Goal: Task Accomplishment & Management: Complete application form

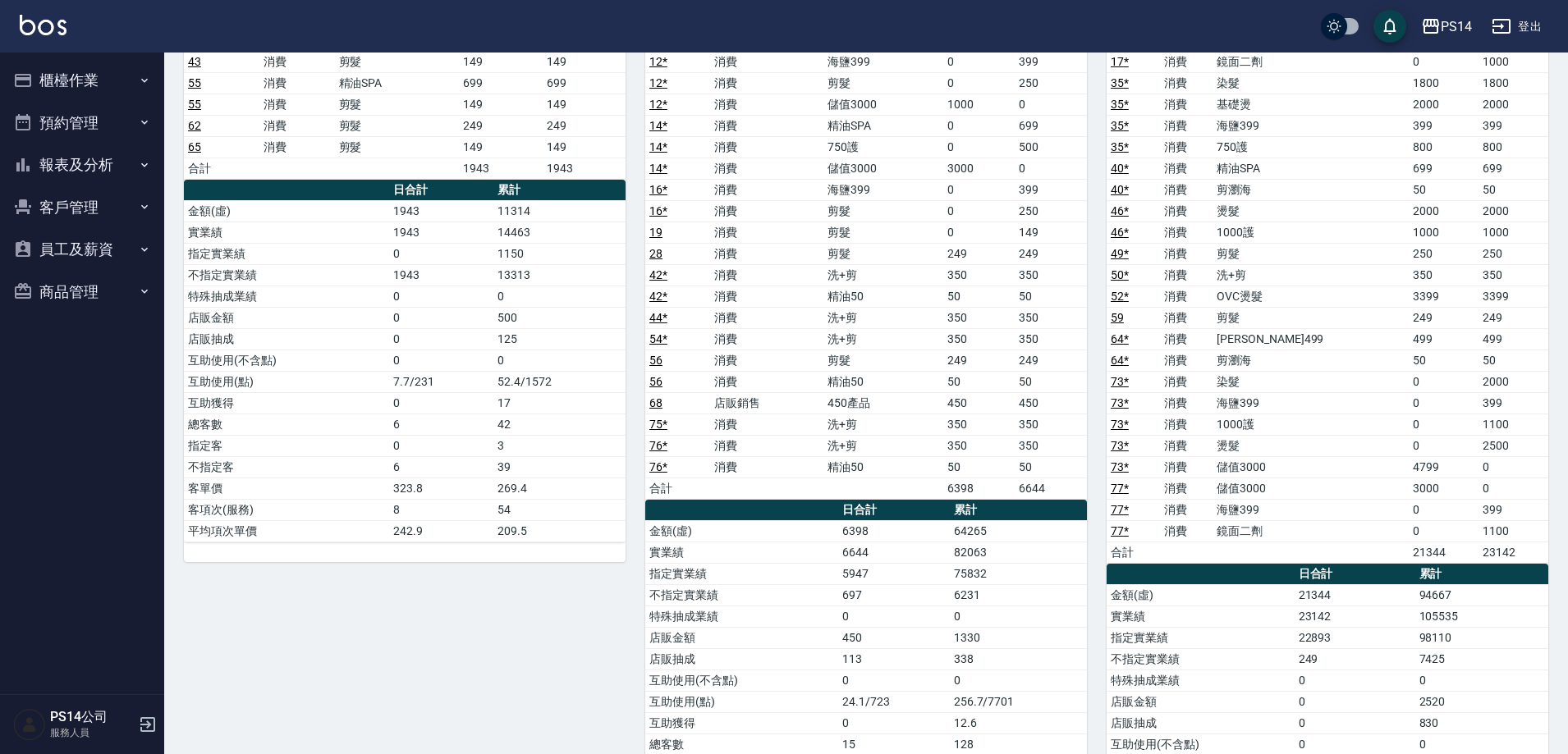
scroll to position [1067, 0]
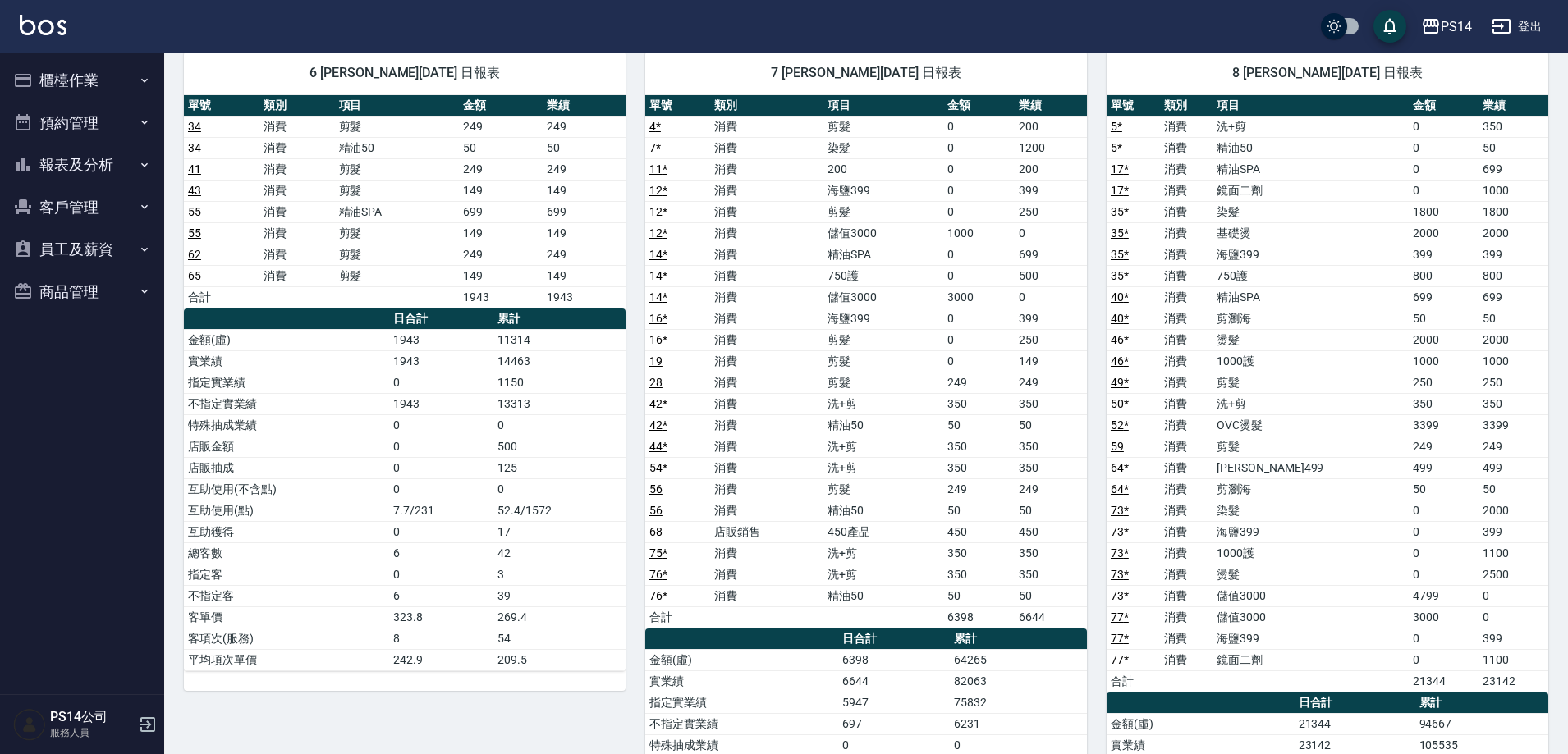
click at [53, 19] on img at bounding box center [43, 26] width 46 height 21
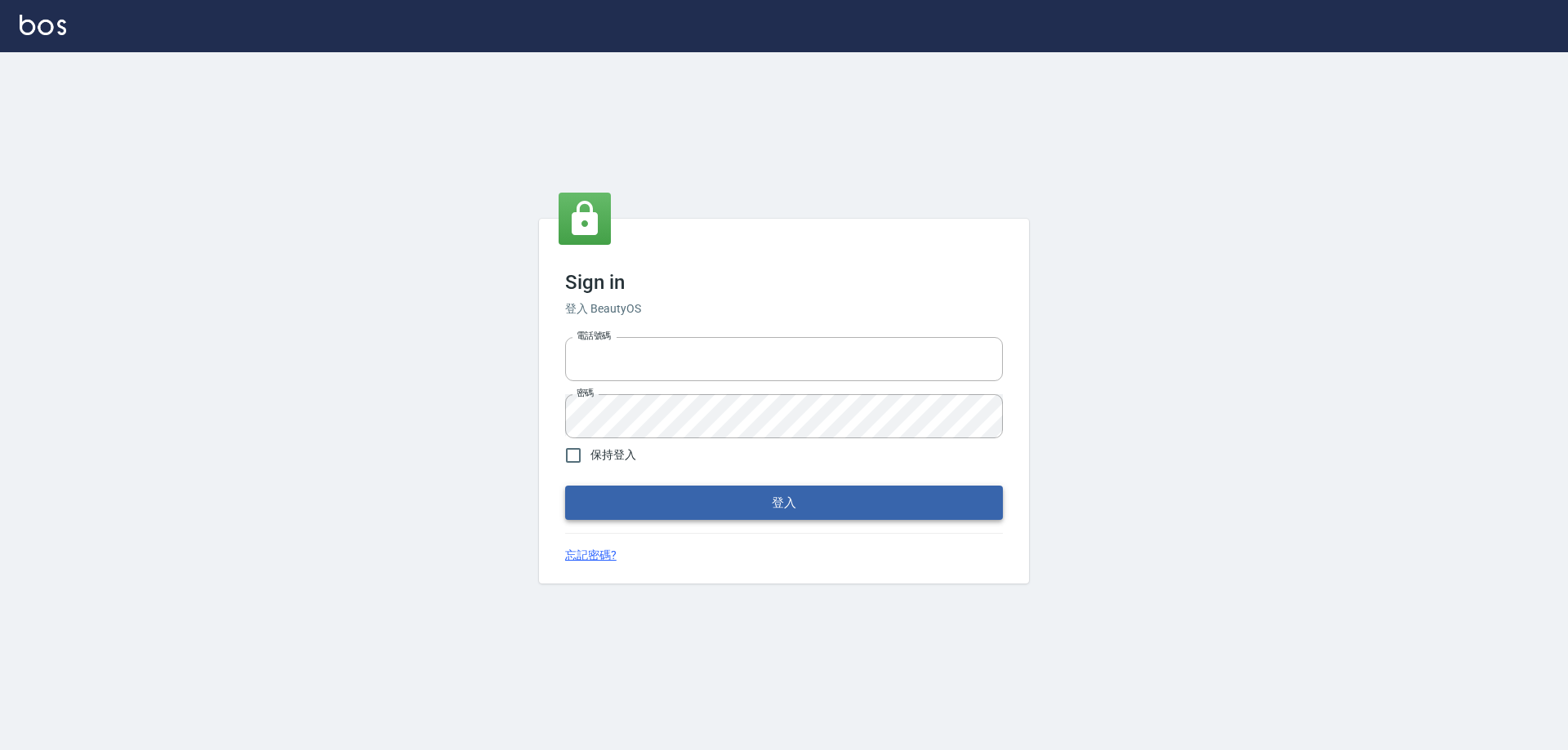
type input "0426657991"
click at [642, 494] on button "登入" at bounding box center [784, 503] width 438 height 34
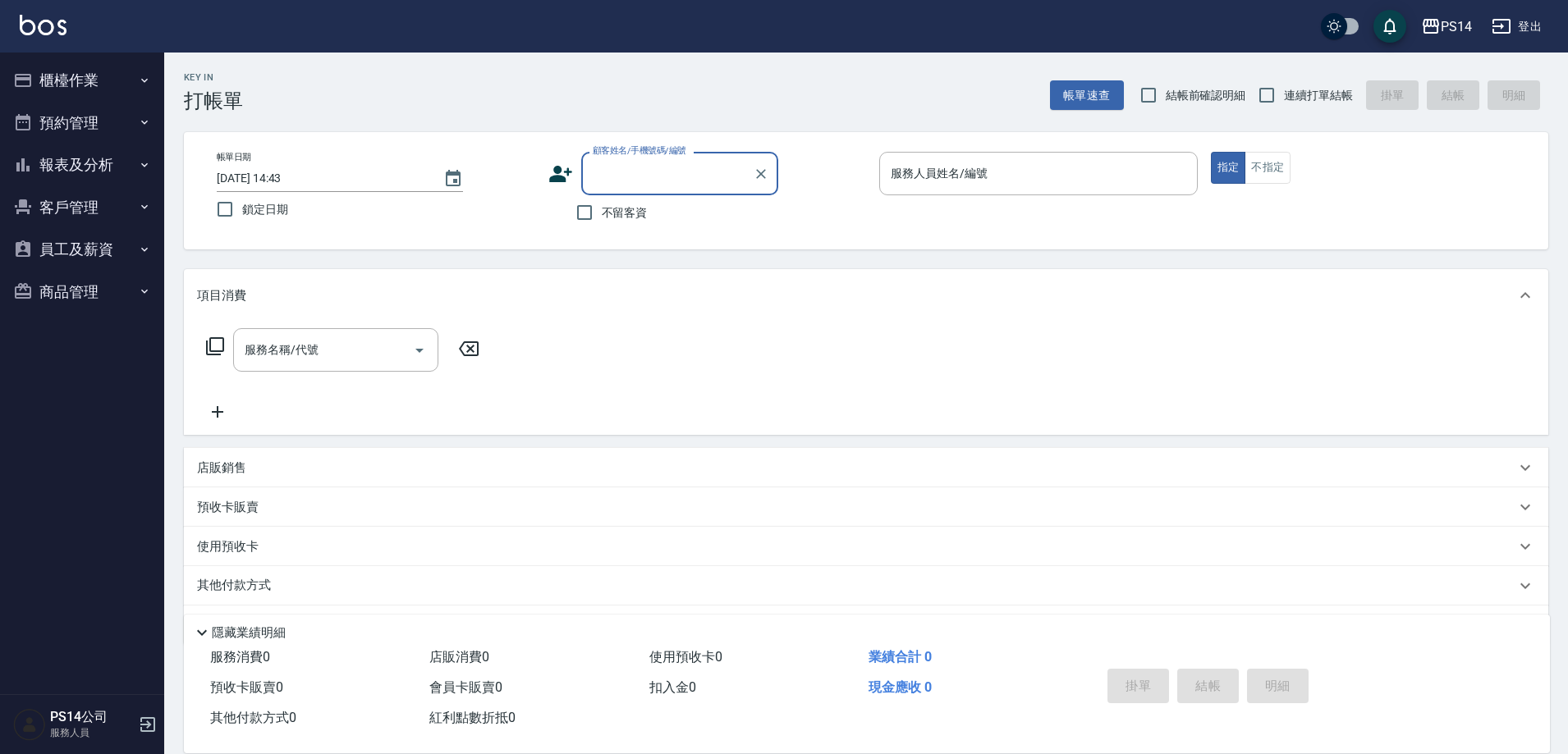
click at [1327, 74] on div "Key In 打帳單 帳單速查 結帳前確認明細 連續打單結帳 掛單 結帳 明細" at bounding box center [856, 82] width 1384 height 60
click at [1331, 90] on span "連續打單結帳" at bounding box center [1319, 96] width 69 height 17
click at [1284, 90] on input "連續打單結帳" at bounding box center [1266, 95] width 34 height 34
checkbox input "true"
click at [614, 217] on span "不留客資" at bounding box center [624, 213] width 46 height 17
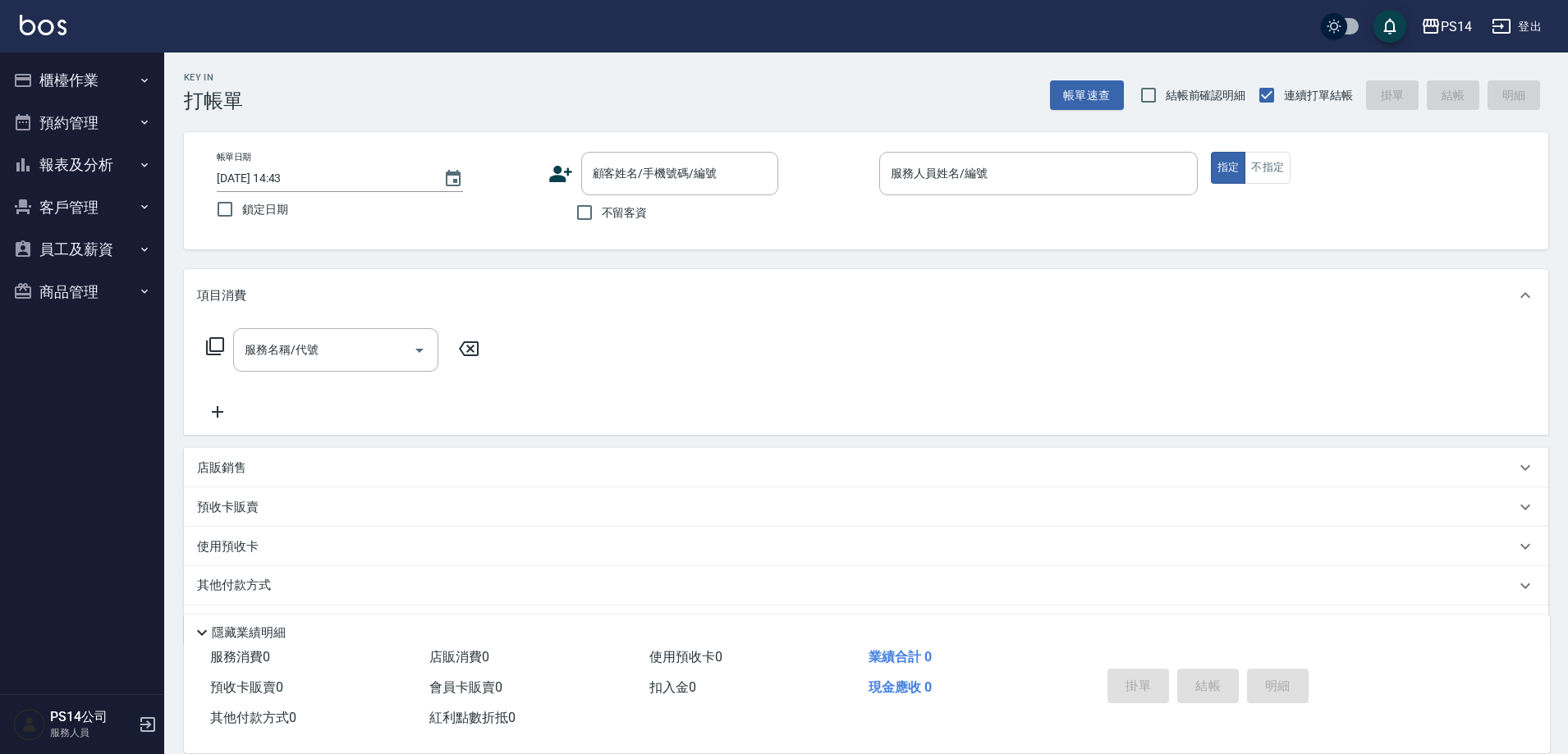
click at [601, 217] on input "不留客資" at bounding box center [584, 212] width 34 height 34
checkbox input "true"
type input "徐于雯-8"
type button "true"
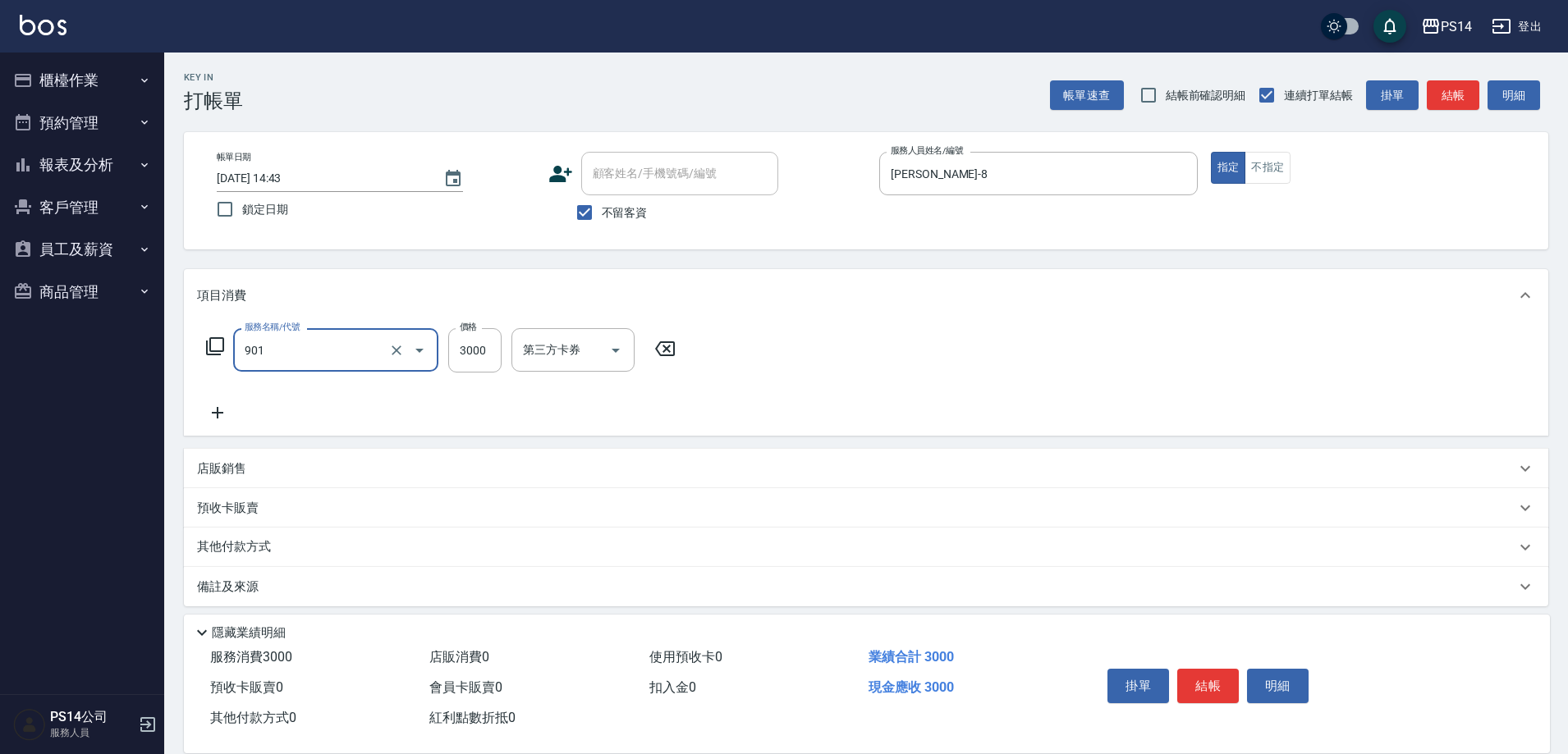
type input "儲值3000(901)"
type input "2000"
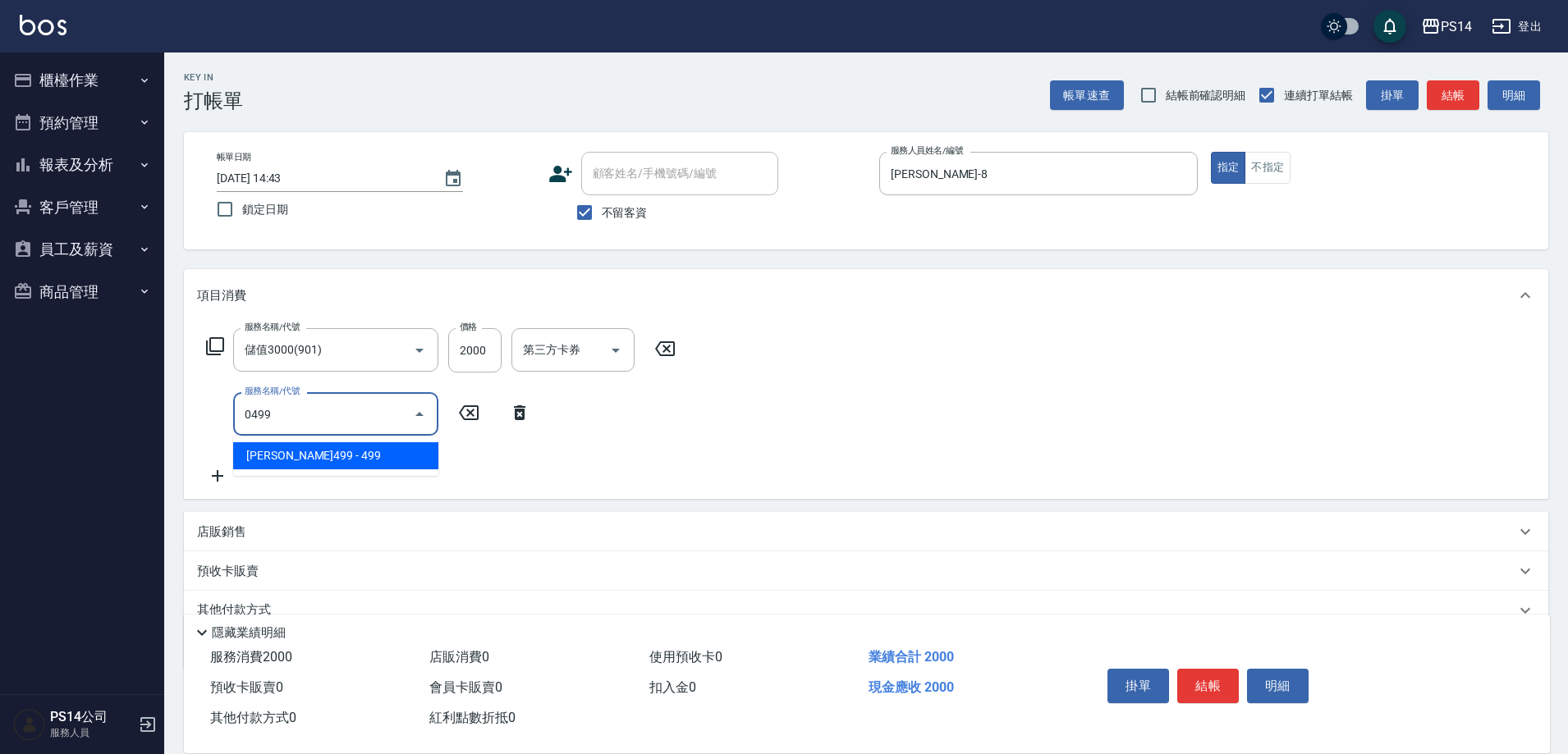
type input "伊黛莉499(0499)"
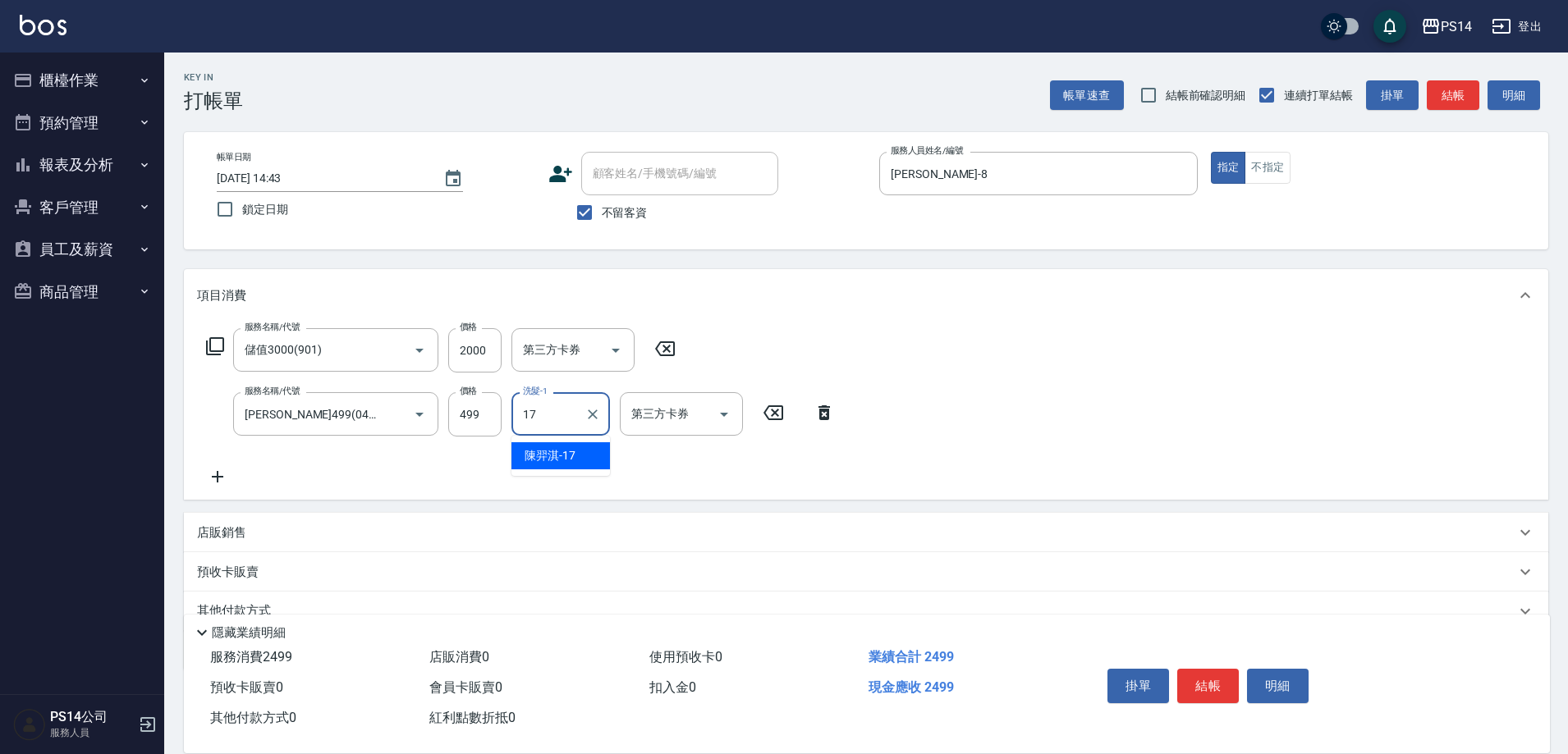
type input "陳羿淇-17"
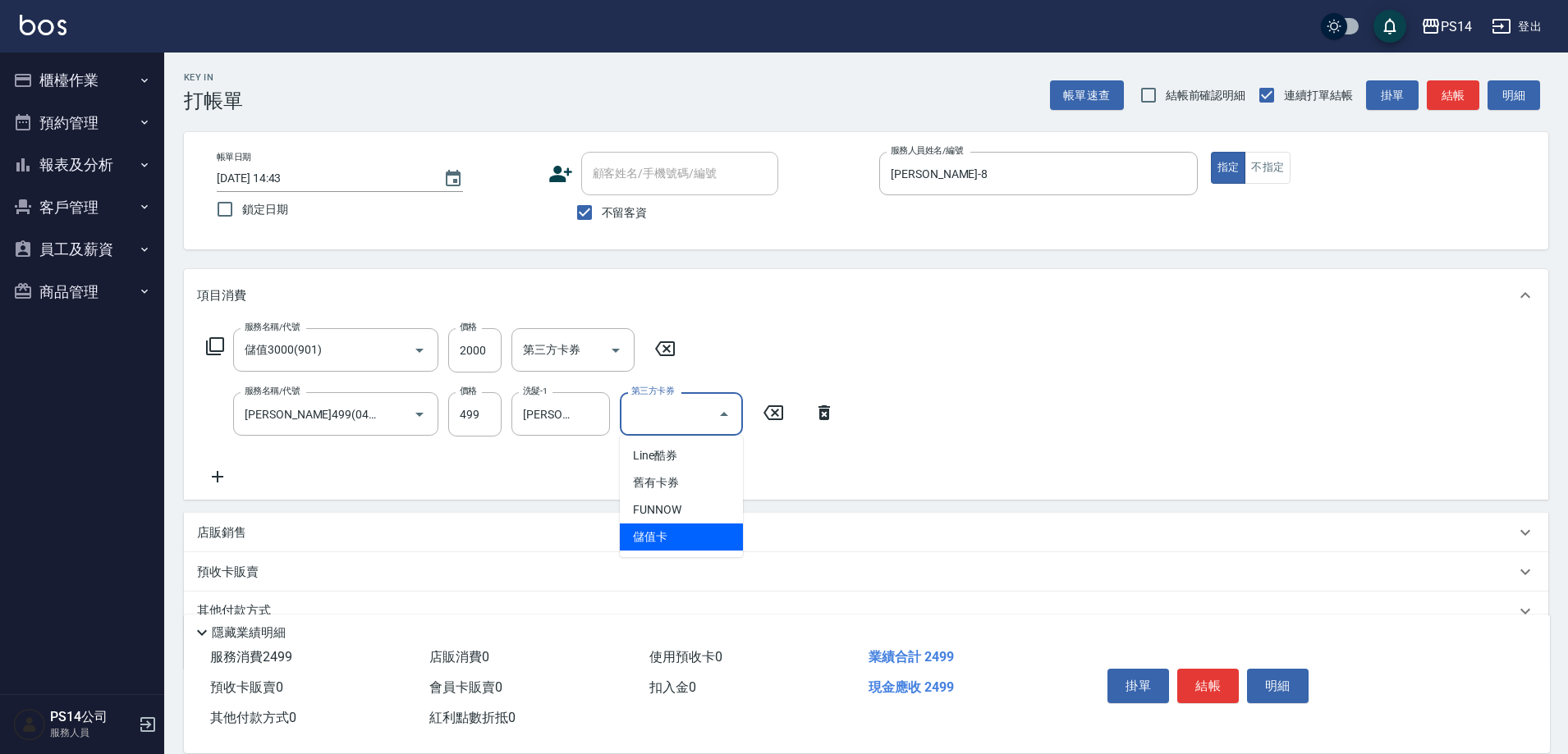
type input "儲值卡"
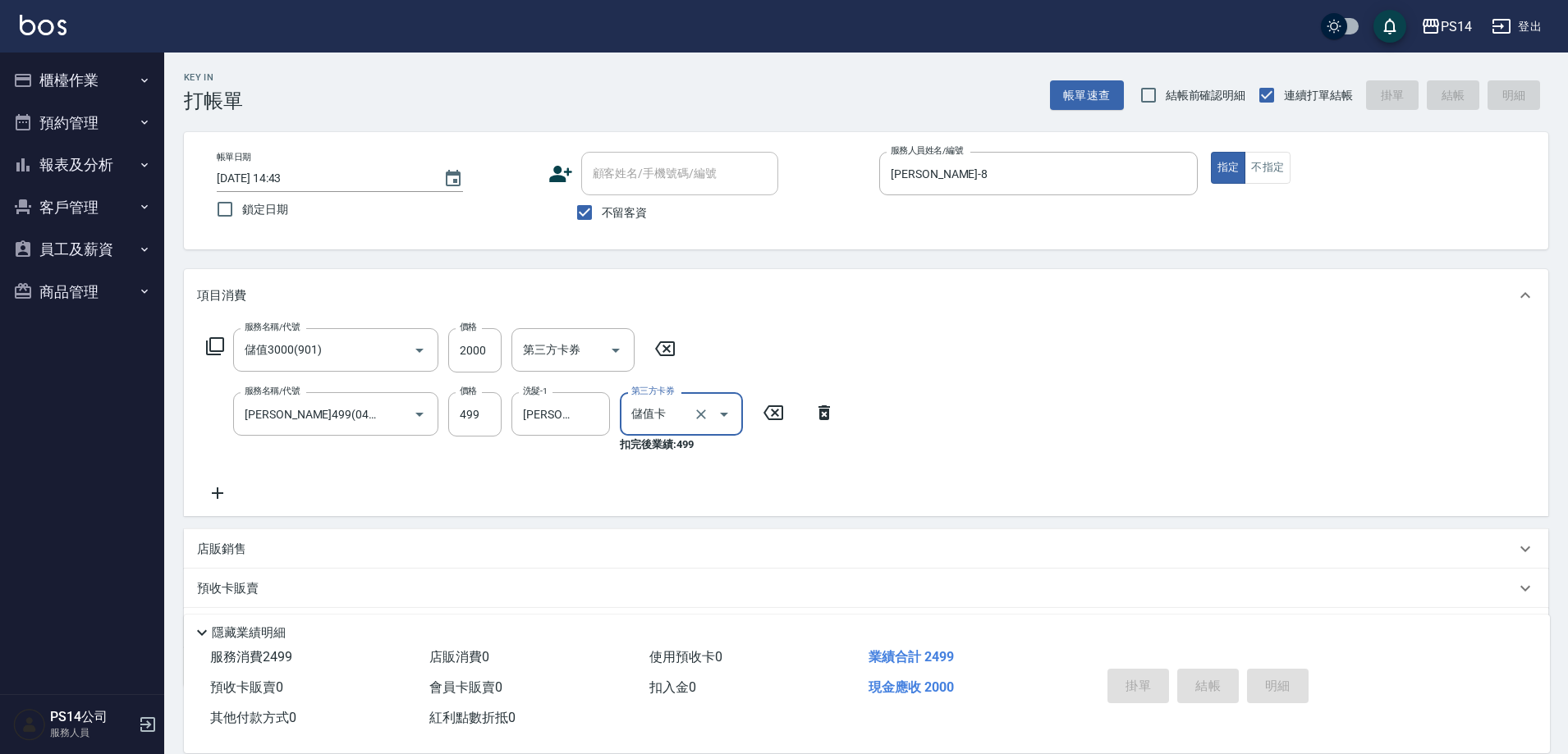
type input "2025/10/12 14:44"
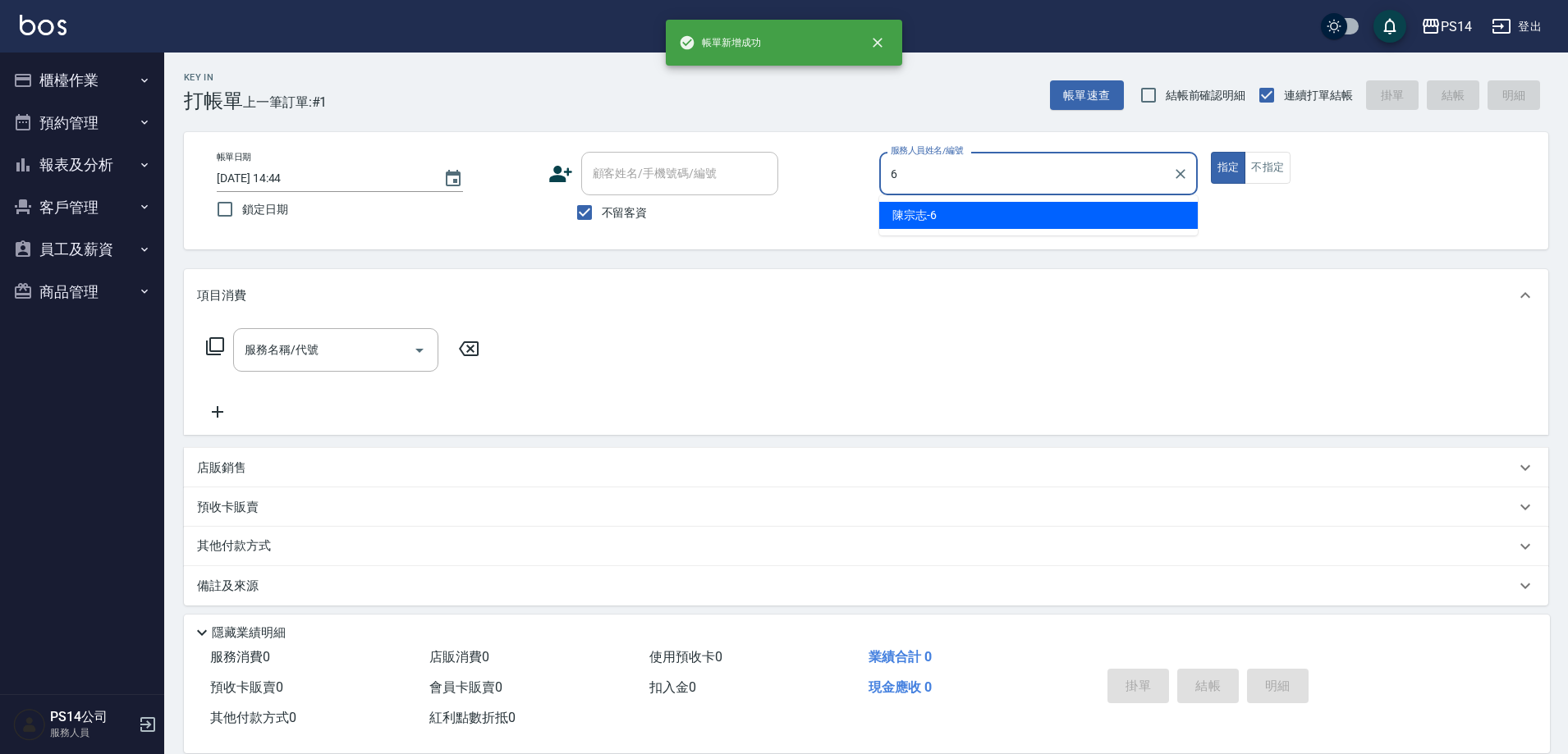
type input "陳宗志-6"
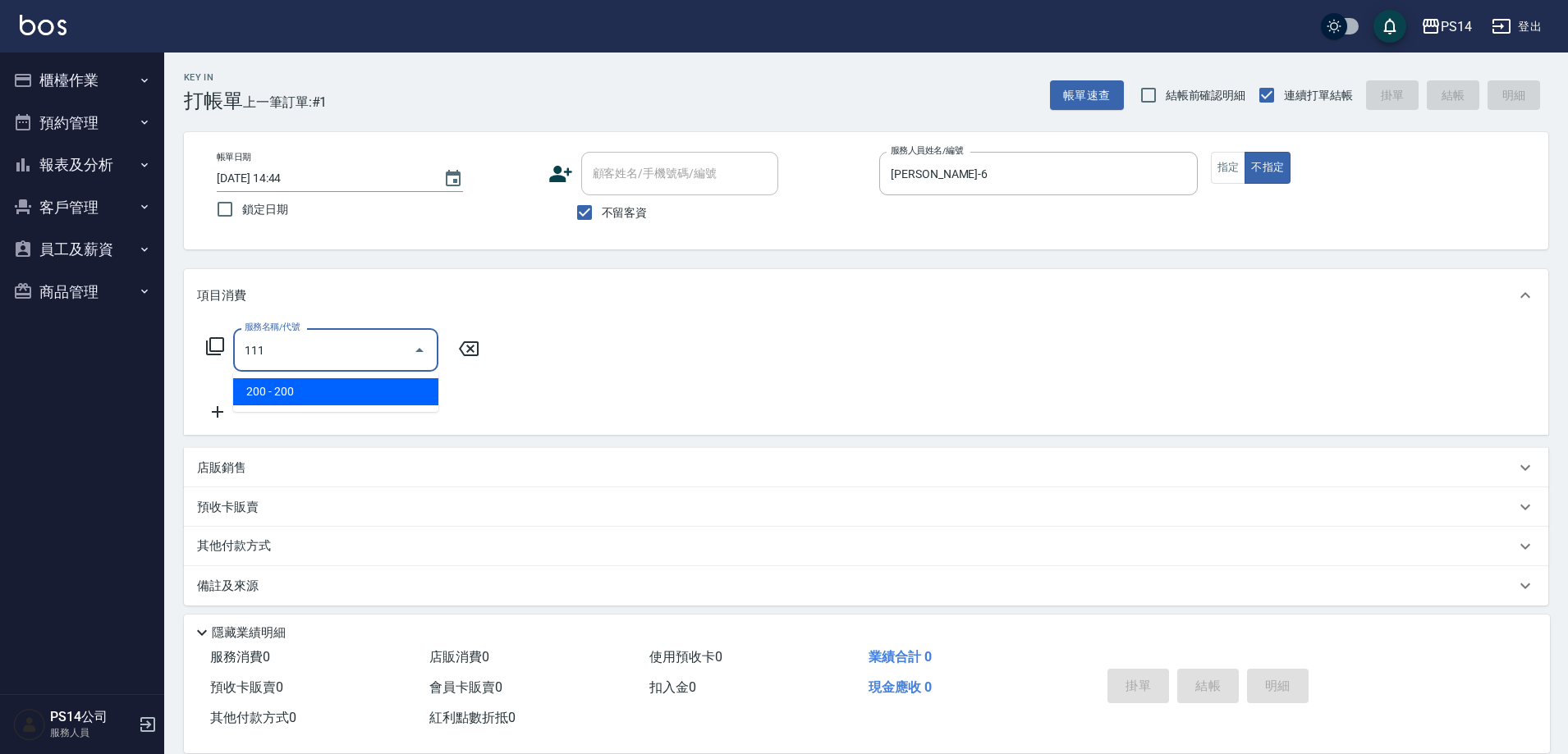
type input "200(111)"
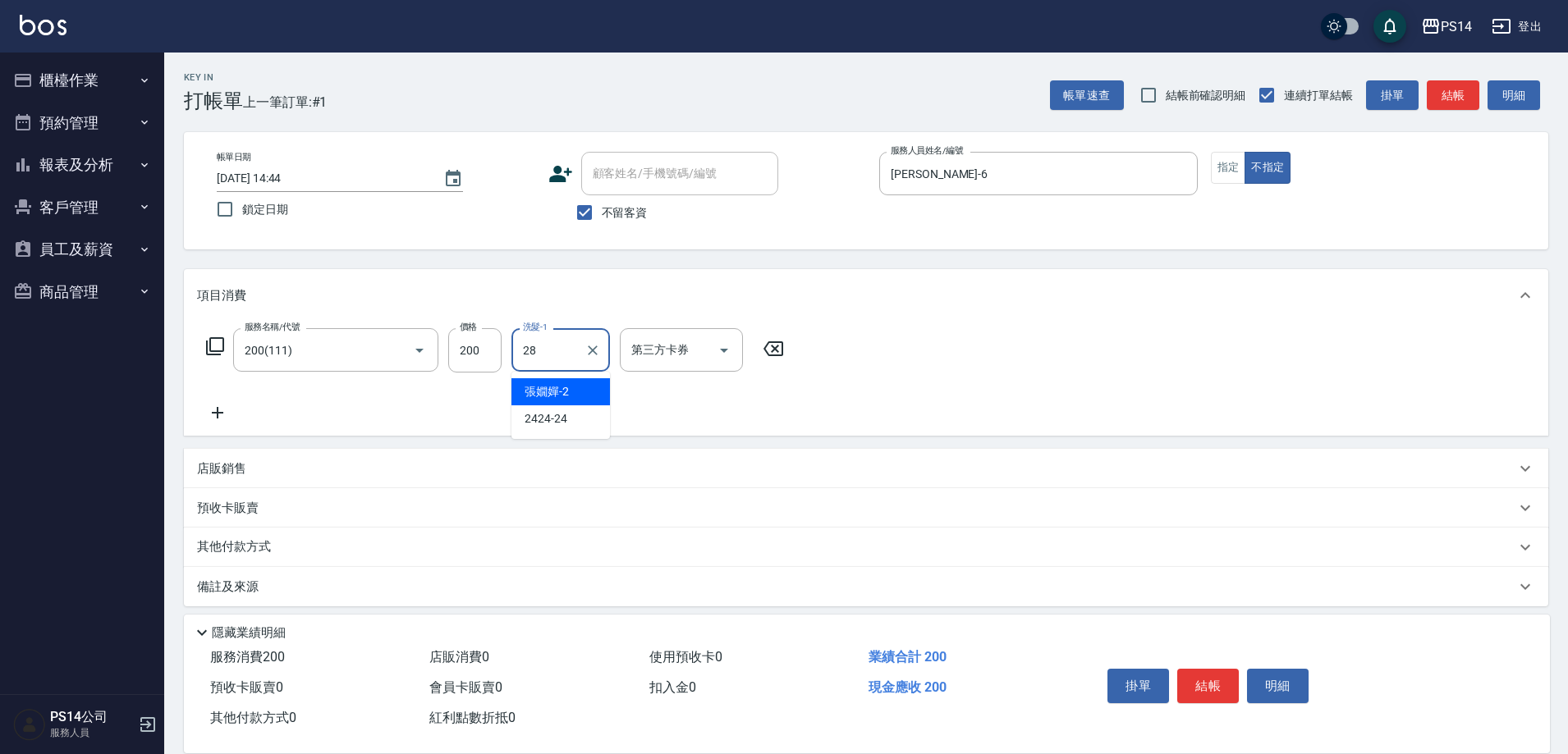
type input "謝欣紜-28"
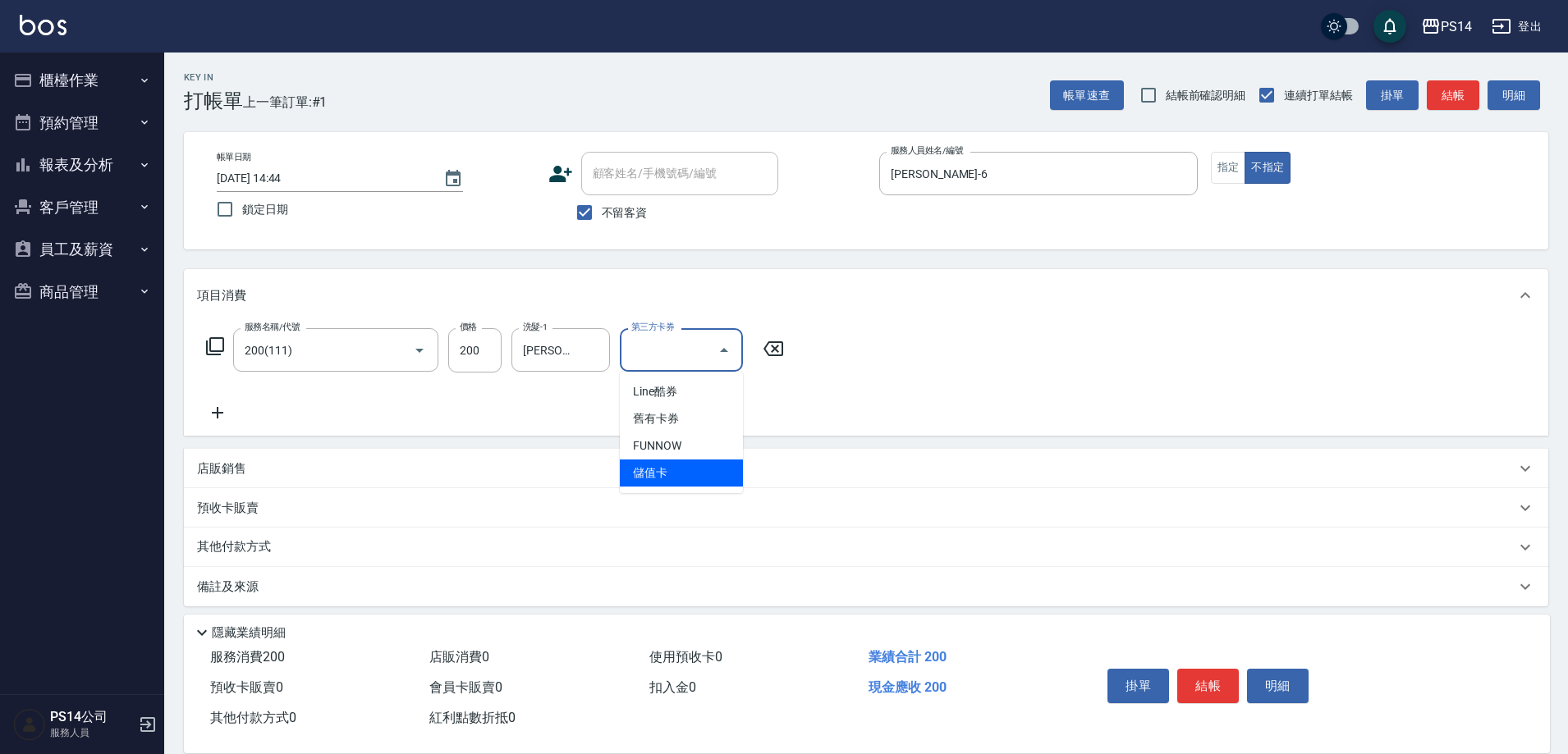
type input "儲值卡"
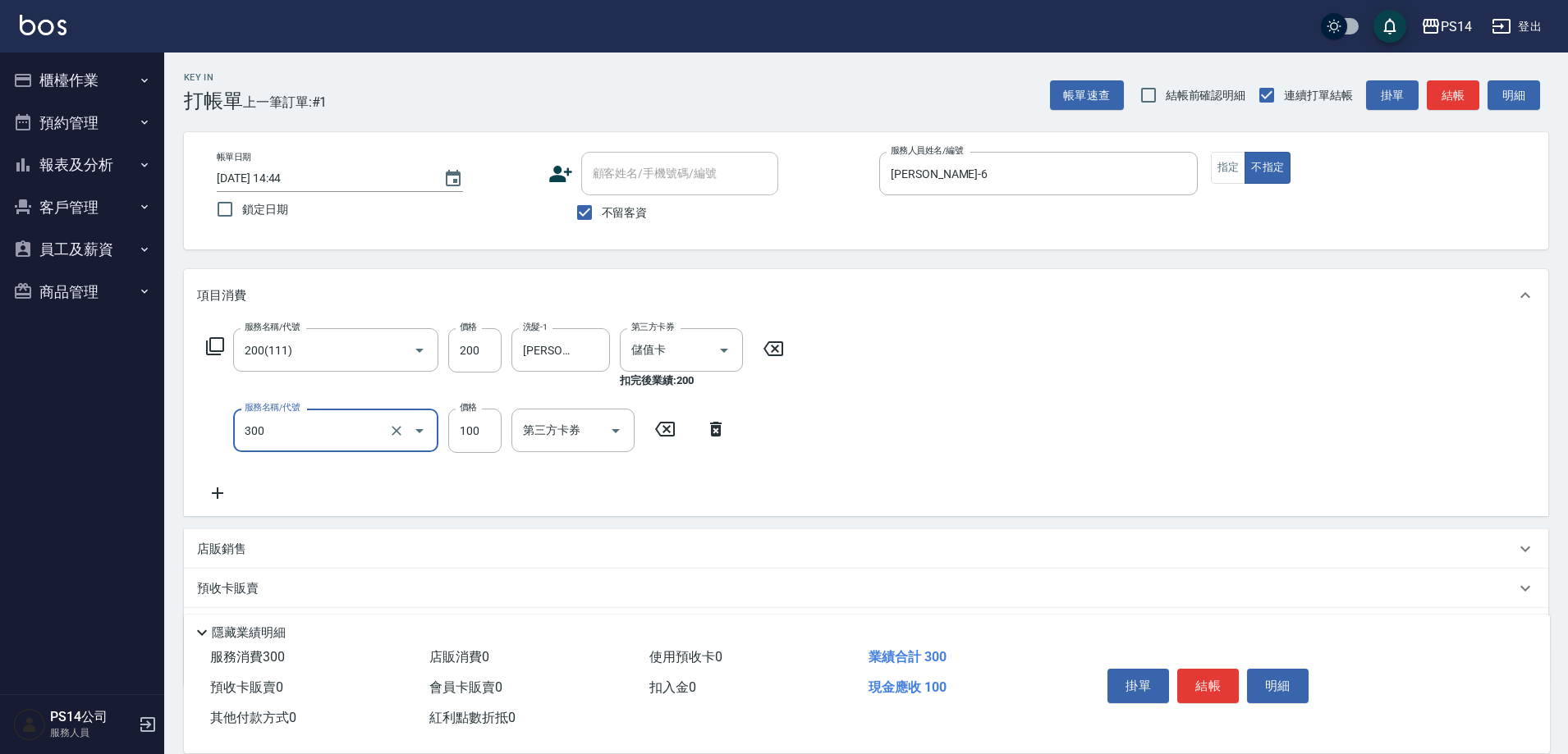
type input "剪髮(300)"
type input "50"
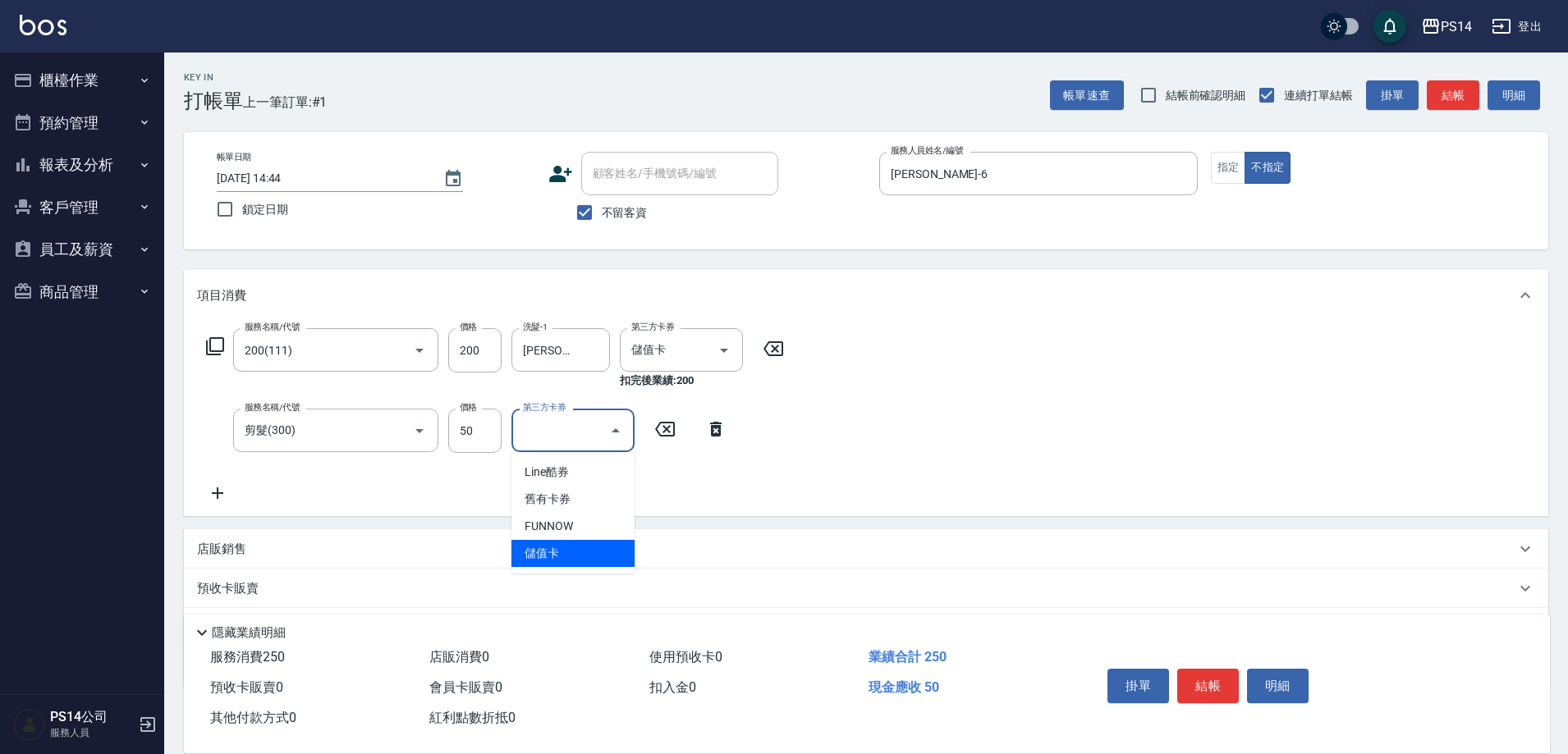
type input "儲值卡"
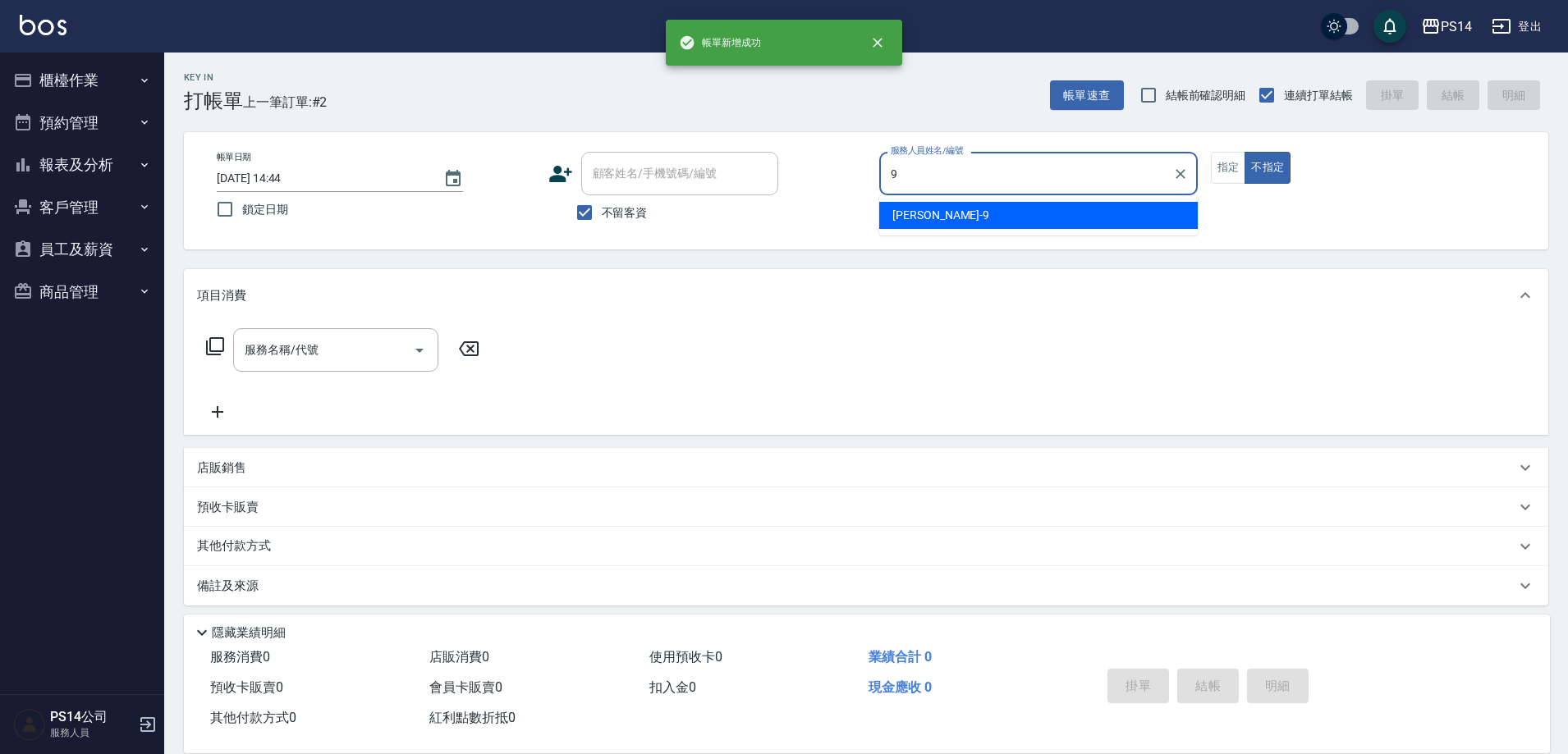
type input "楊宇霏-9"
type button "false"
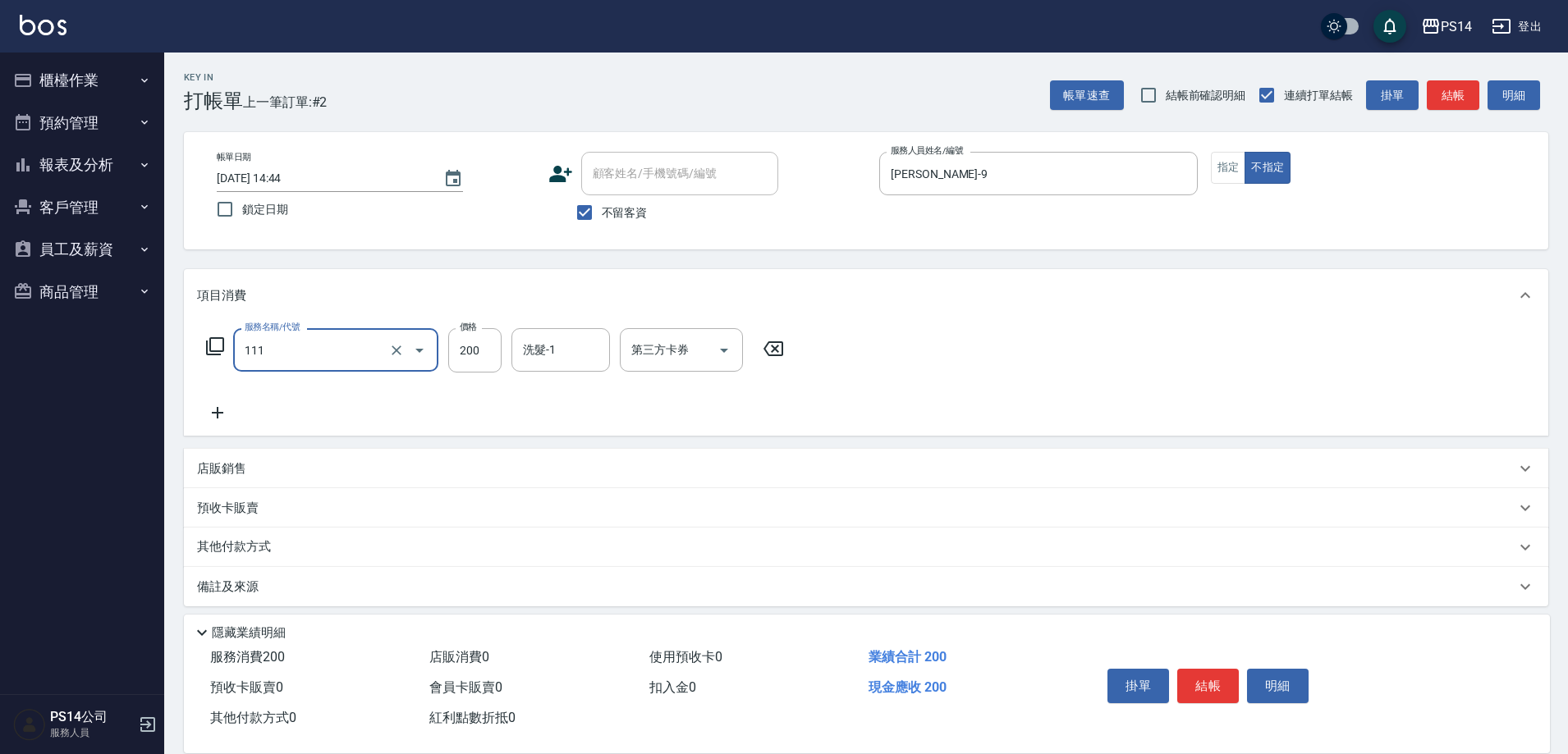
type input "200(111)"
type input "陳昱蓁-18"
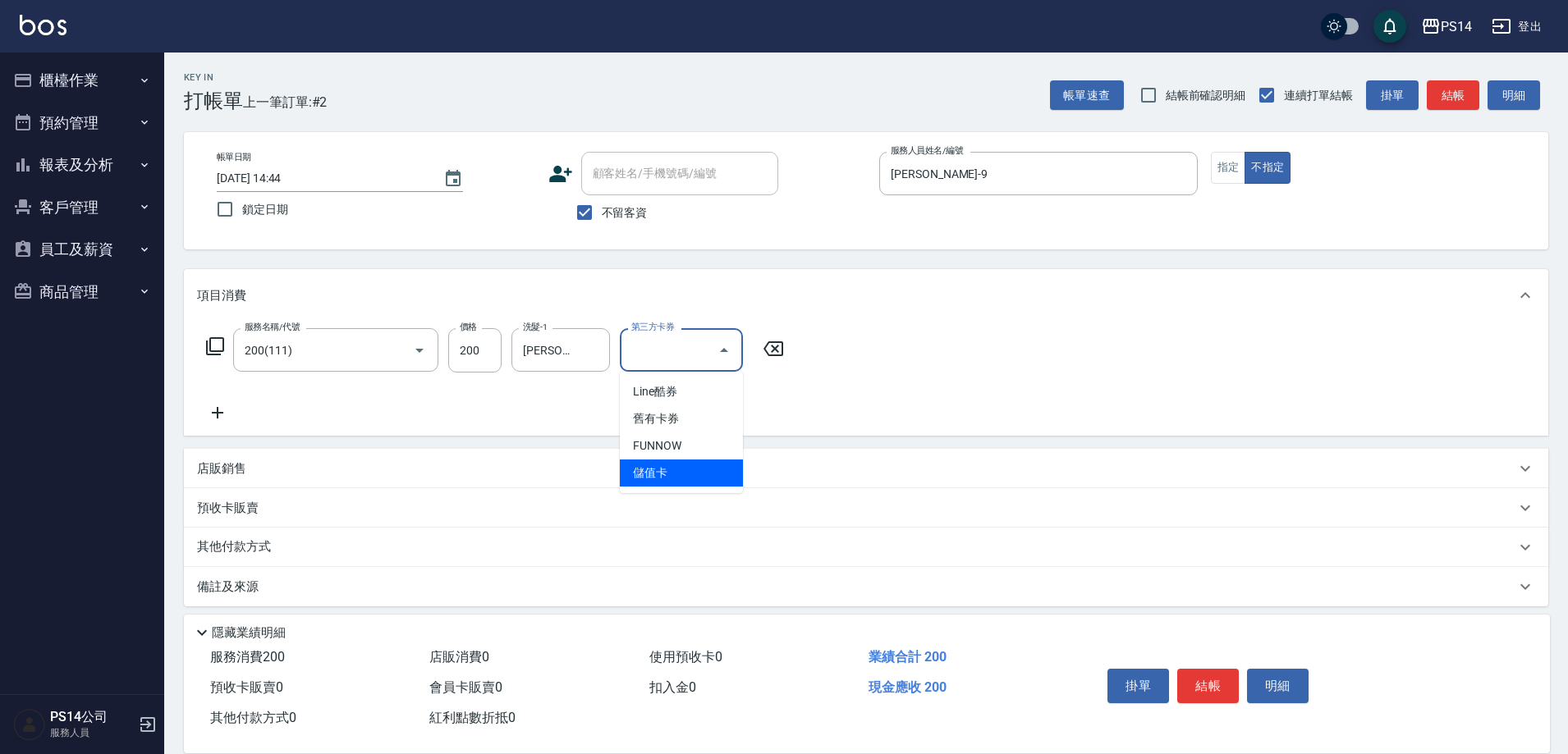
type input "儲值卡"
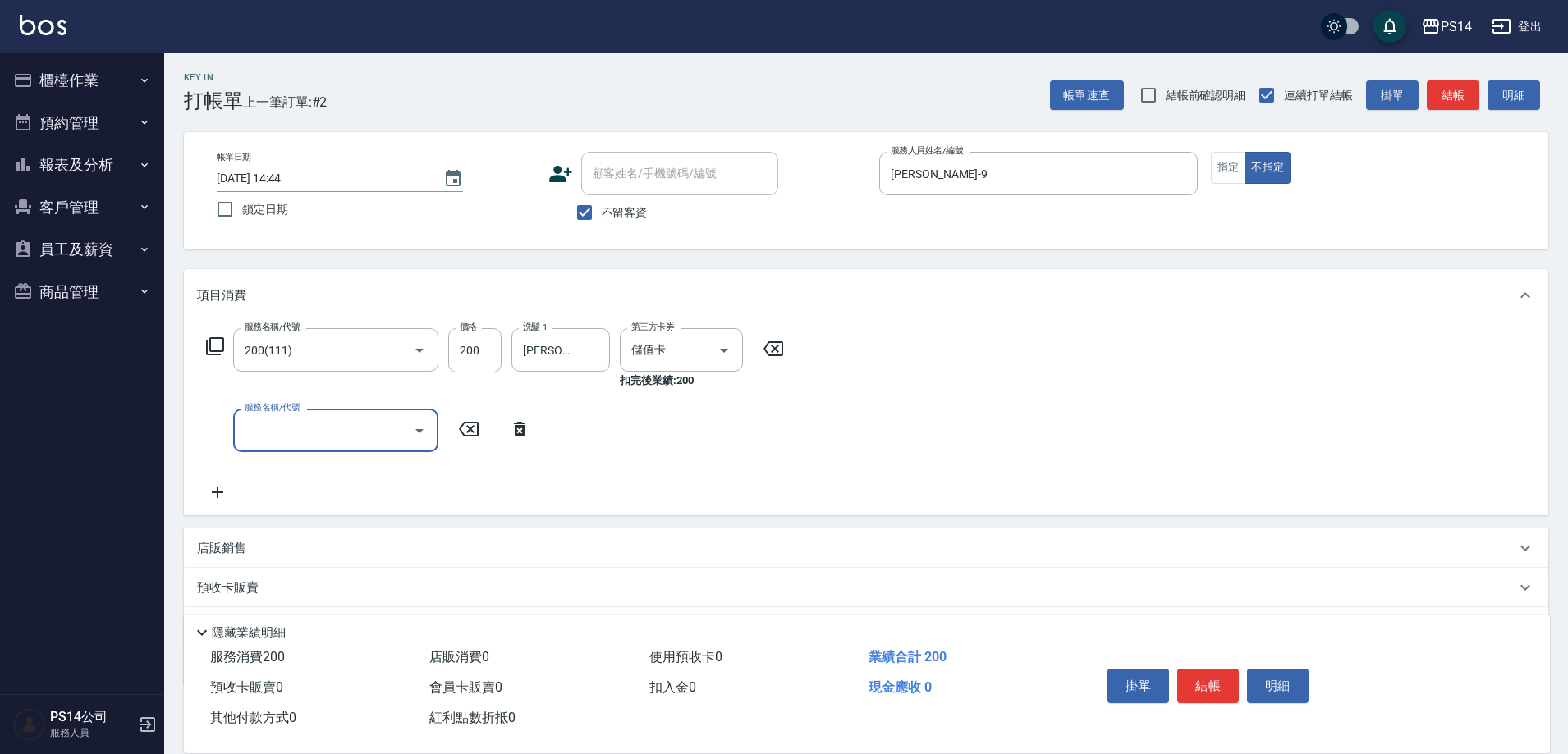
type input "5"
type input "剪髮(300)"
type input "50"
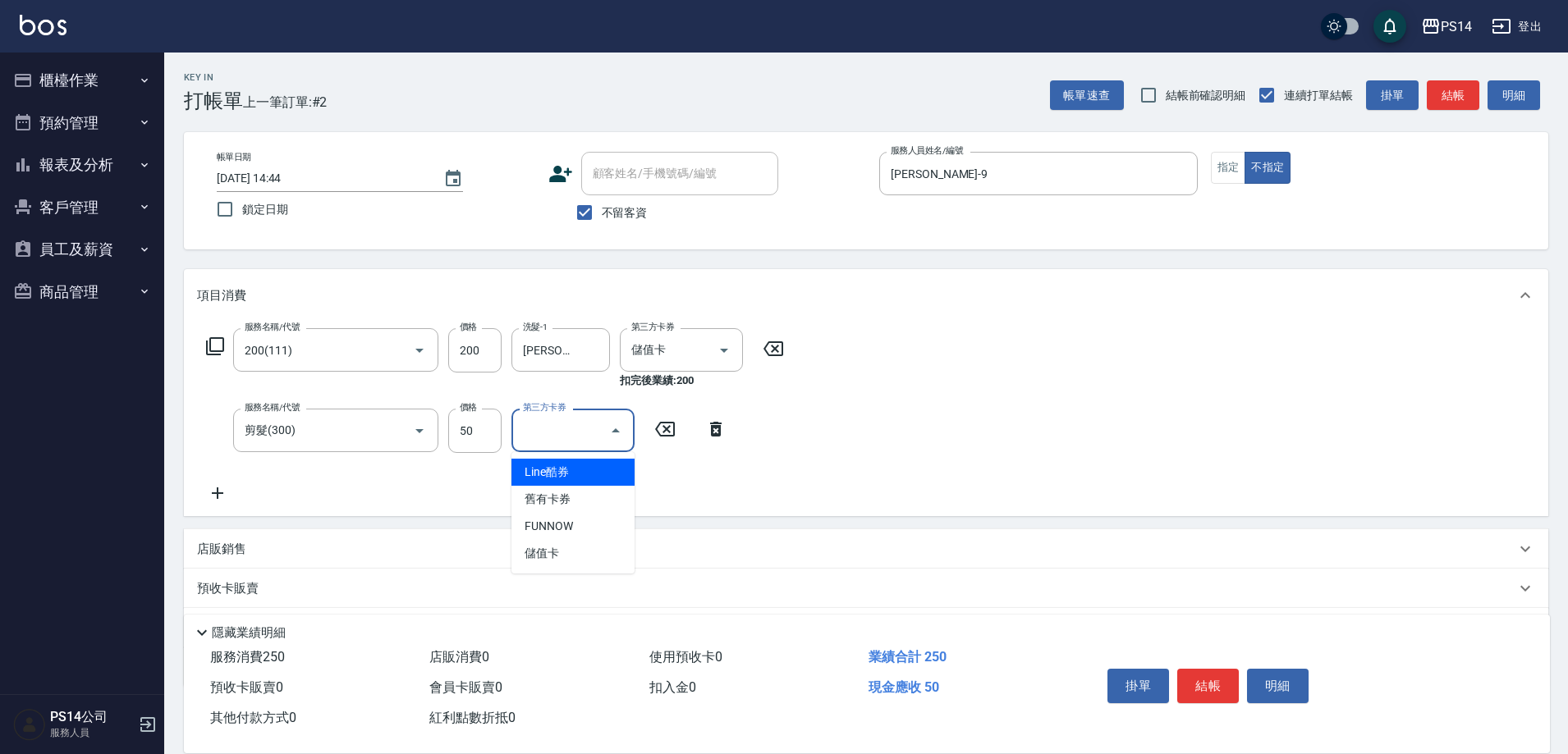
type input "儲值卡"
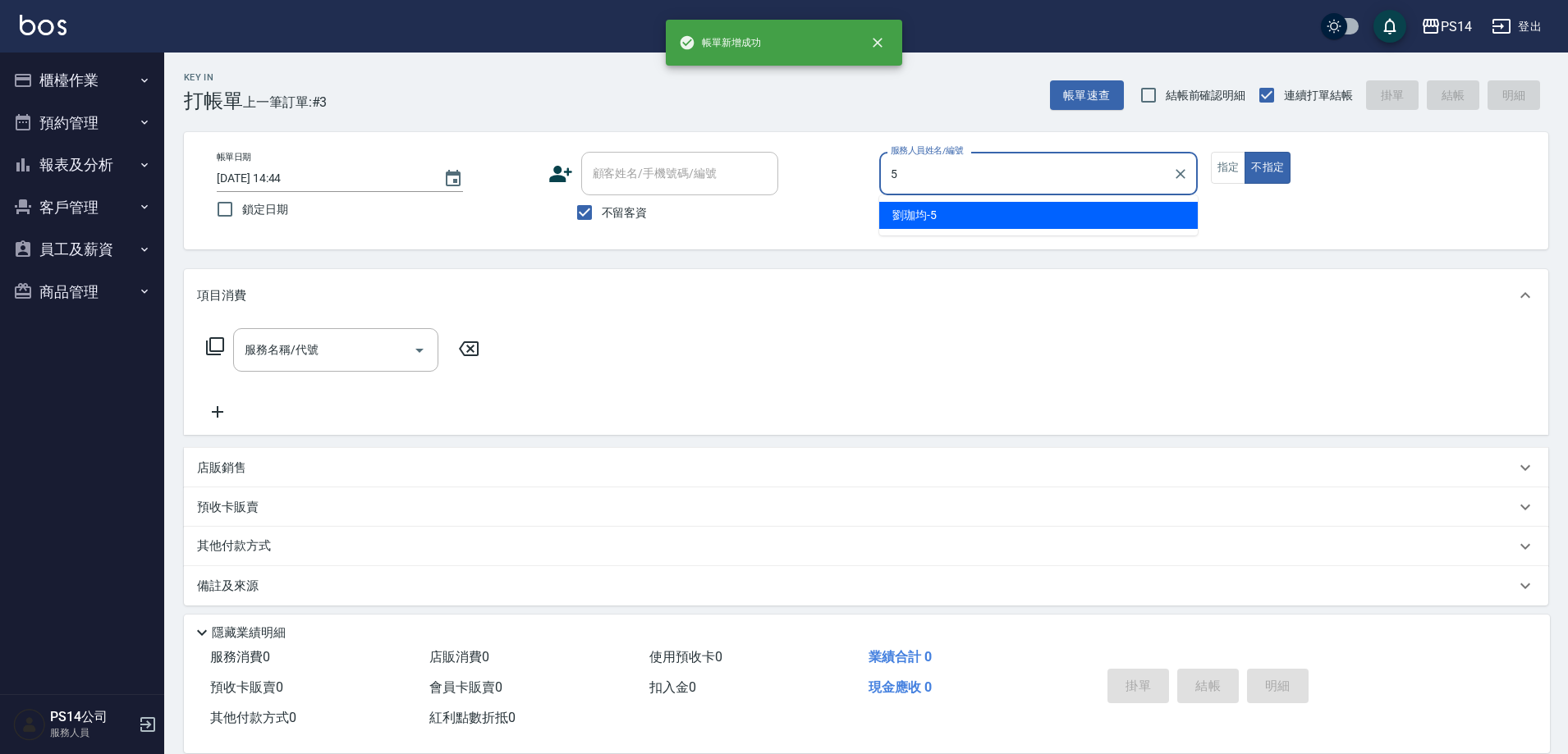
type input "劉珈均-5"
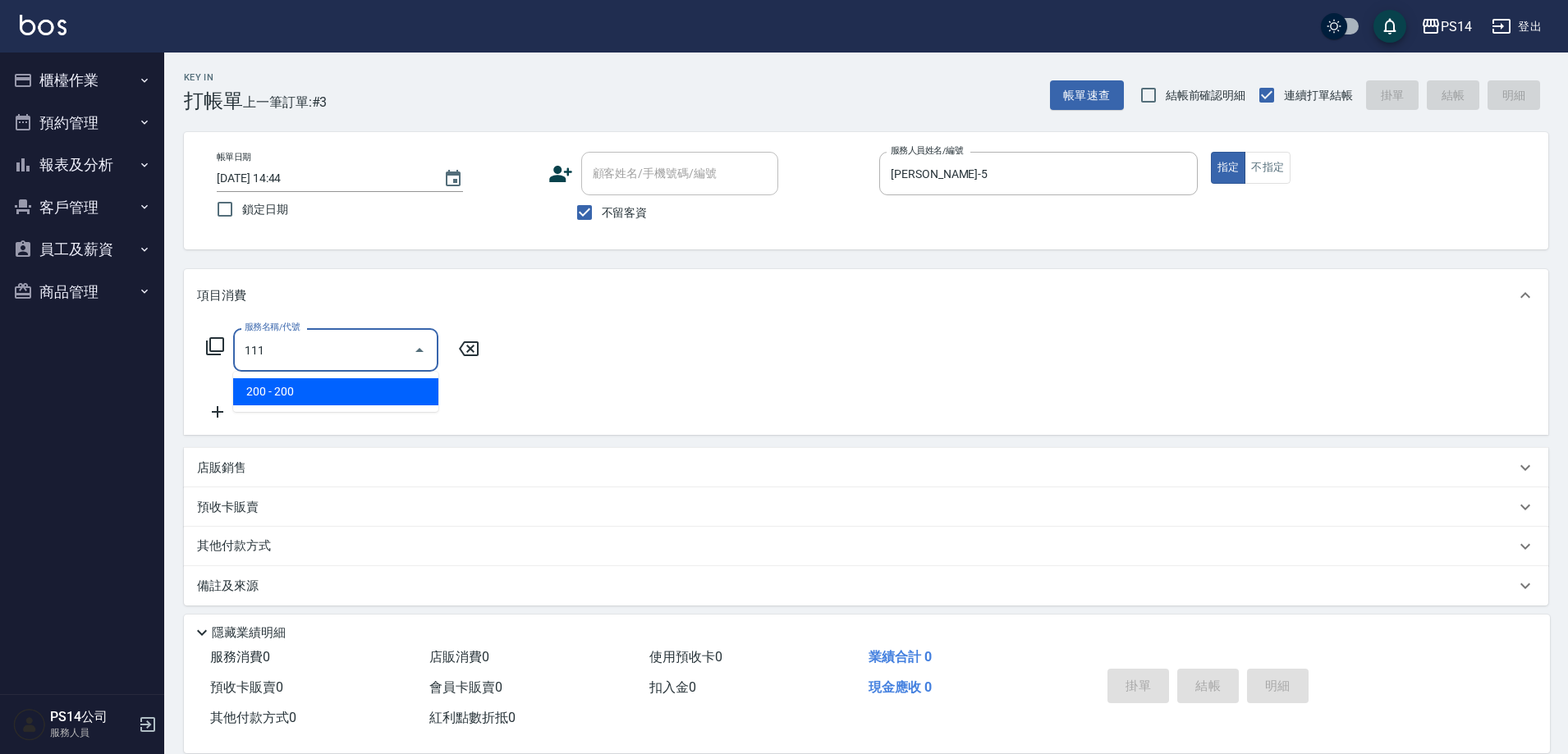
type input "200(111)"
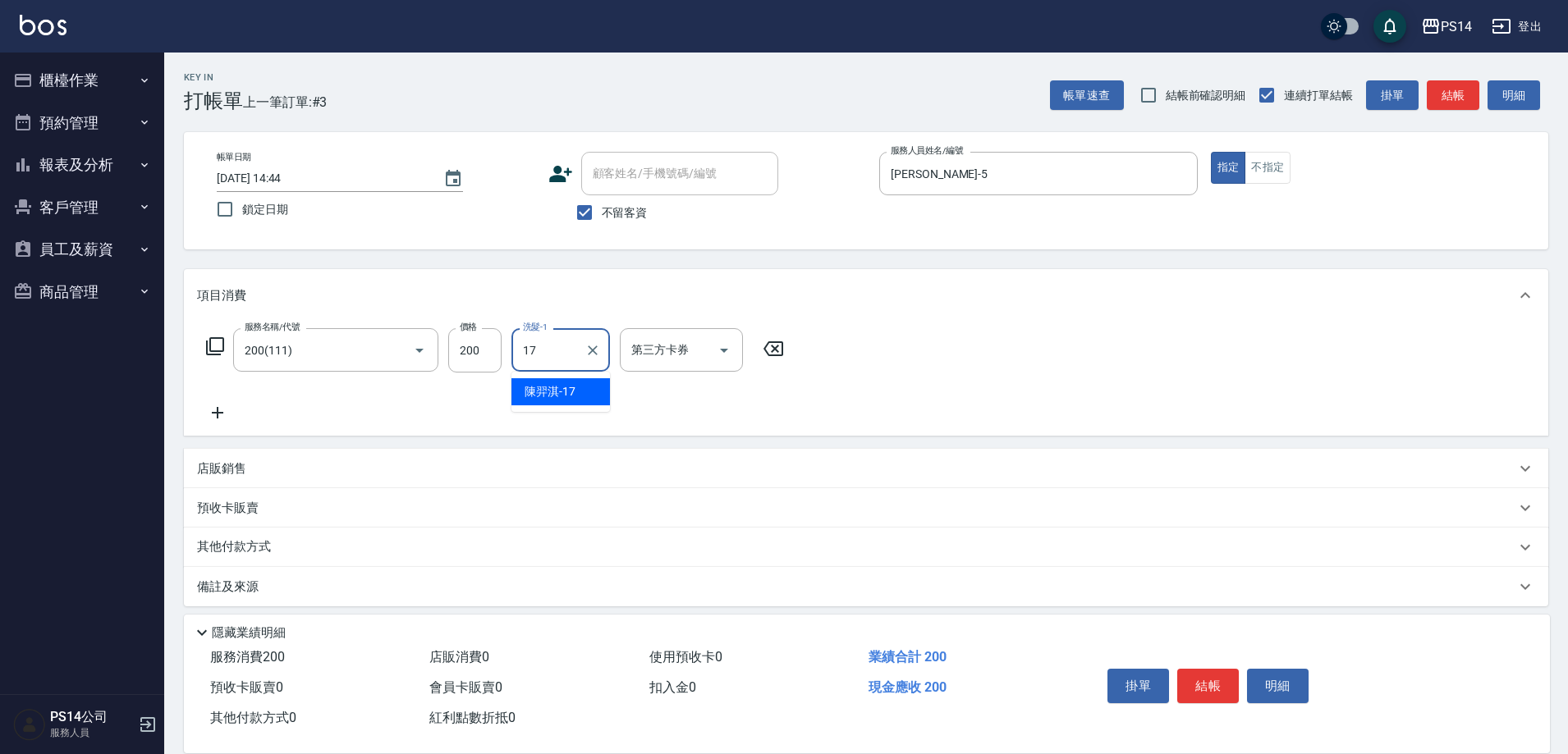
type input "陳羿淇-17"
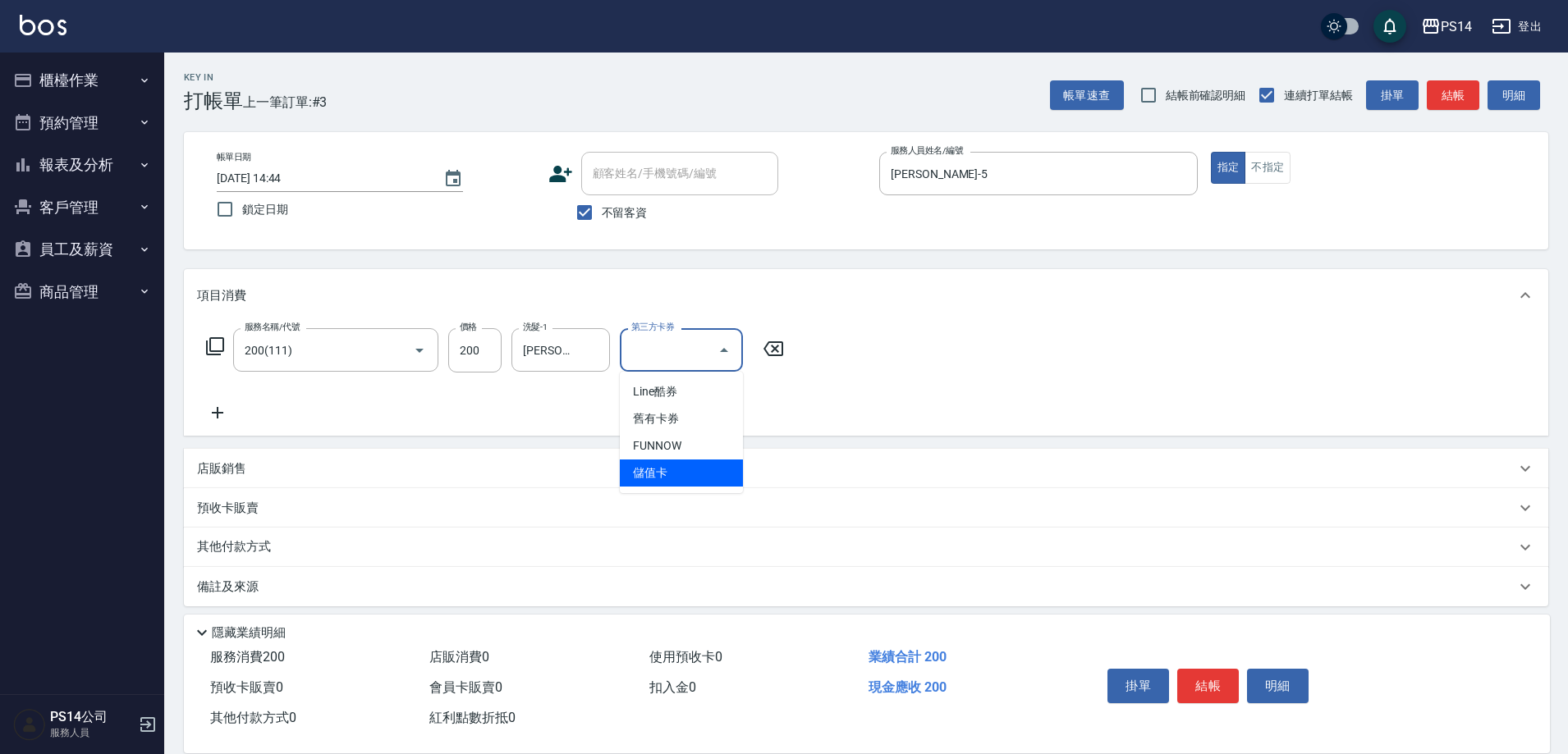
type input "儲值卡"
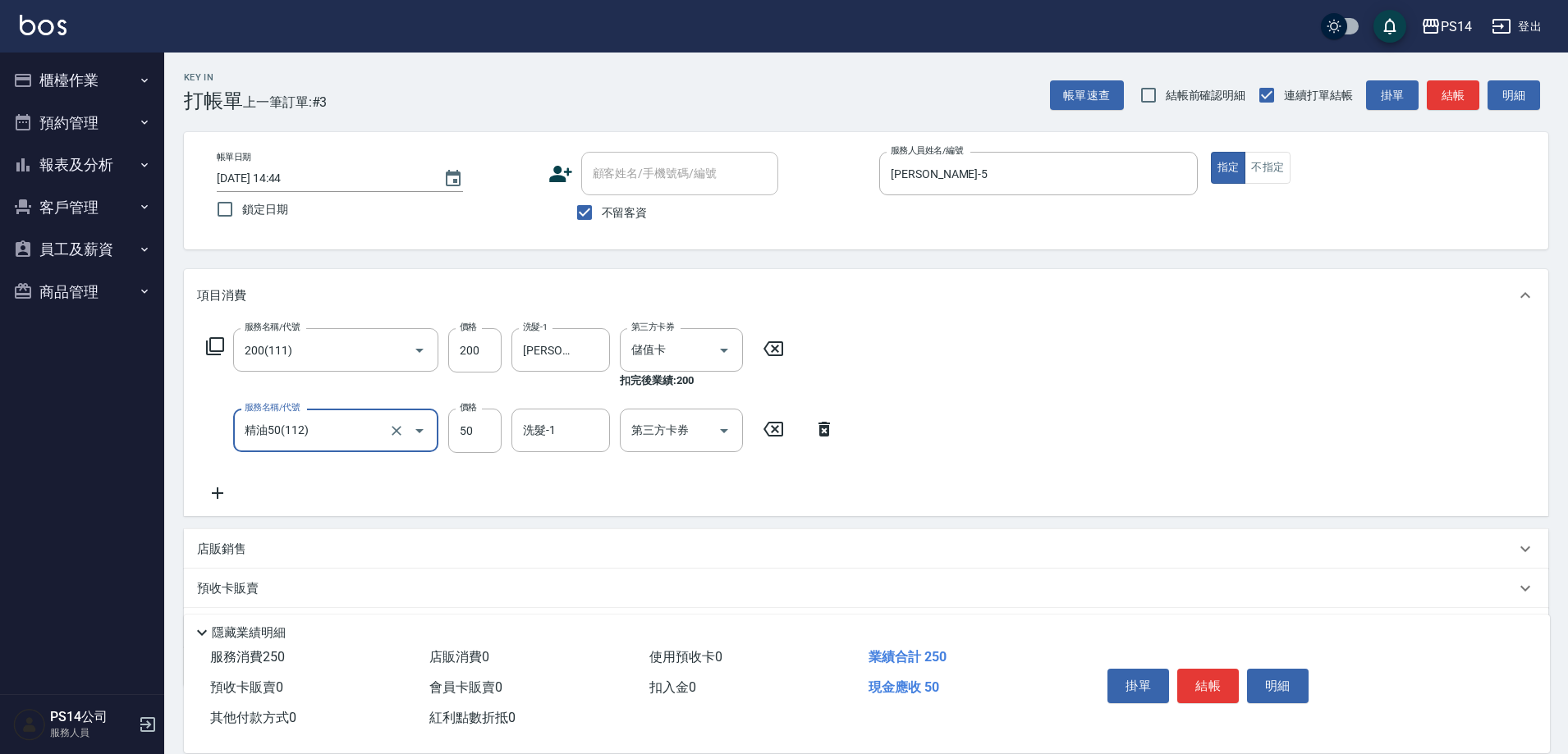
type input "精油50(112)"
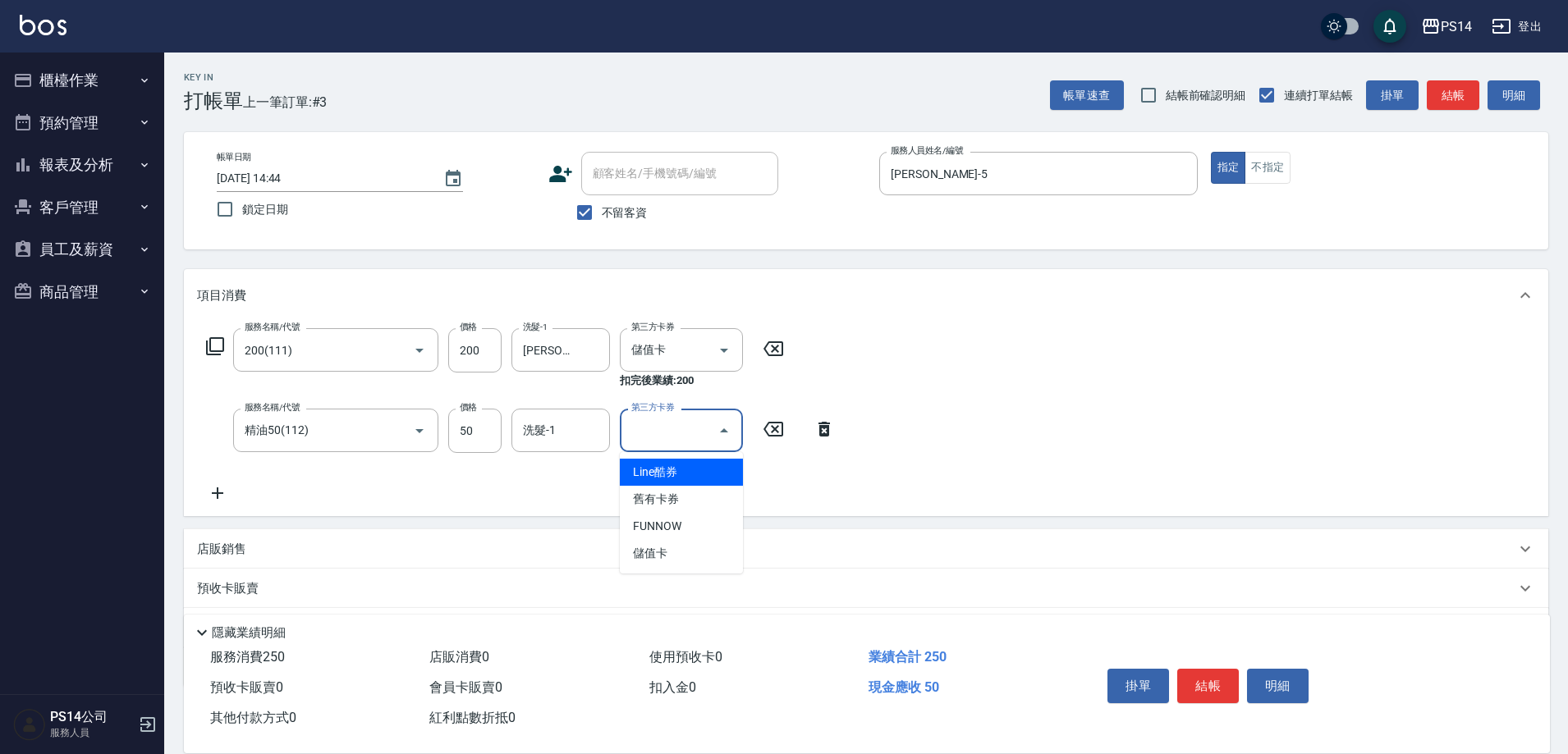
type input "儲值卡"
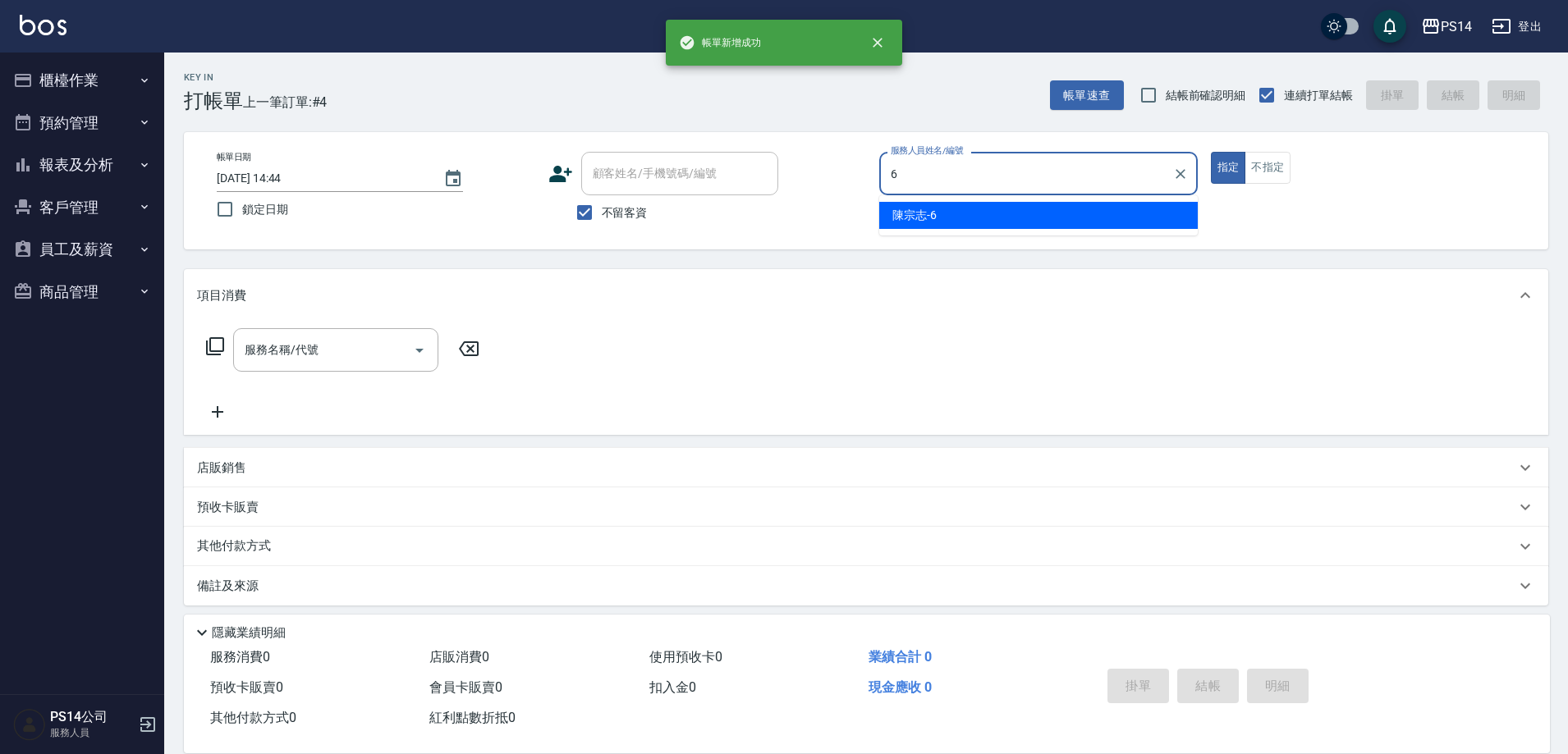
type input "陳宗志-6"
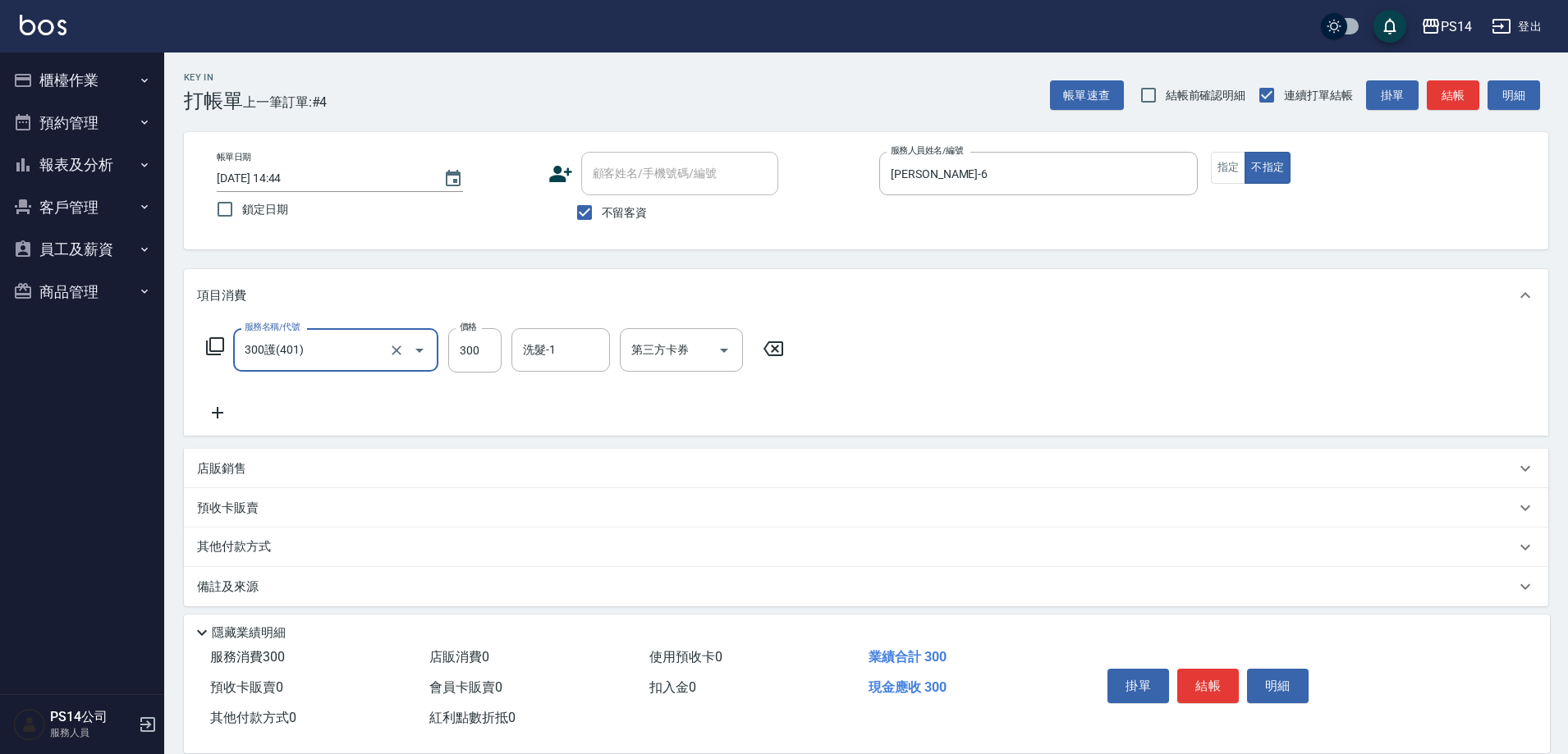
type input "300護(401)"
click at [392, 349] on icon "Clear" at bounding box center [396, 350] width 16 height 16
type input "剪髮(306)"
type input "陳昱蓁-18"
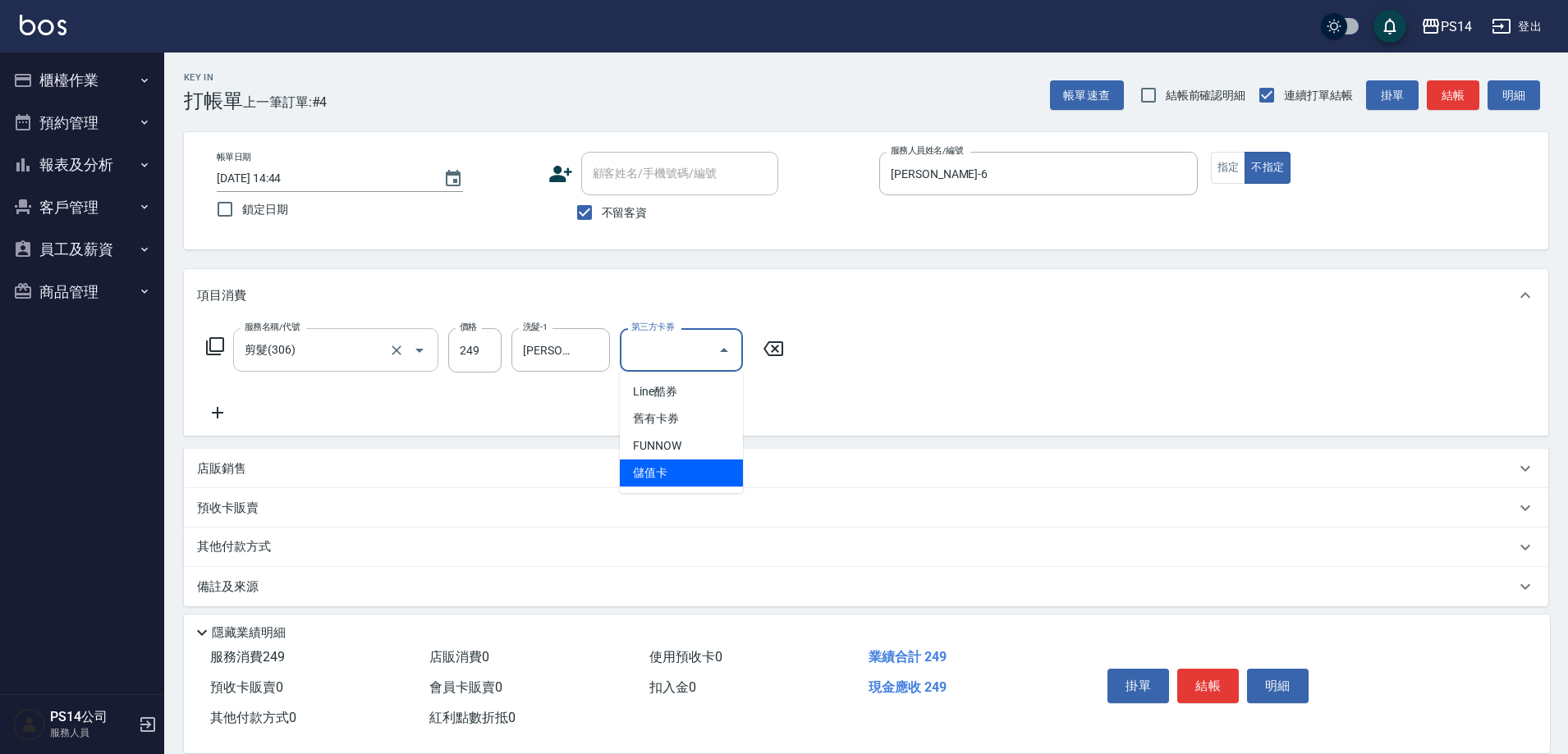
type input "儲值卡"
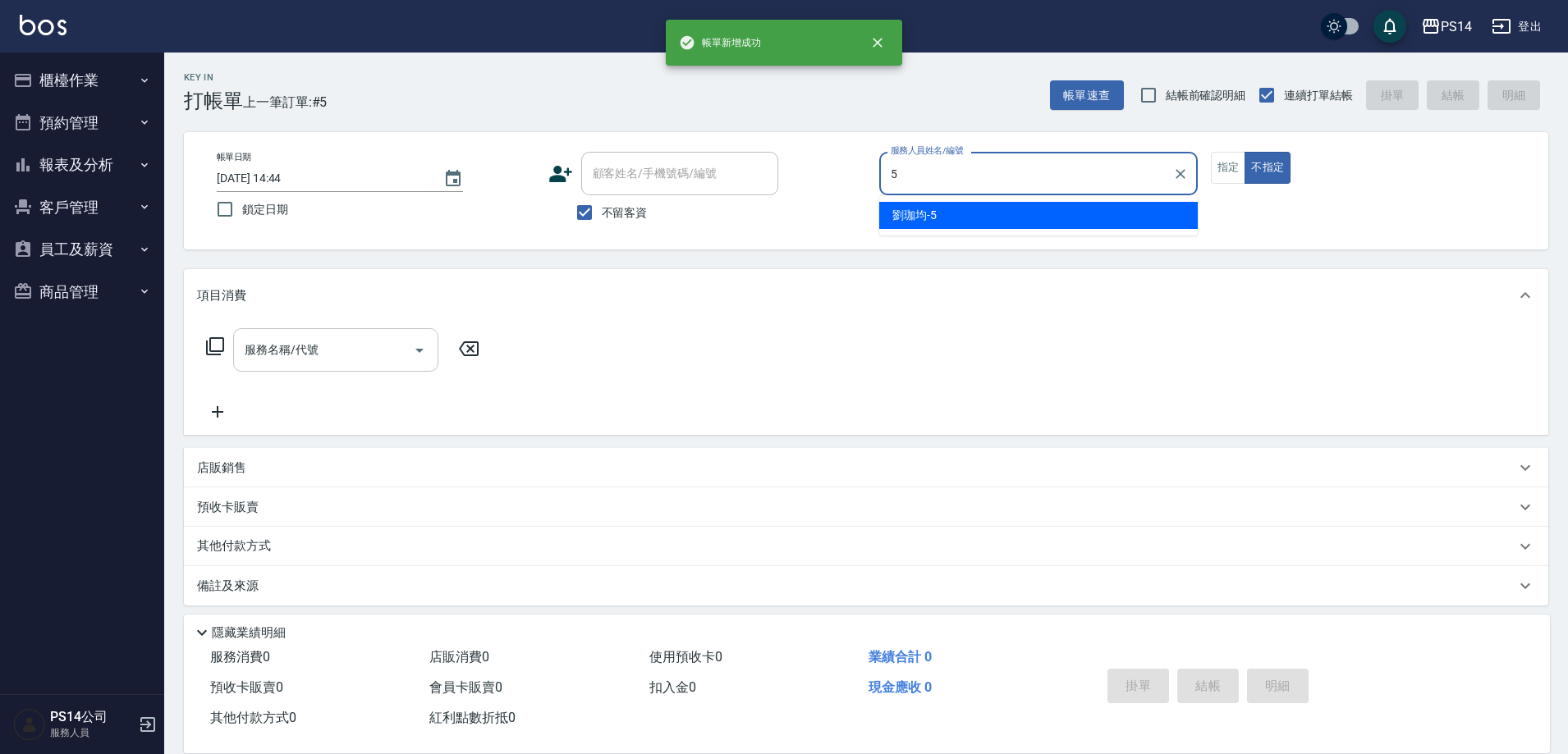
type input "劉珈均-5"
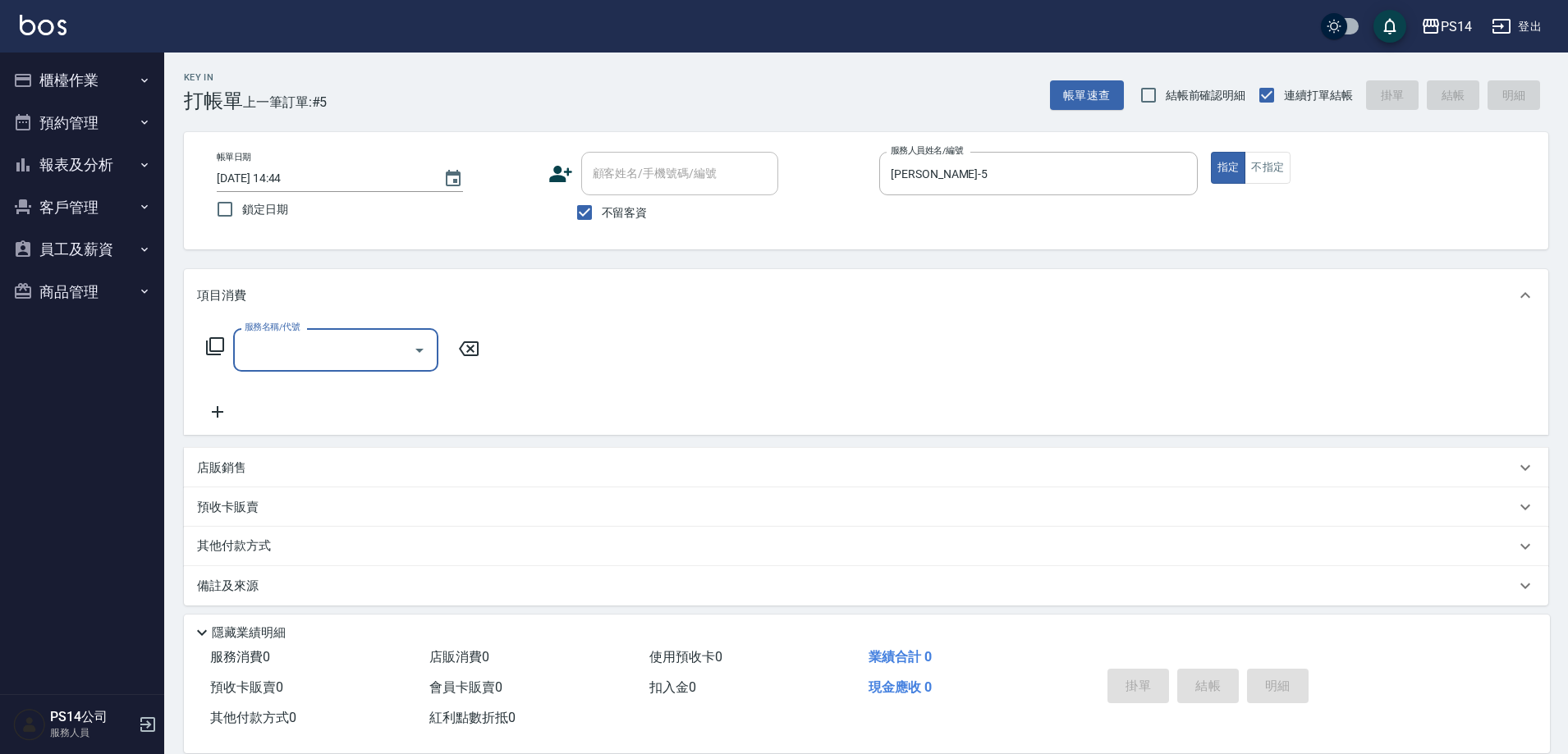
type input "3"
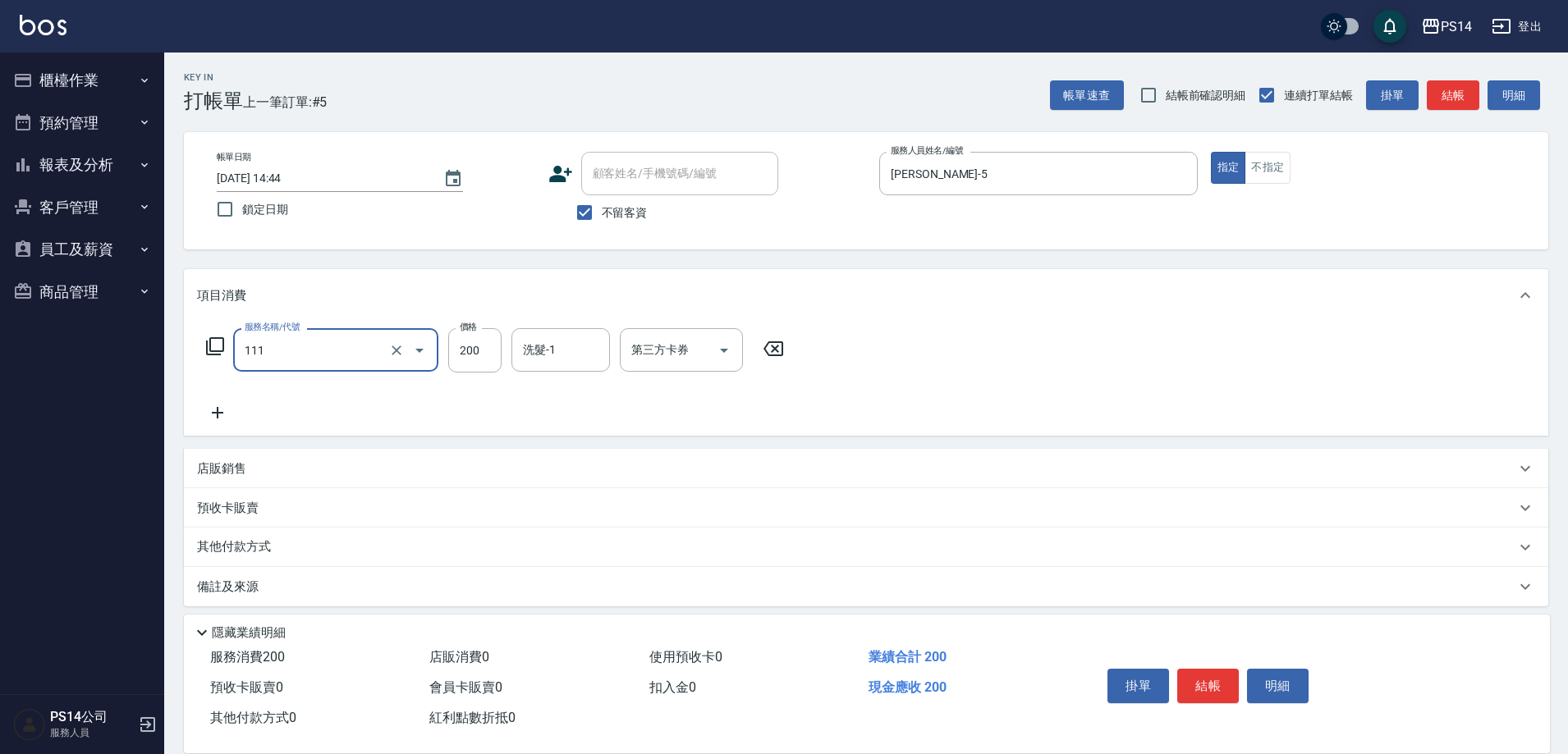
type input "200(111)"
type input "李祥君 -37"
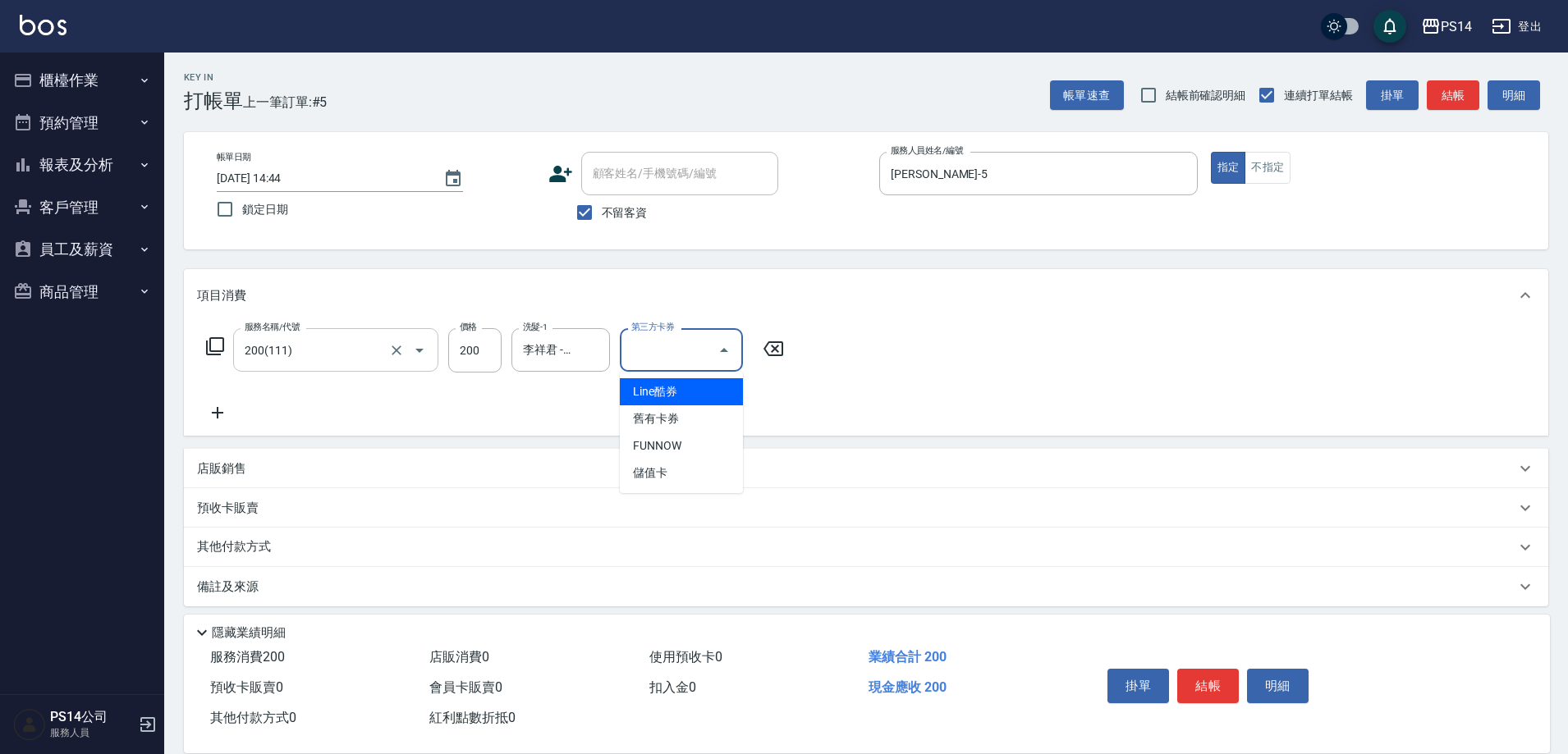
type input "儲值卡"
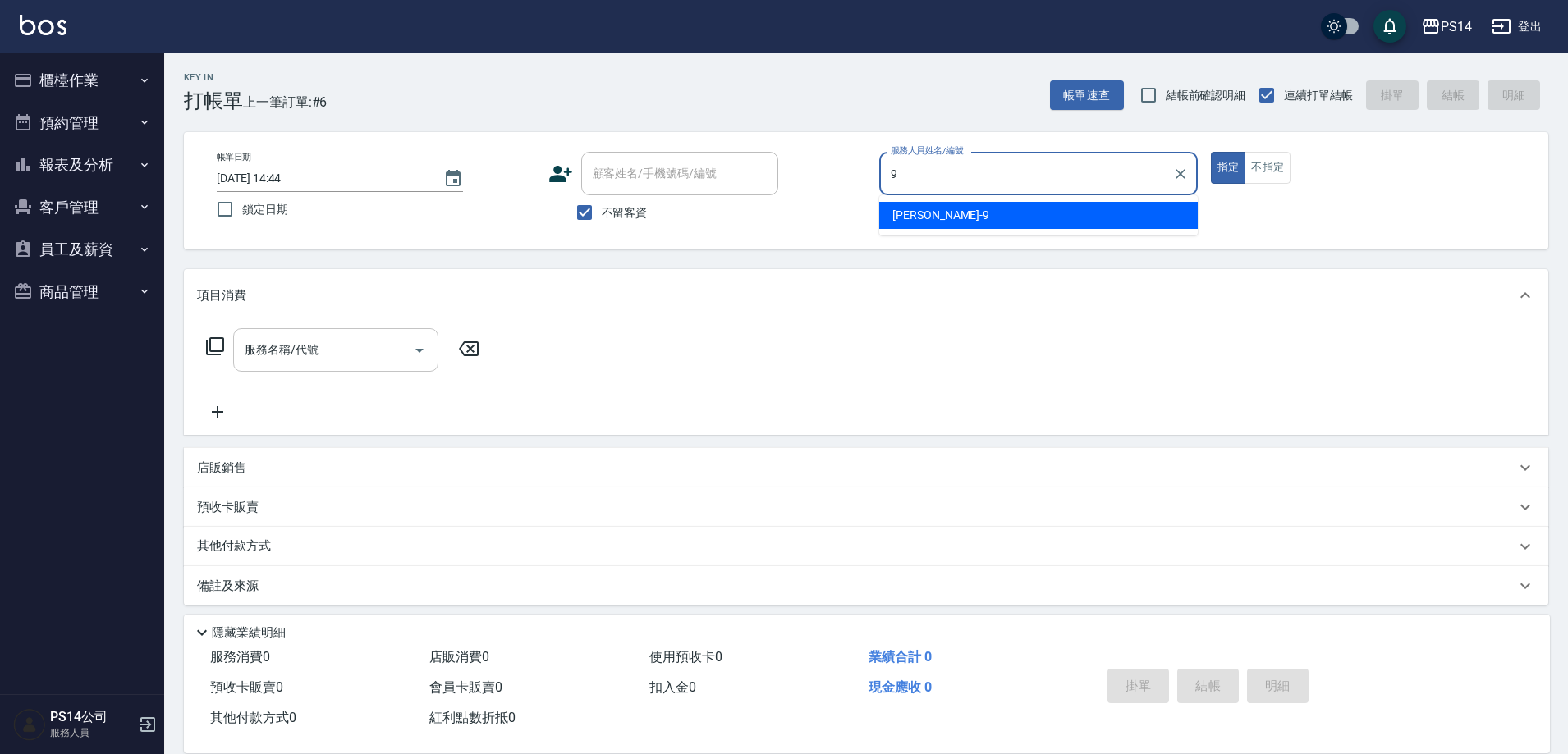
type input "楊宇霏-9"
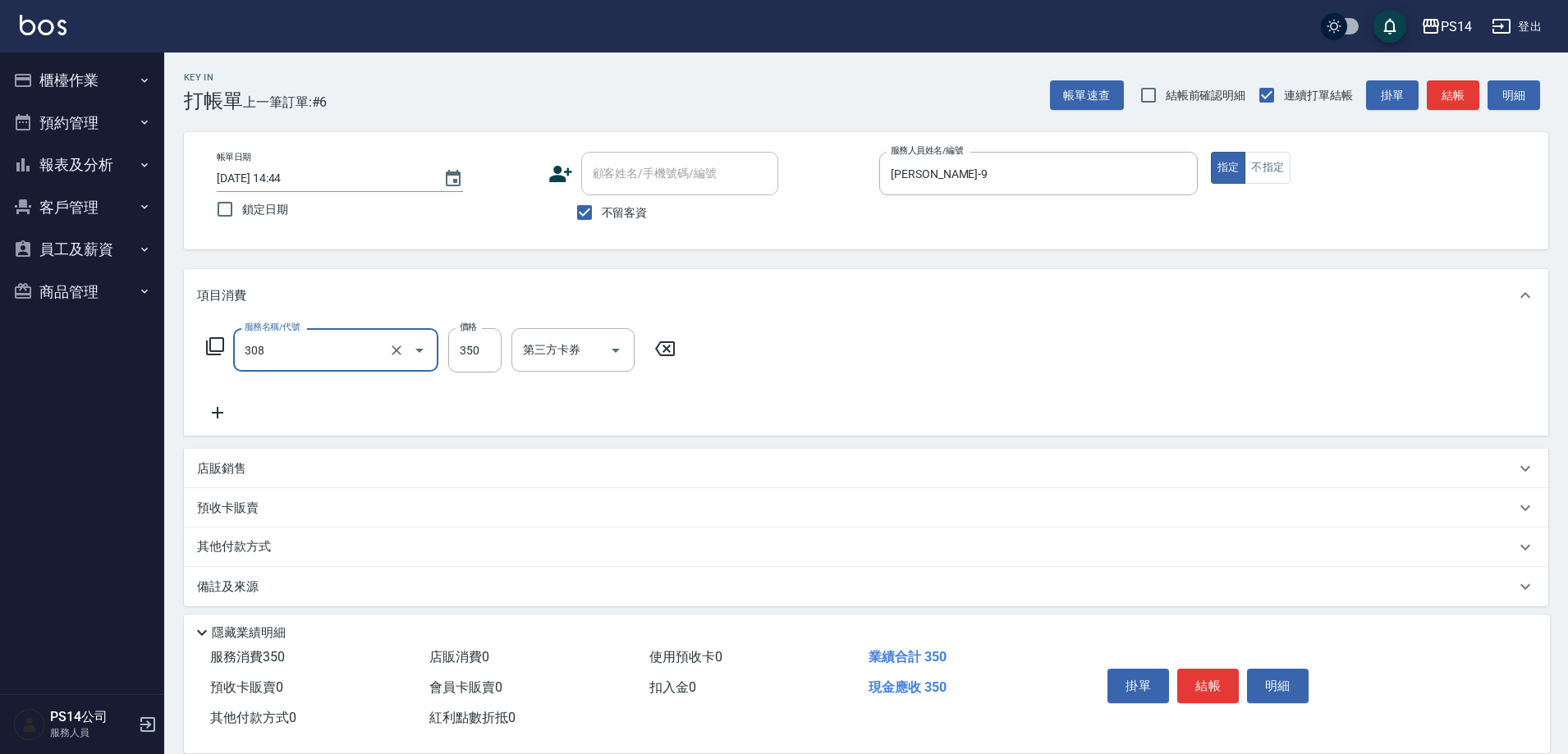
type input "洗+剪(308)"
type input "陳昱蓁-18"
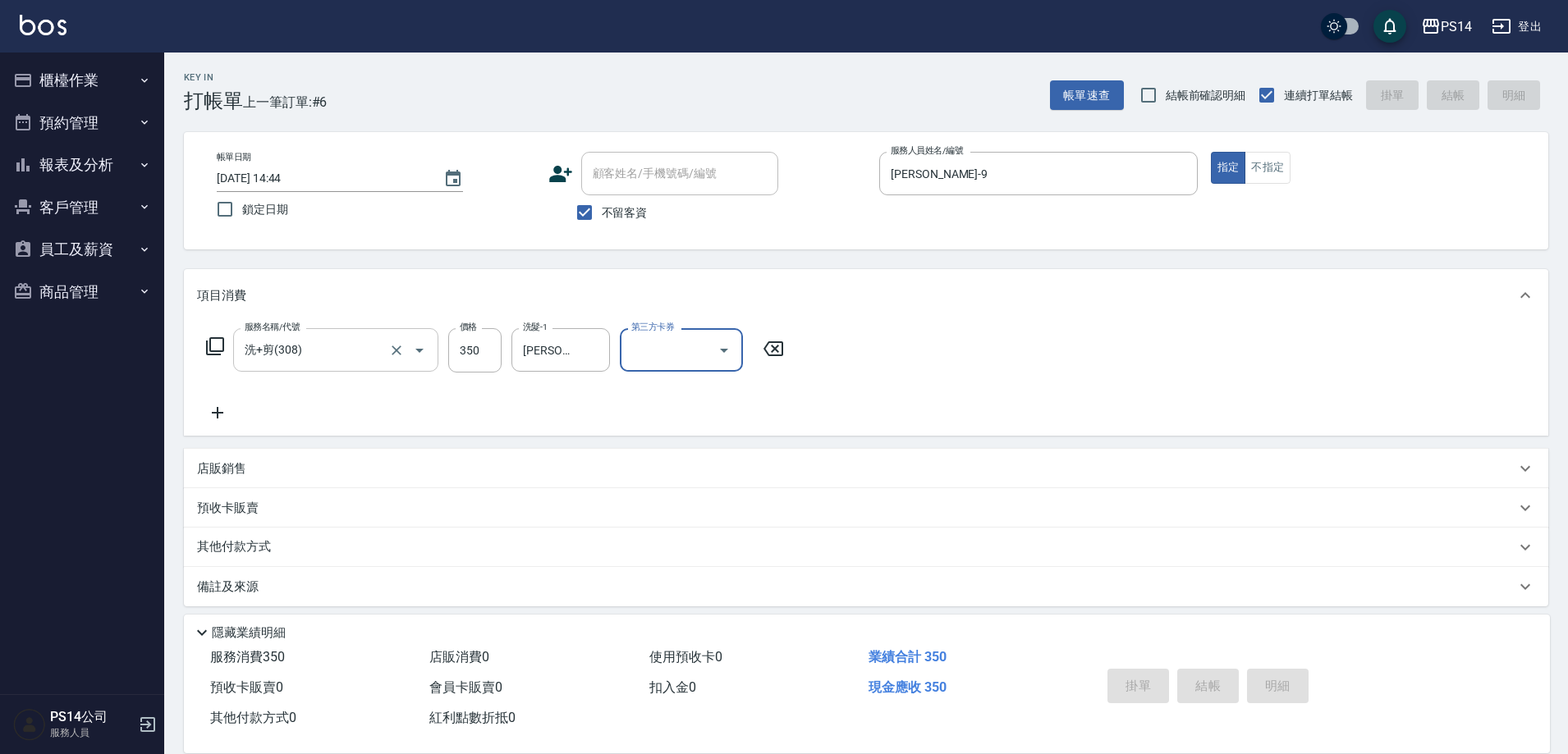
type input "2025/10/12 14:46"
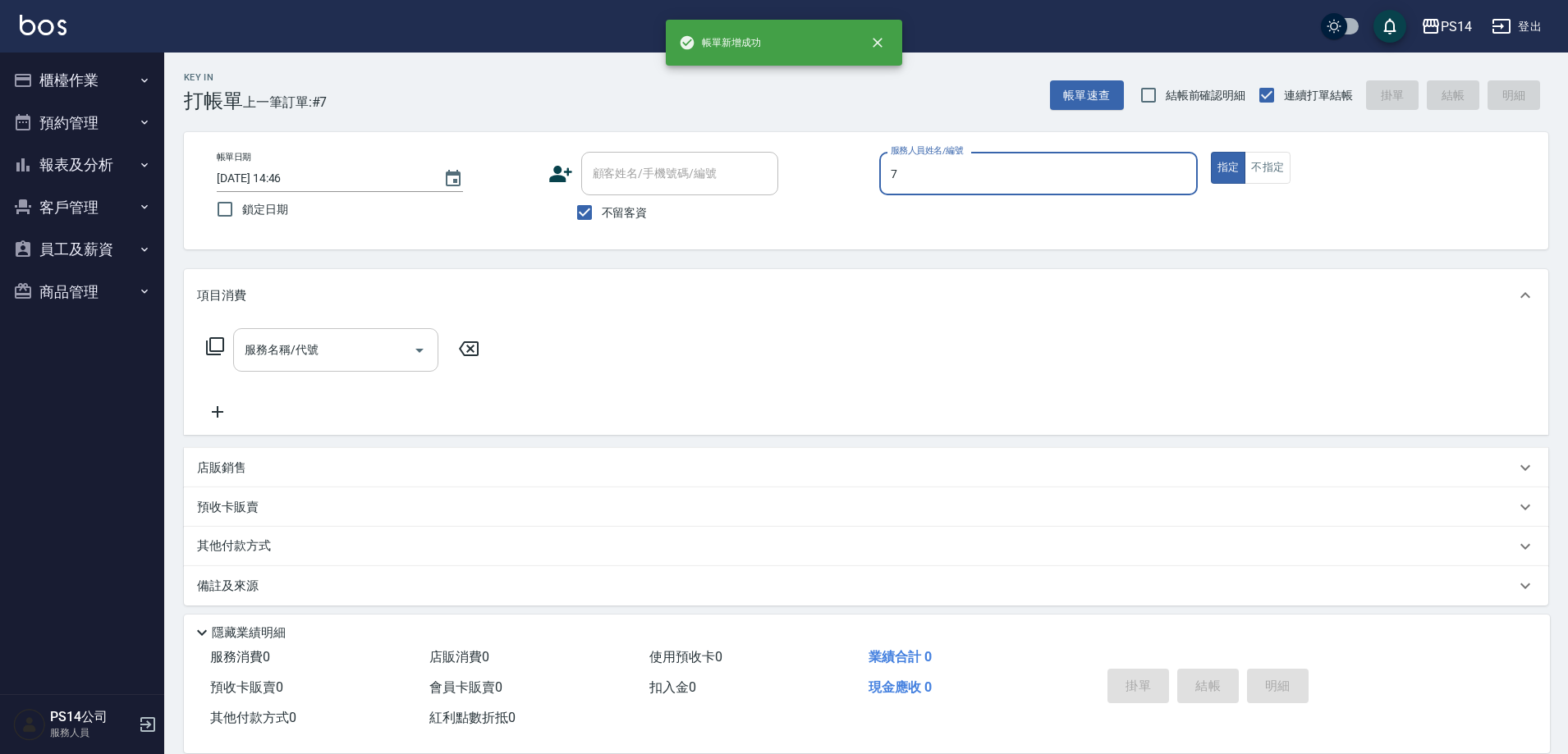
type input "許寶財-7"
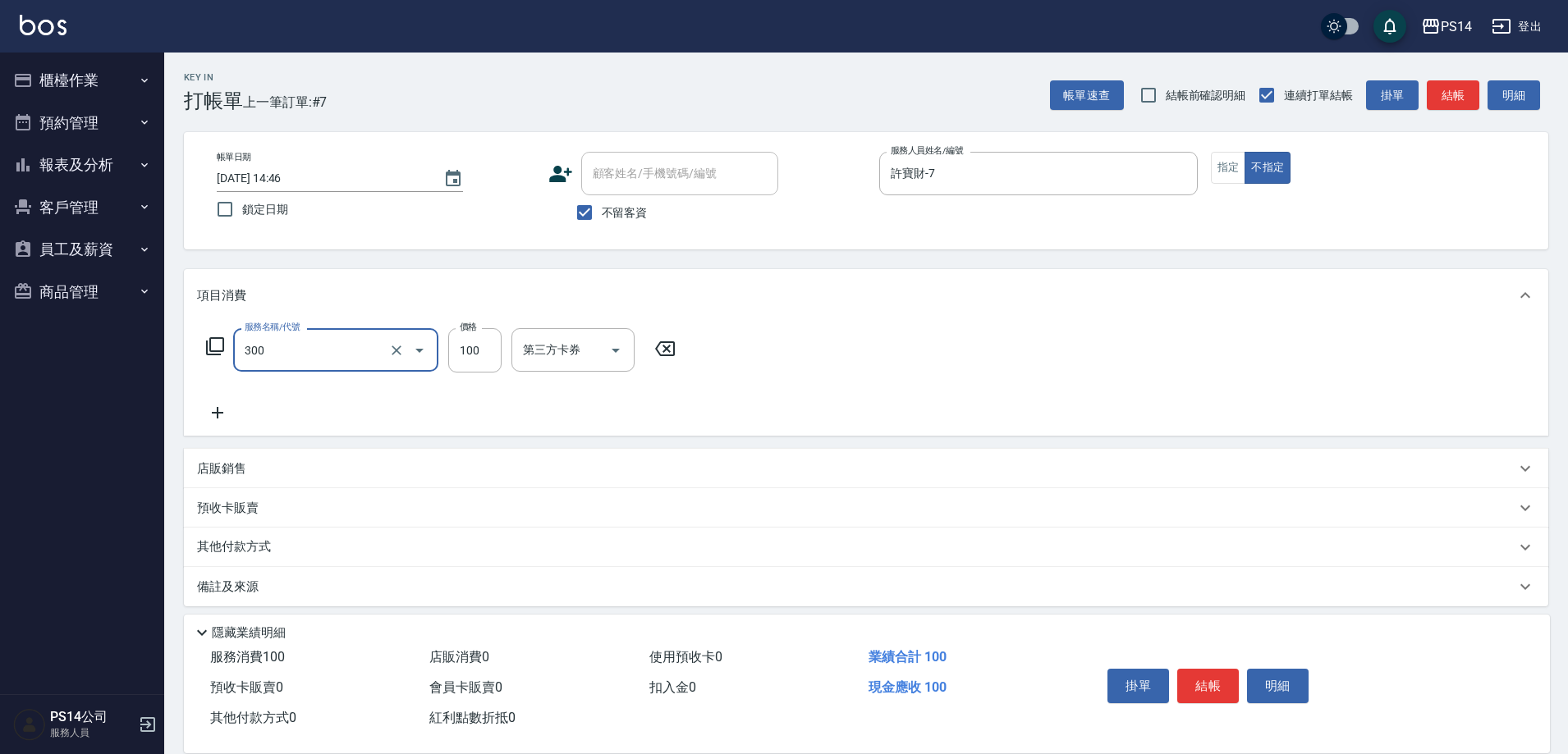
type input "剪髮(300)"
type input "50"
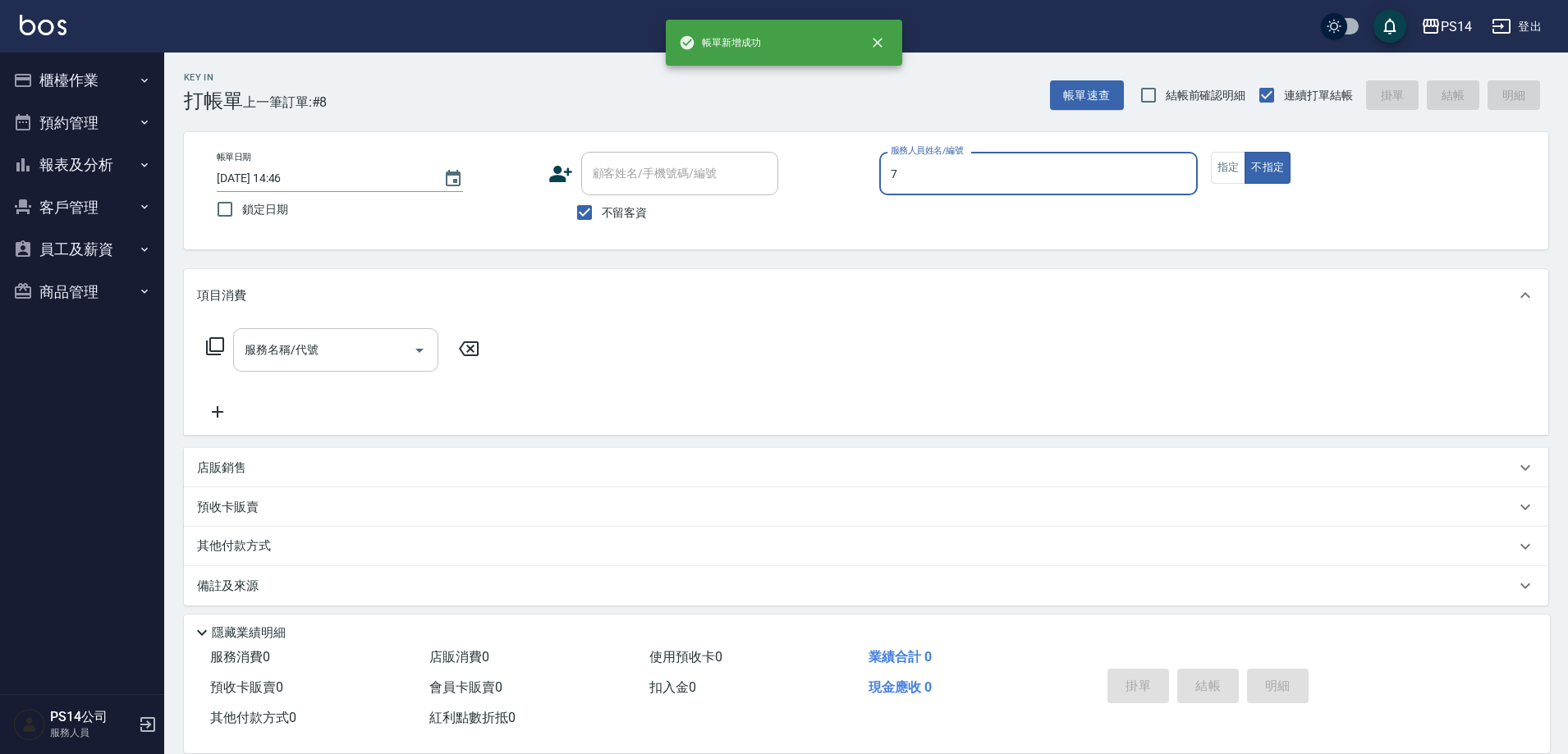
type input "許寶財-7"
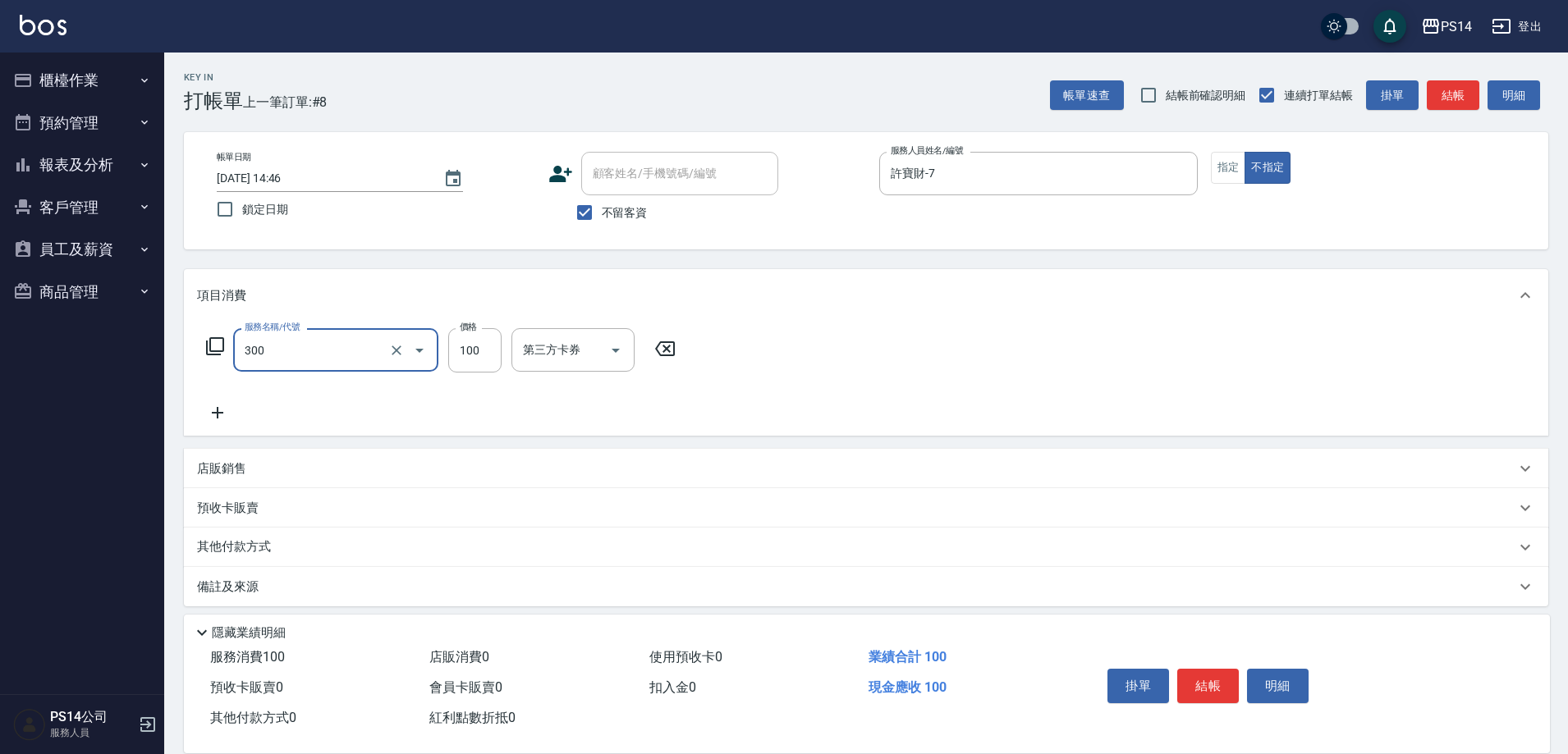
type input "剪髮(300)"
type input "50"
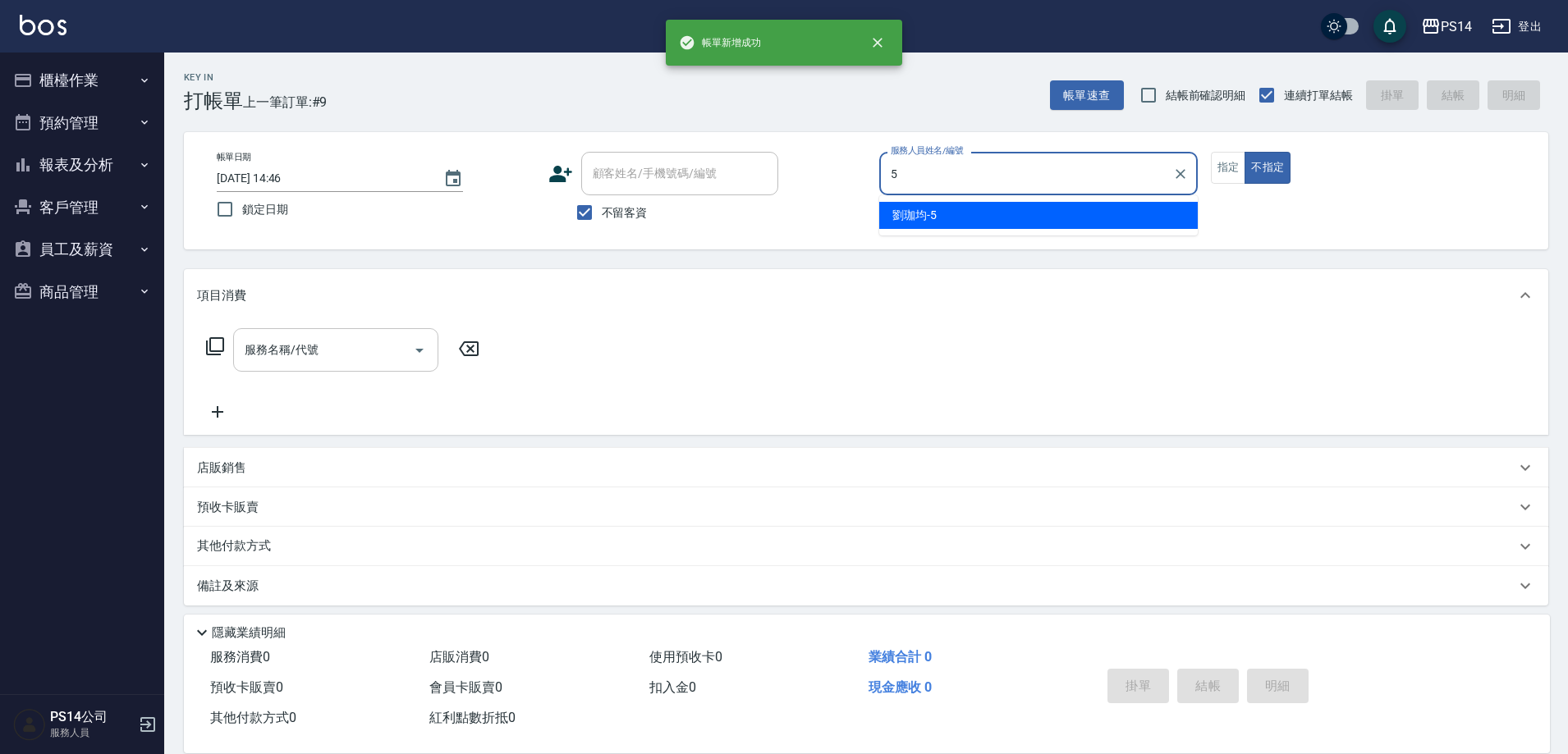
type input "劉珈均-5"
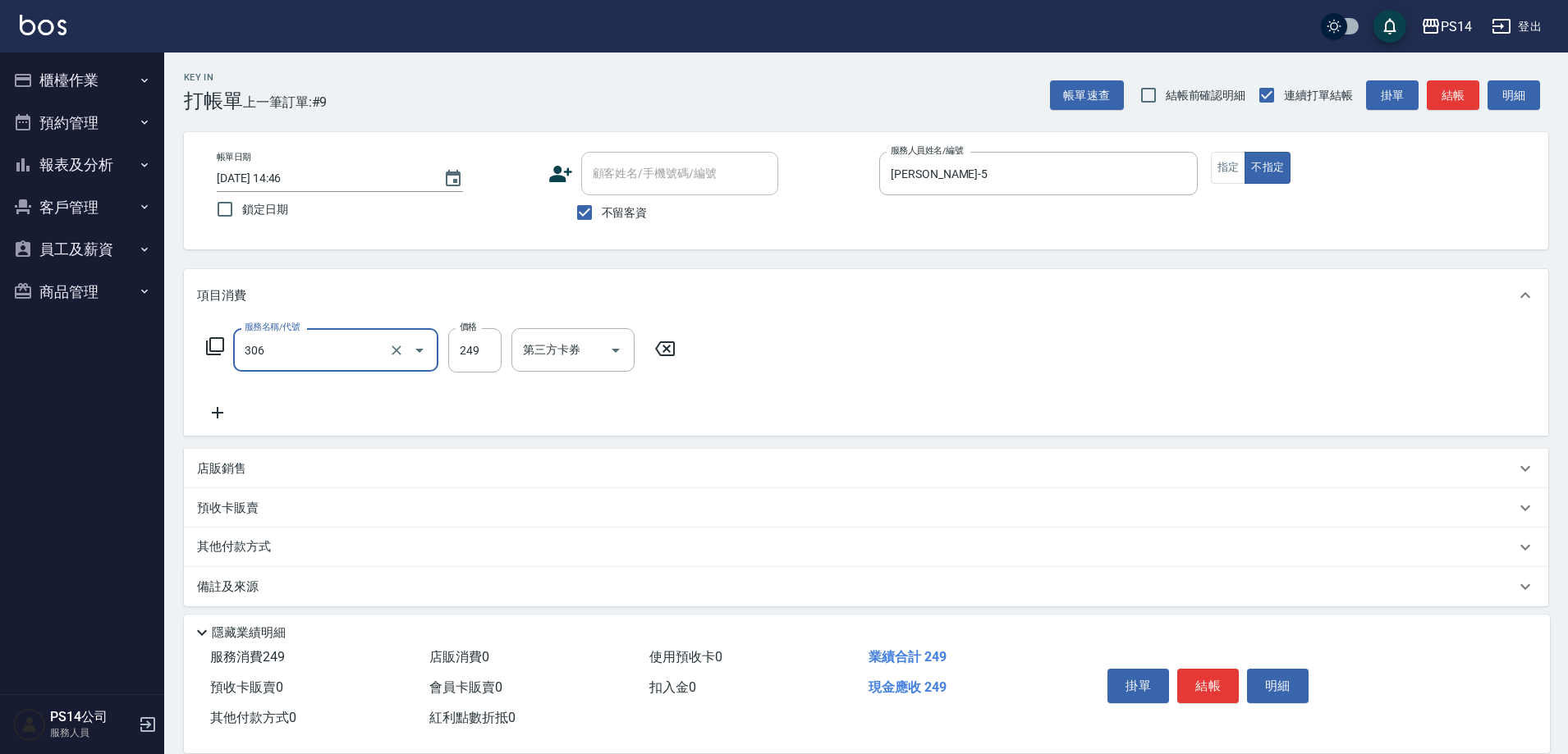
type input "剪髮(306)"
type input "林川富-11"
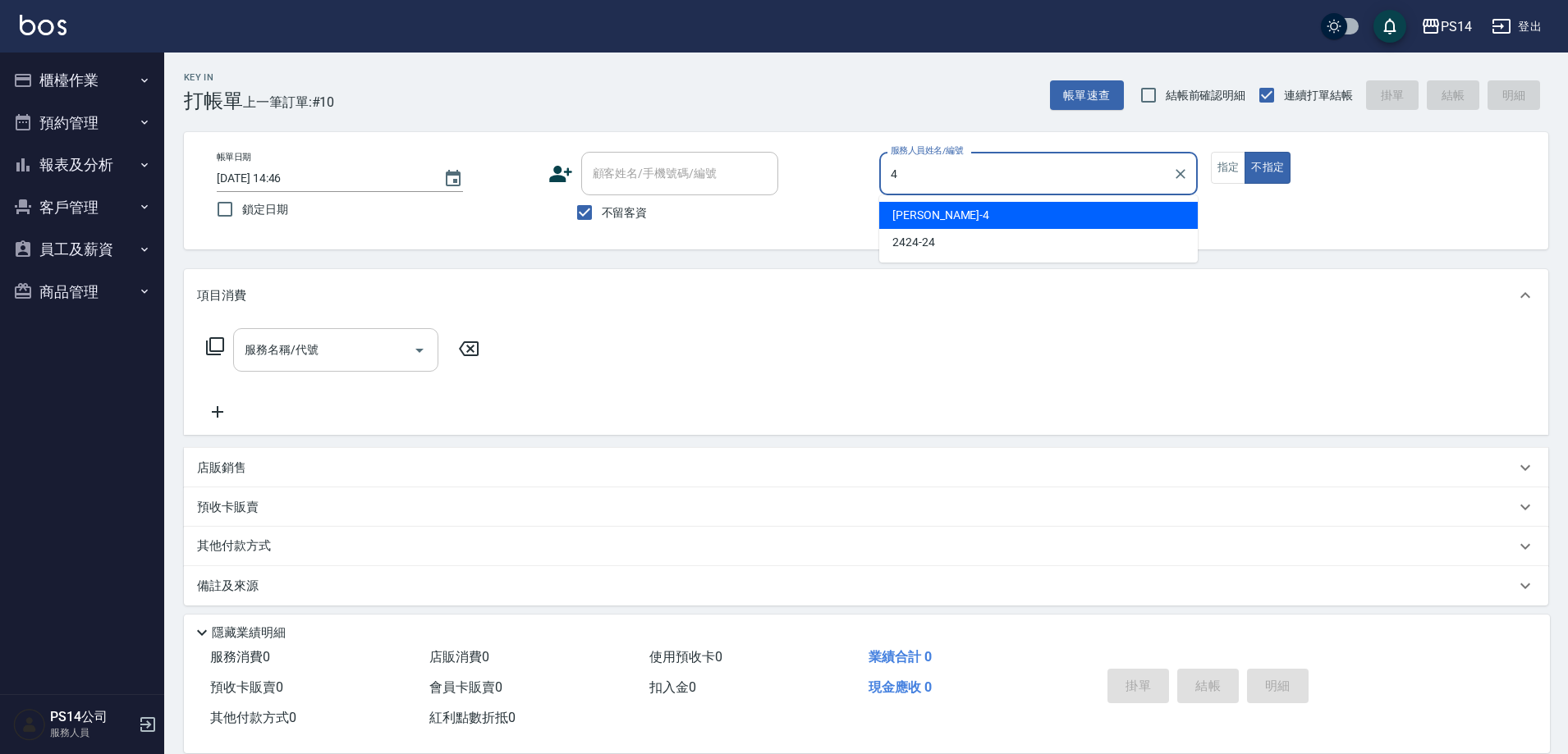
type input "蔡宜蓁-4"
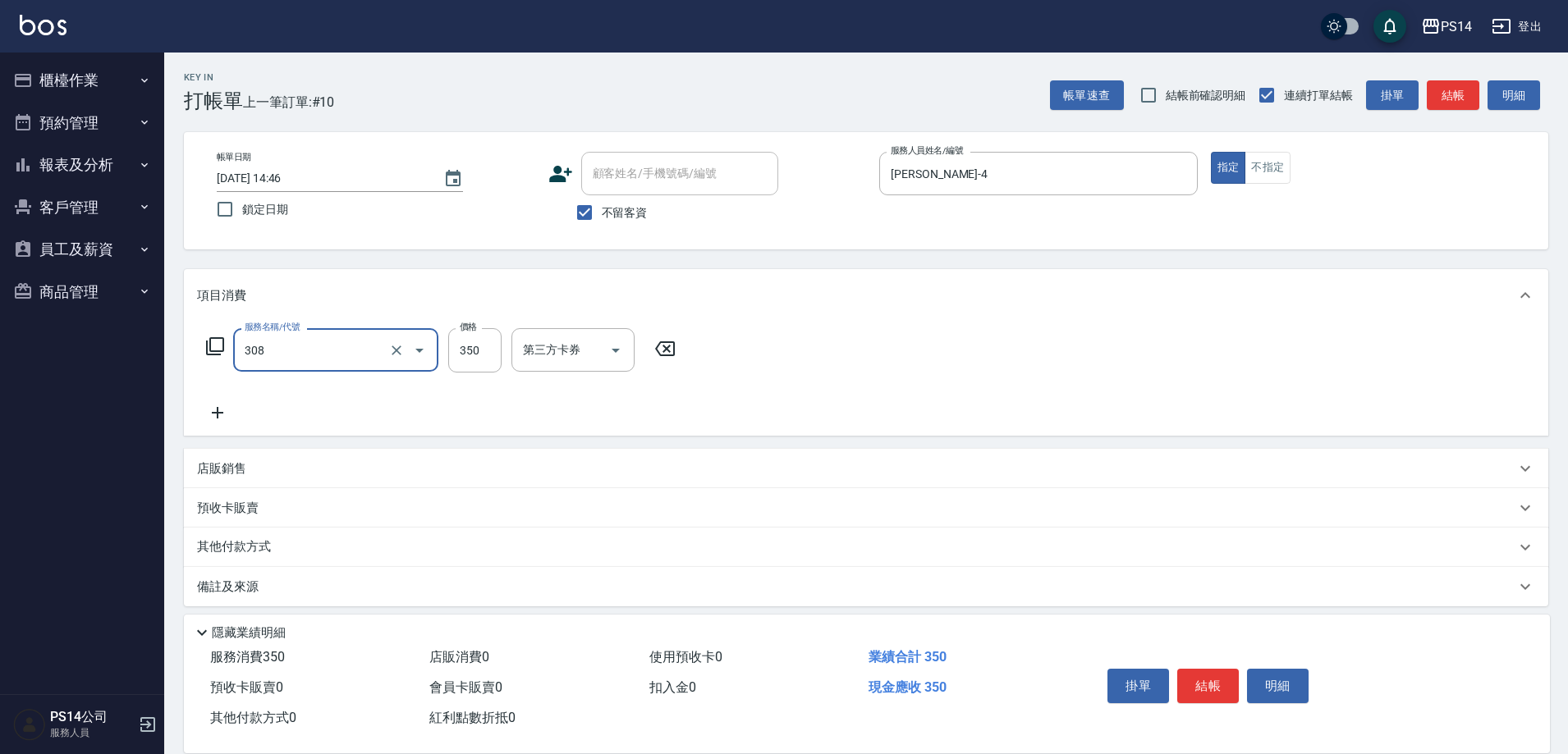
type input "洗+剪(308)"
type input "李祥君 -37"
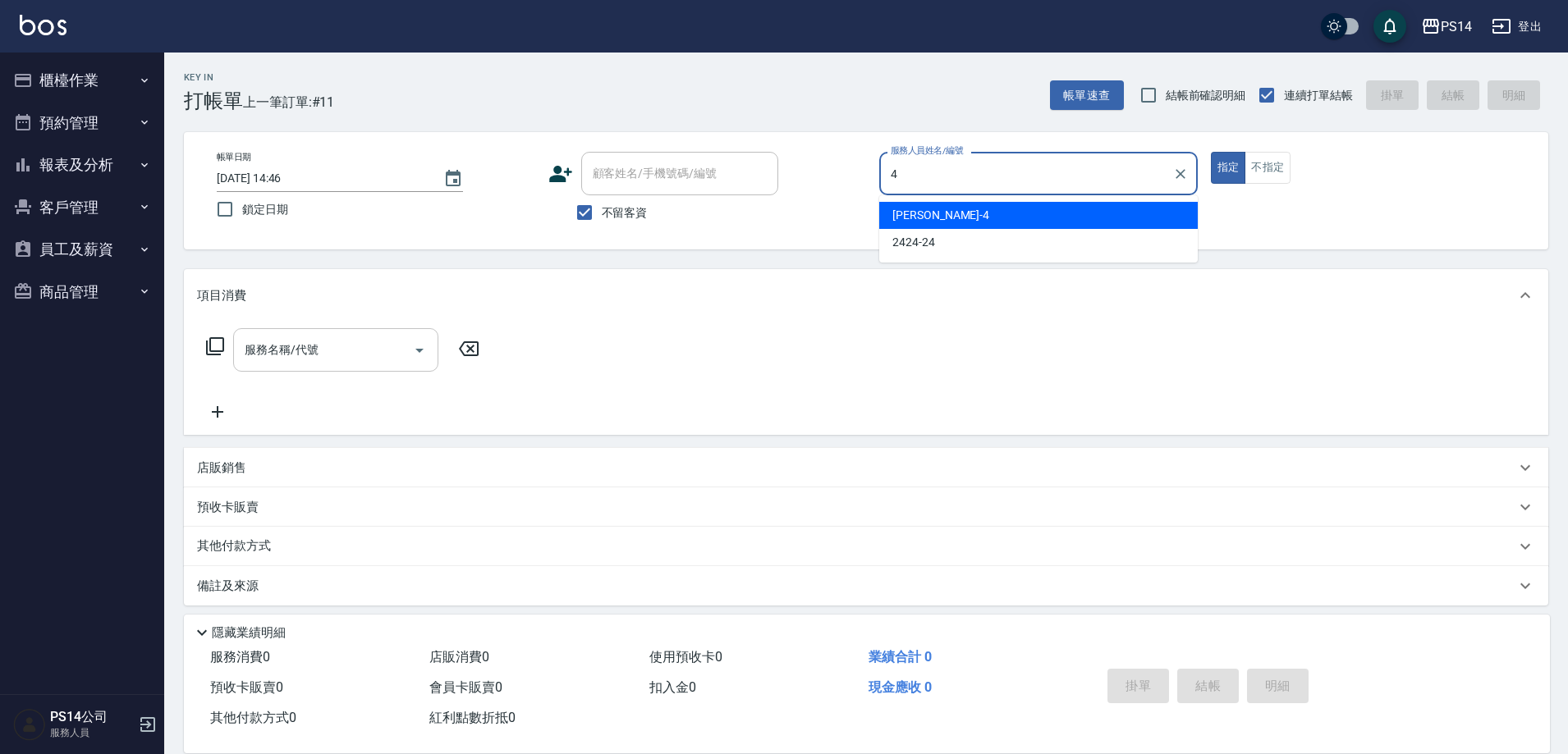
type input "蔡宜蓁-4"
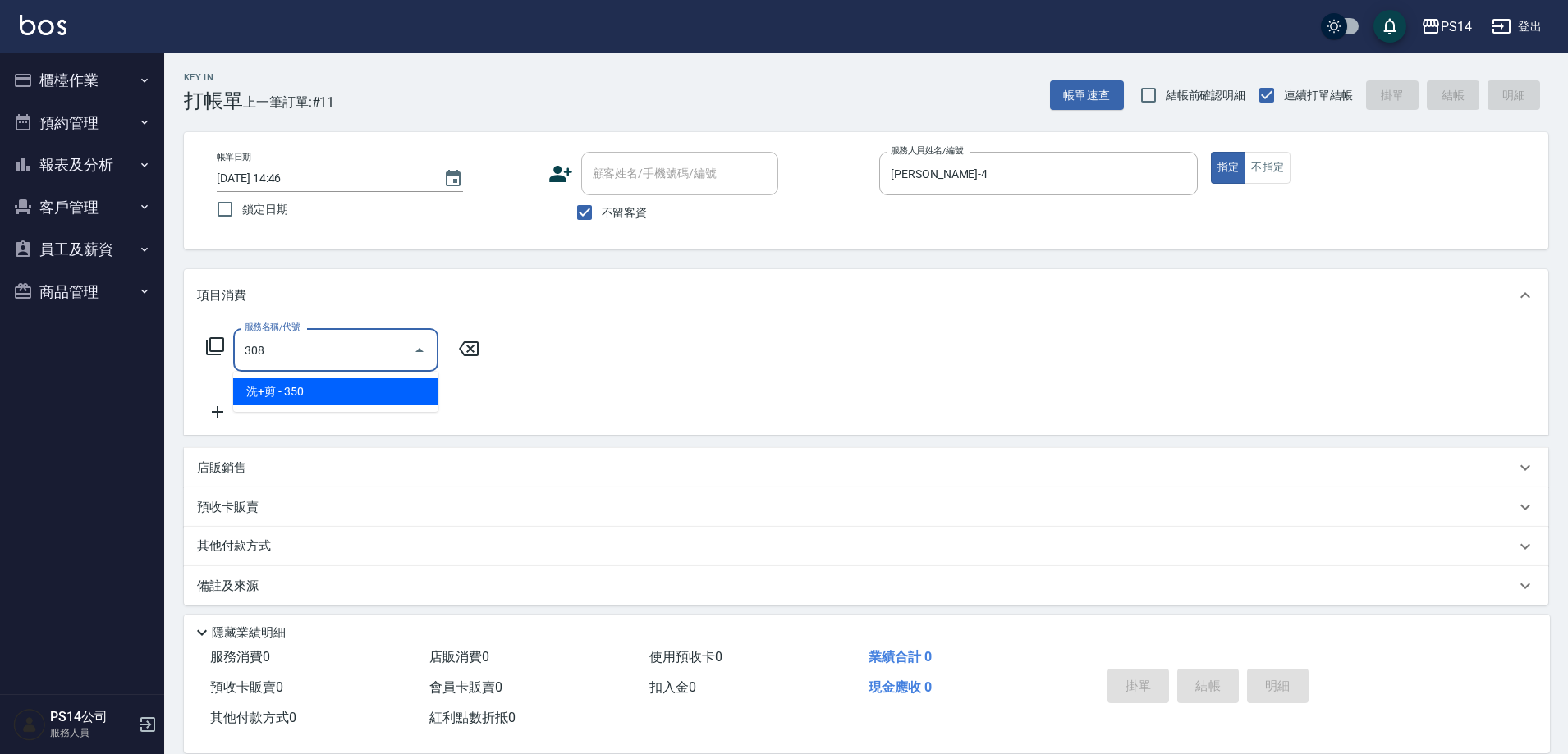
type input "洗+剪(308)"
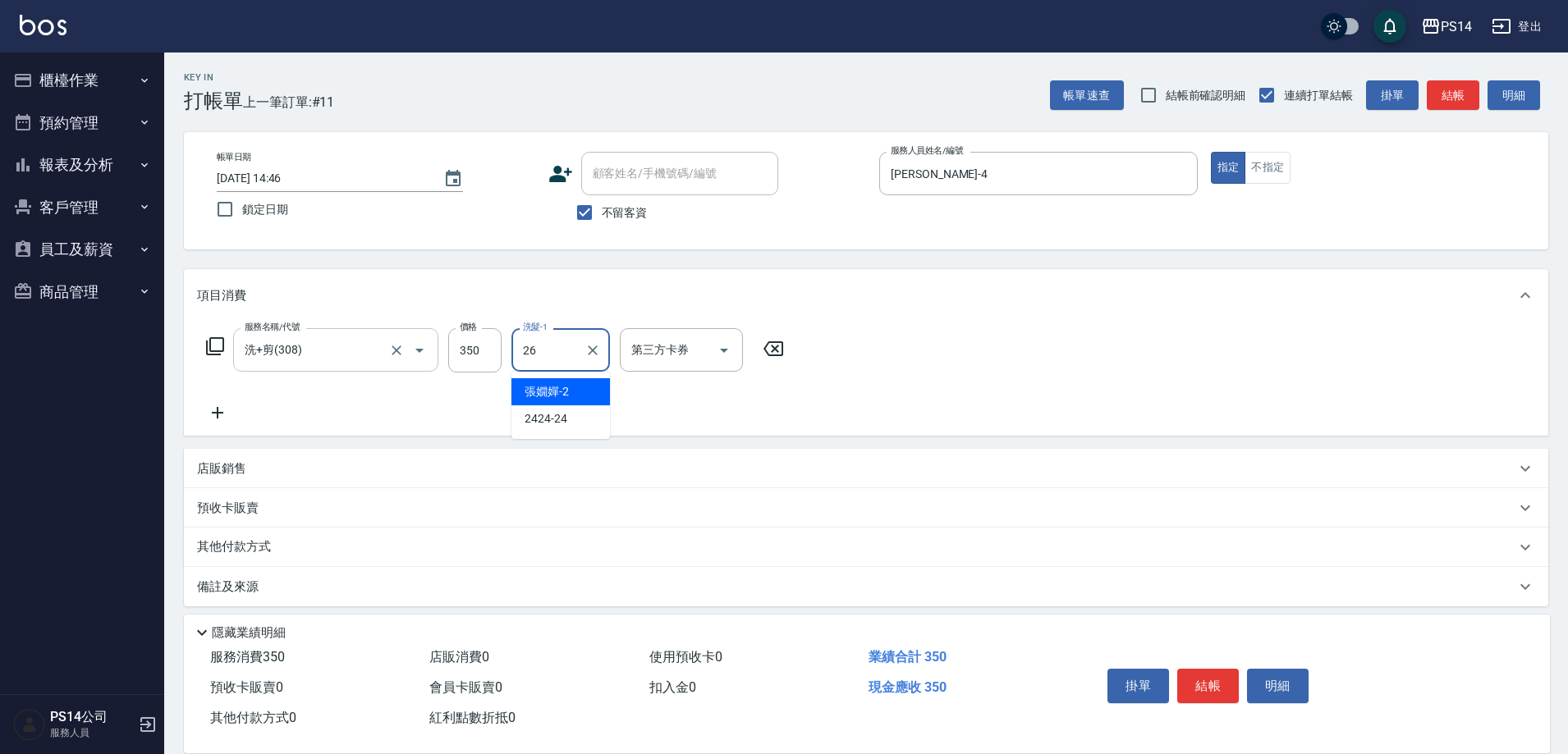
type input "顏誼婷-26"
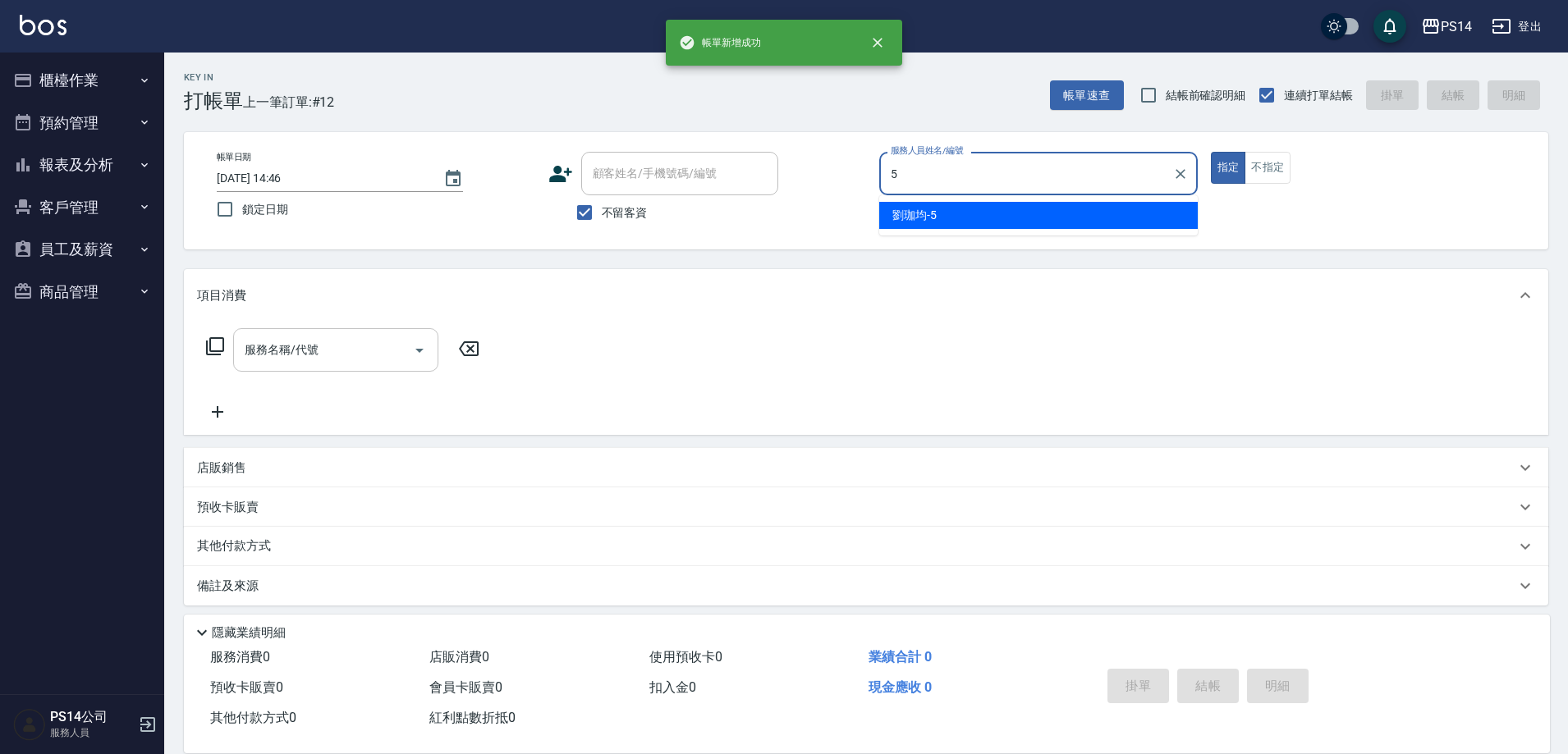
type input "劉珈均-5"
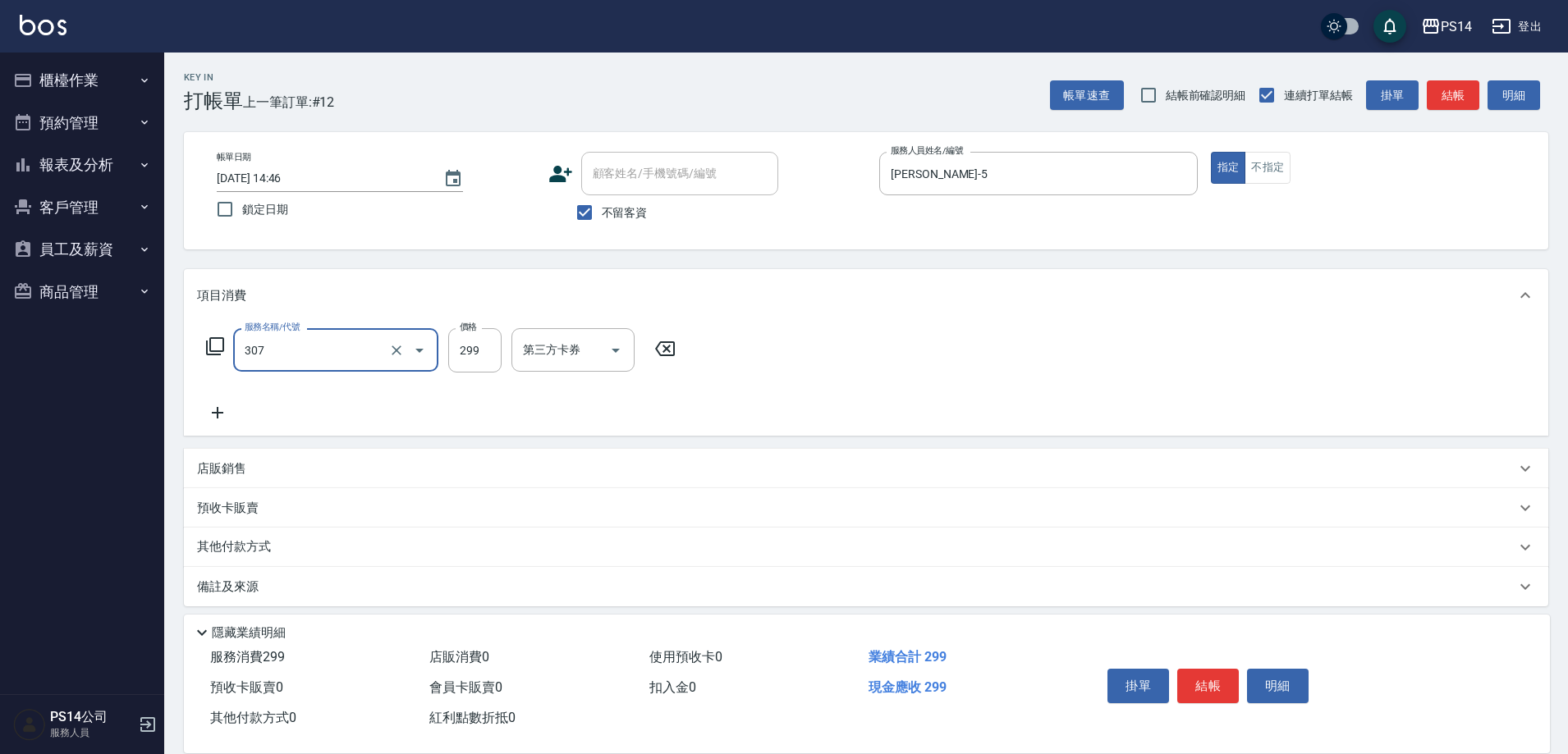
type input "剪髮(307)"
type input "謝欣紜-28"
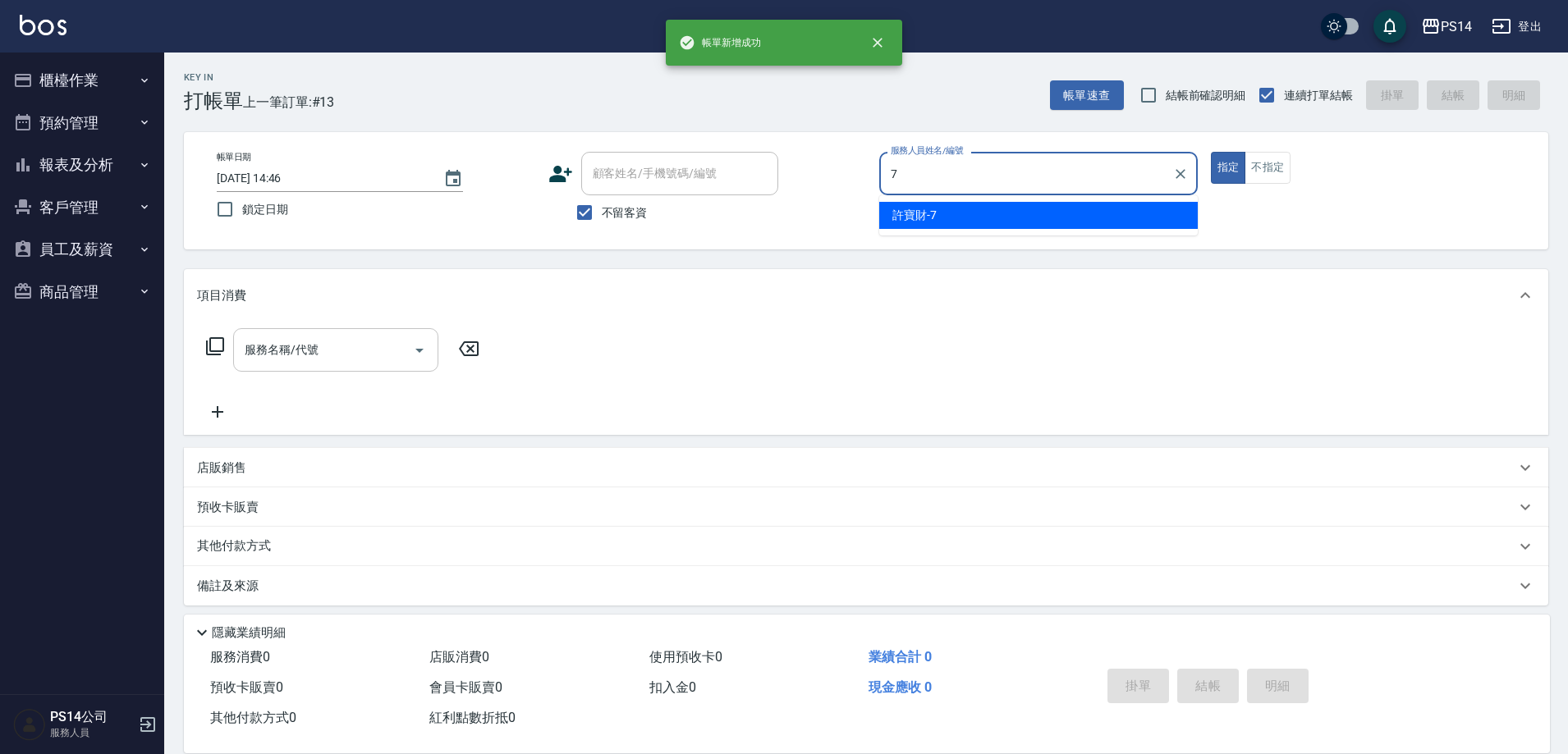
type input "許寶財-7"
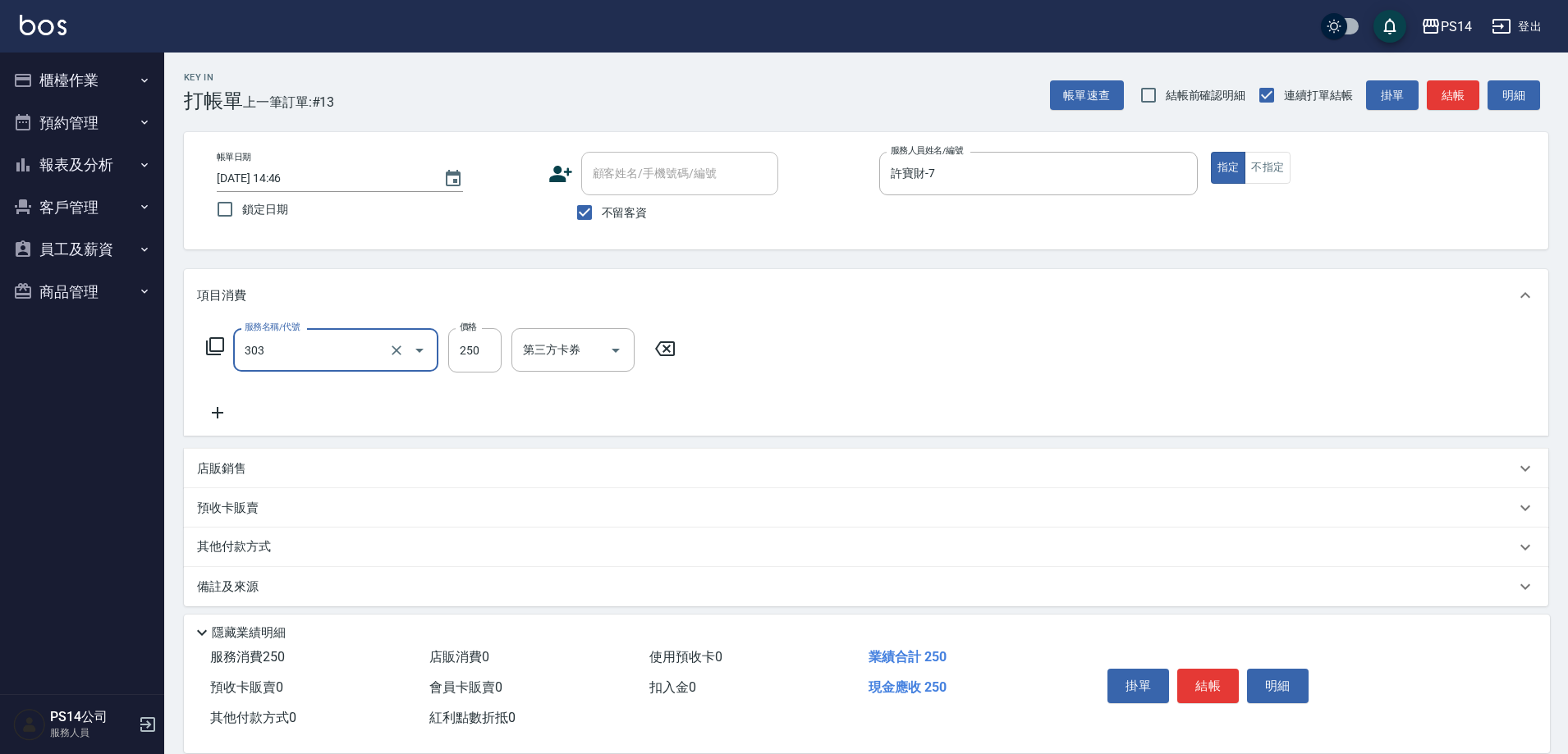
type input "剪髮(303)"
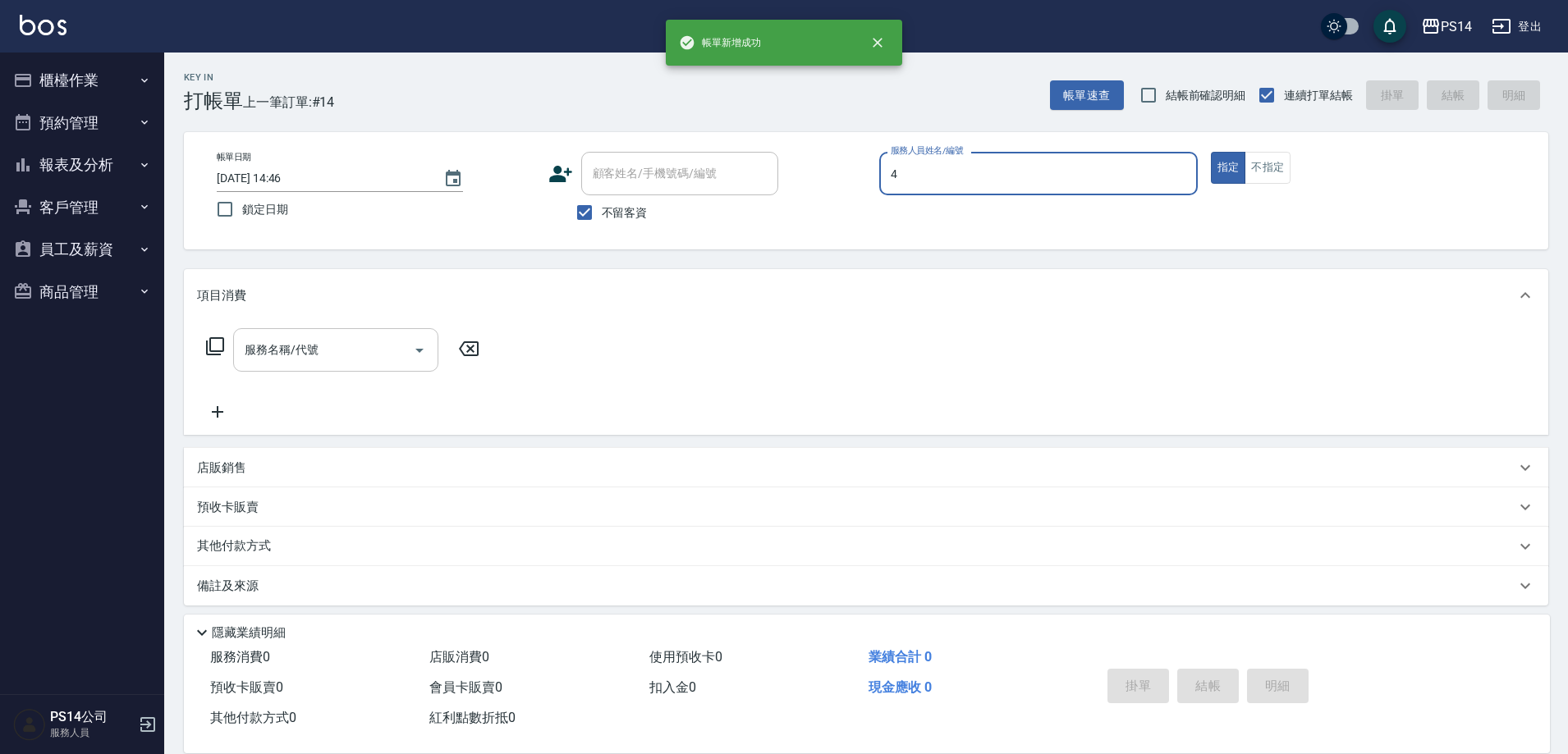
type input "蔡宜蓁-4"
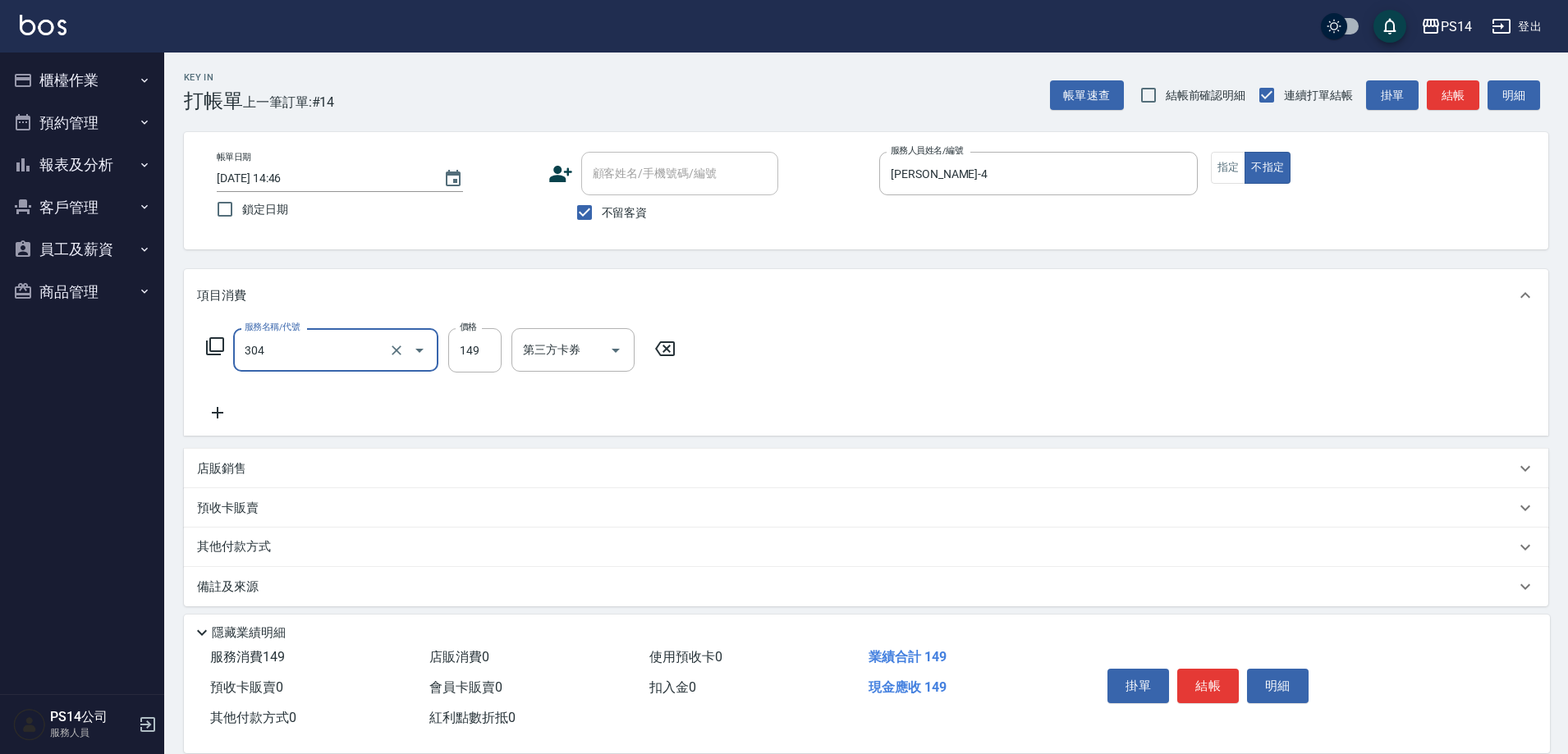
type input "剪髮(304)"
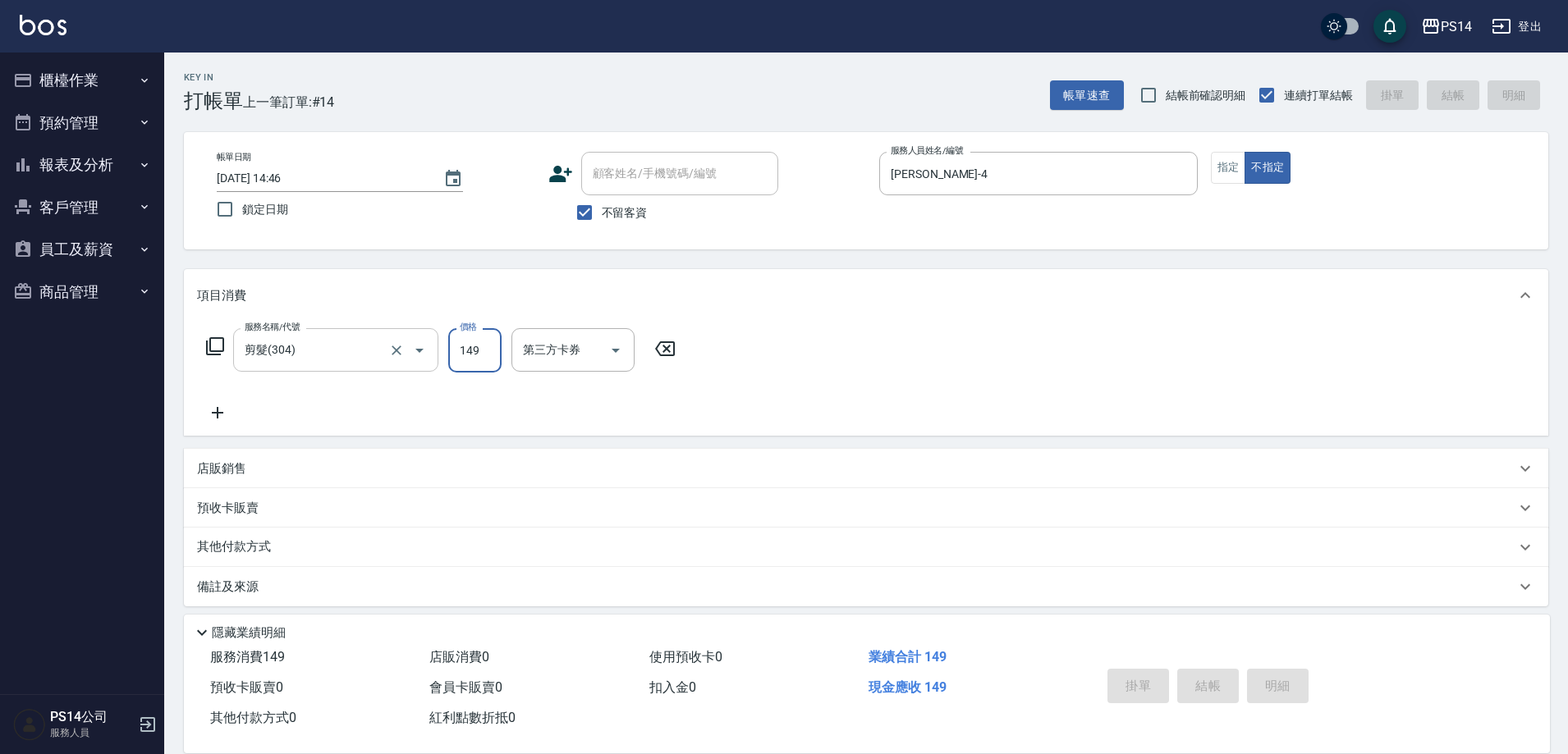
type input "2025/10/12 14:47"
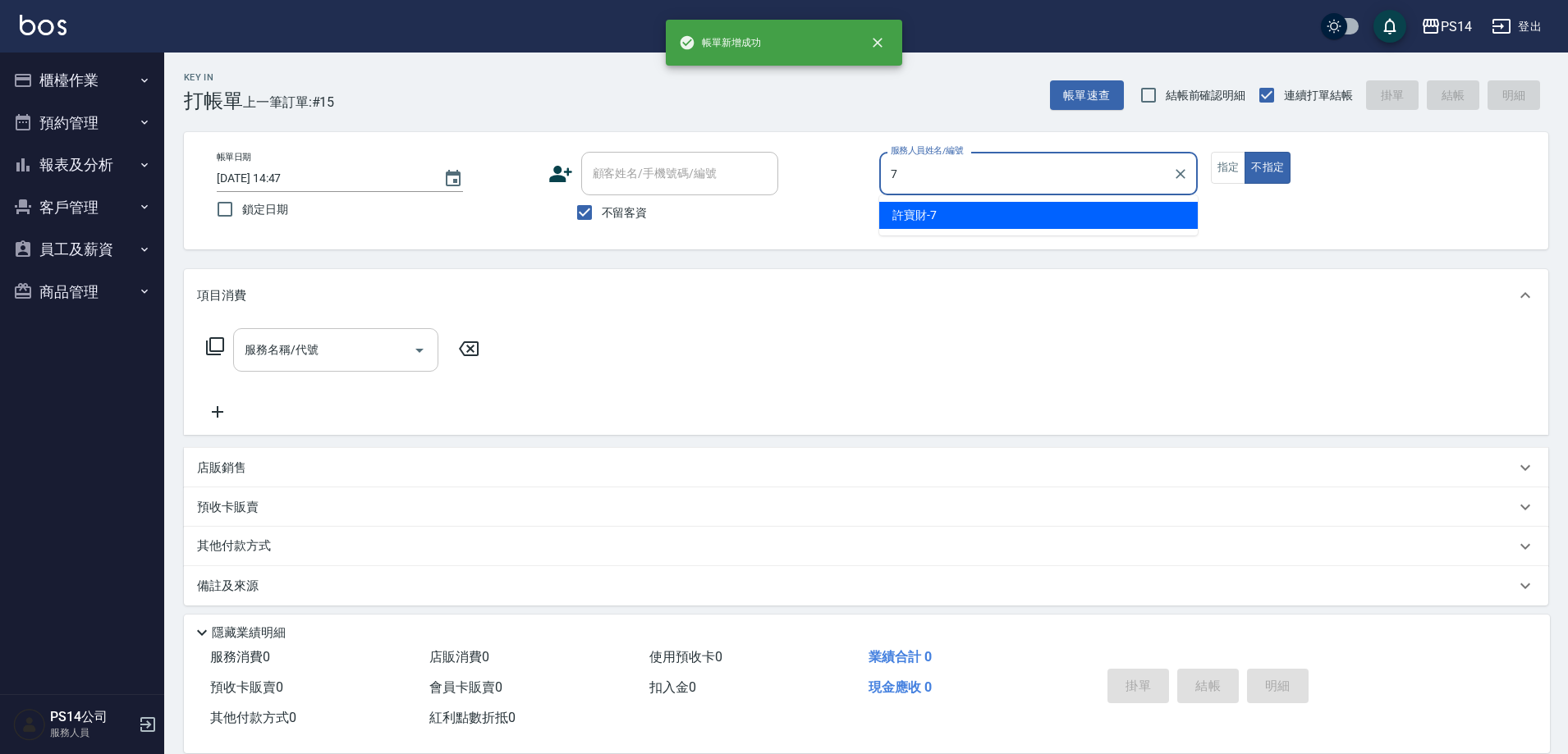
type input "許寶財-7"
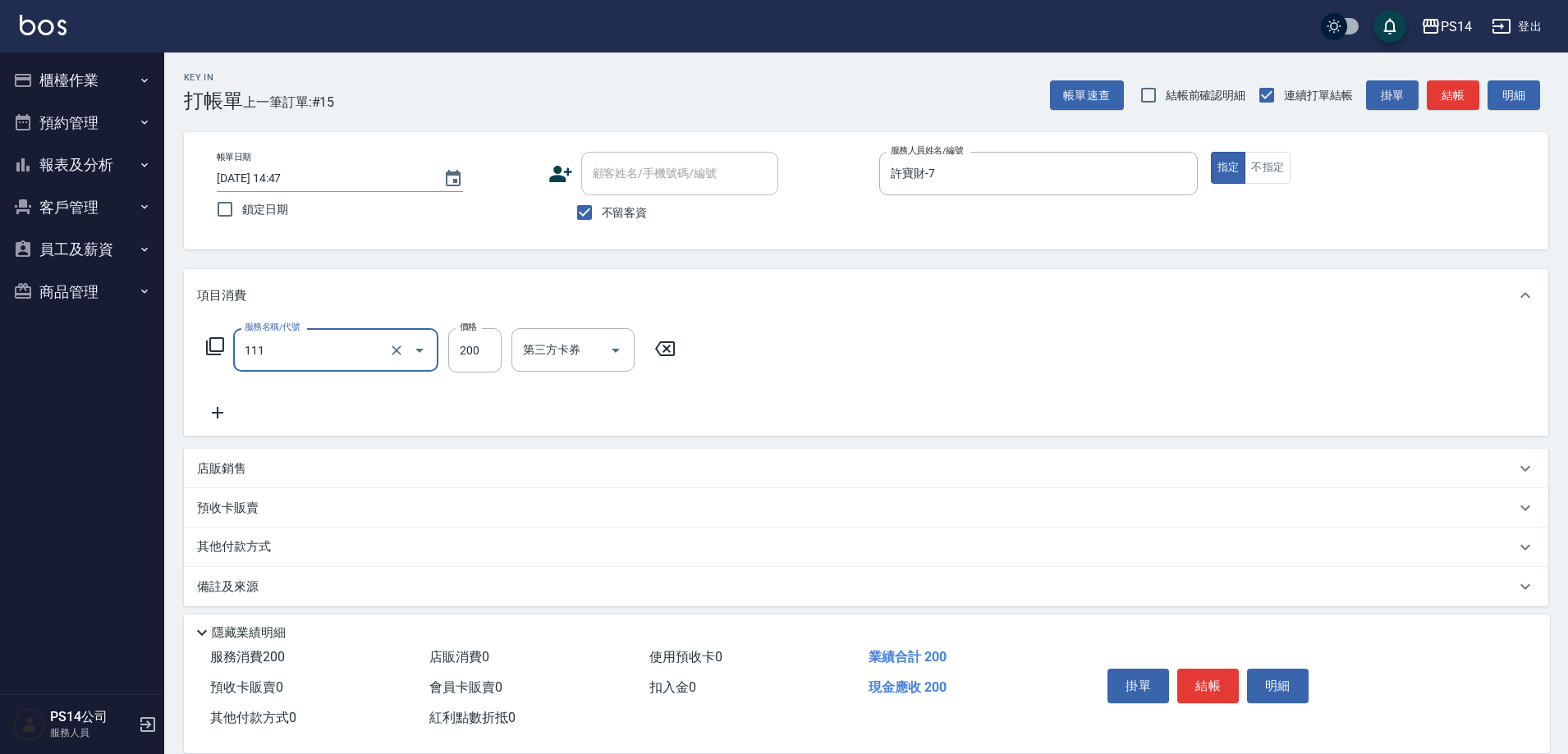
type input "200(111)"
type input "陳羿淇-17"
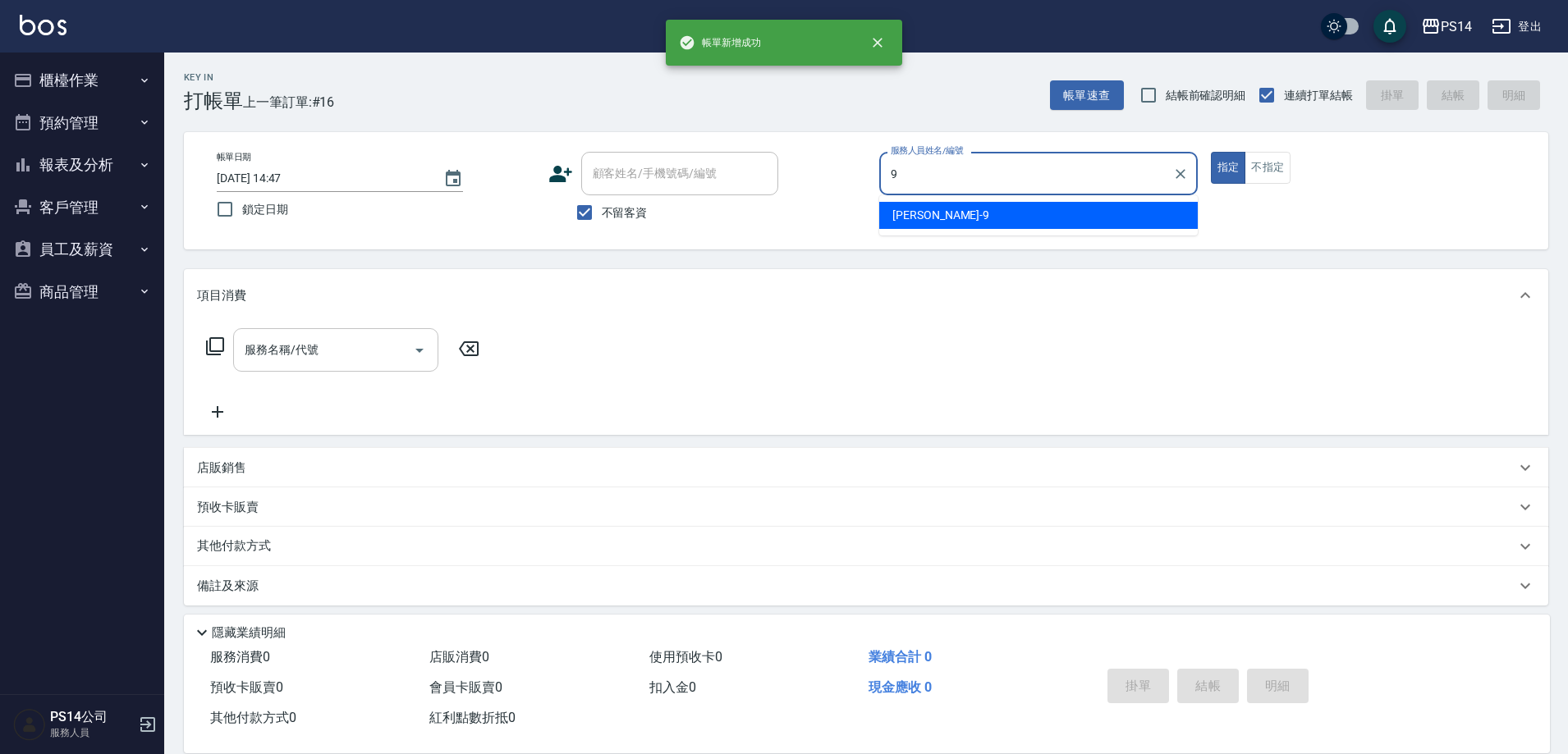
type input "楊宇霏-9"
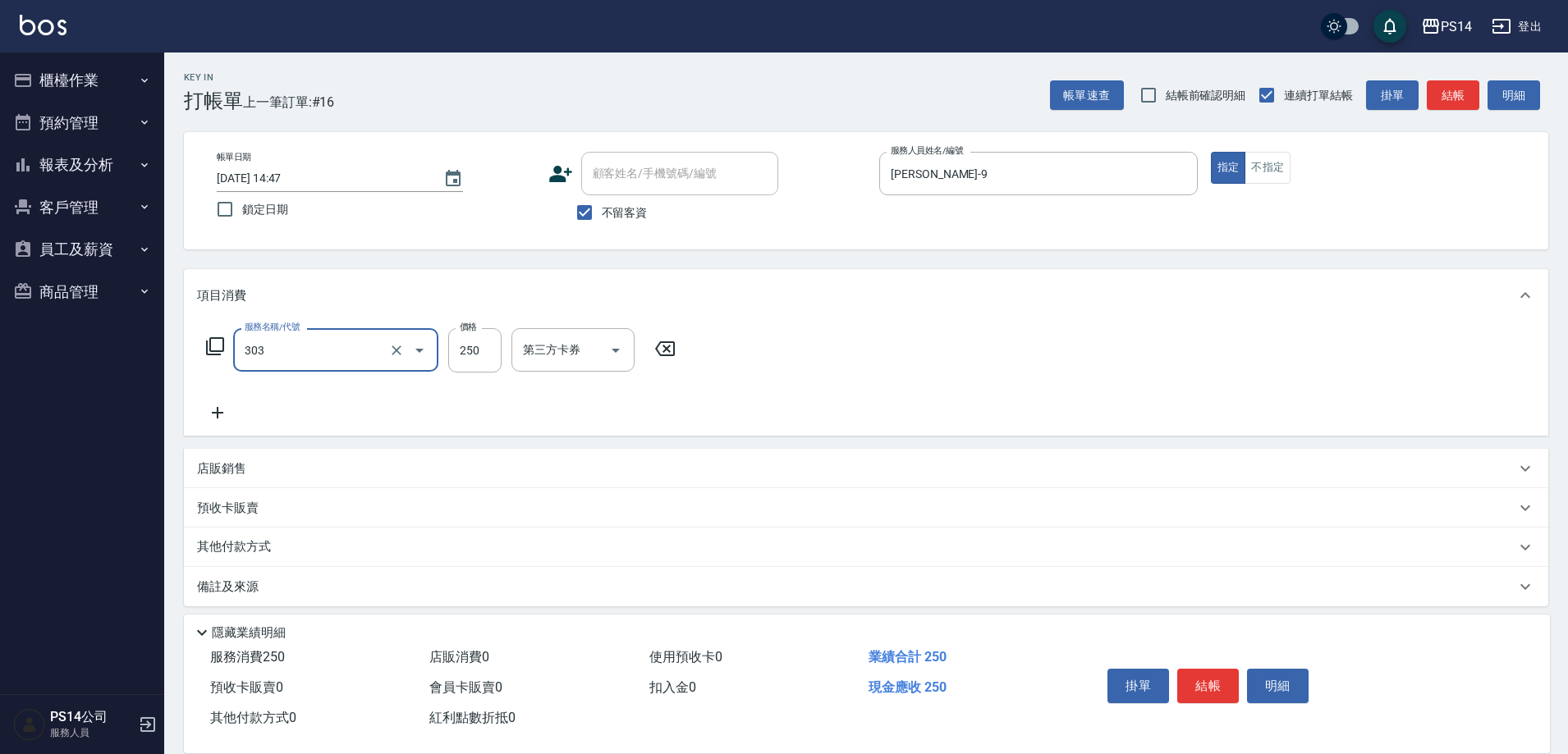
type input "剪髮(303)"
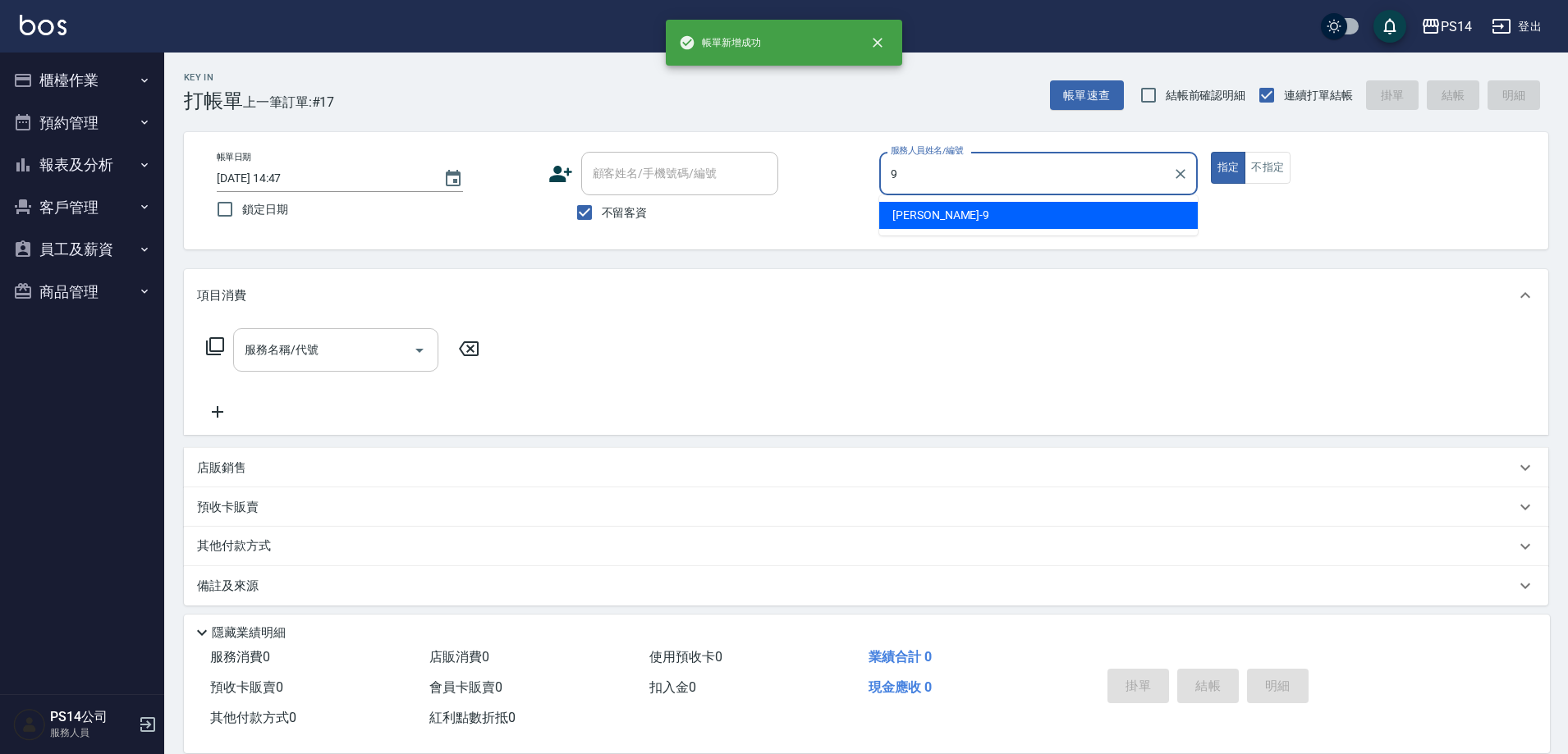
type input "楊宇霏-9"
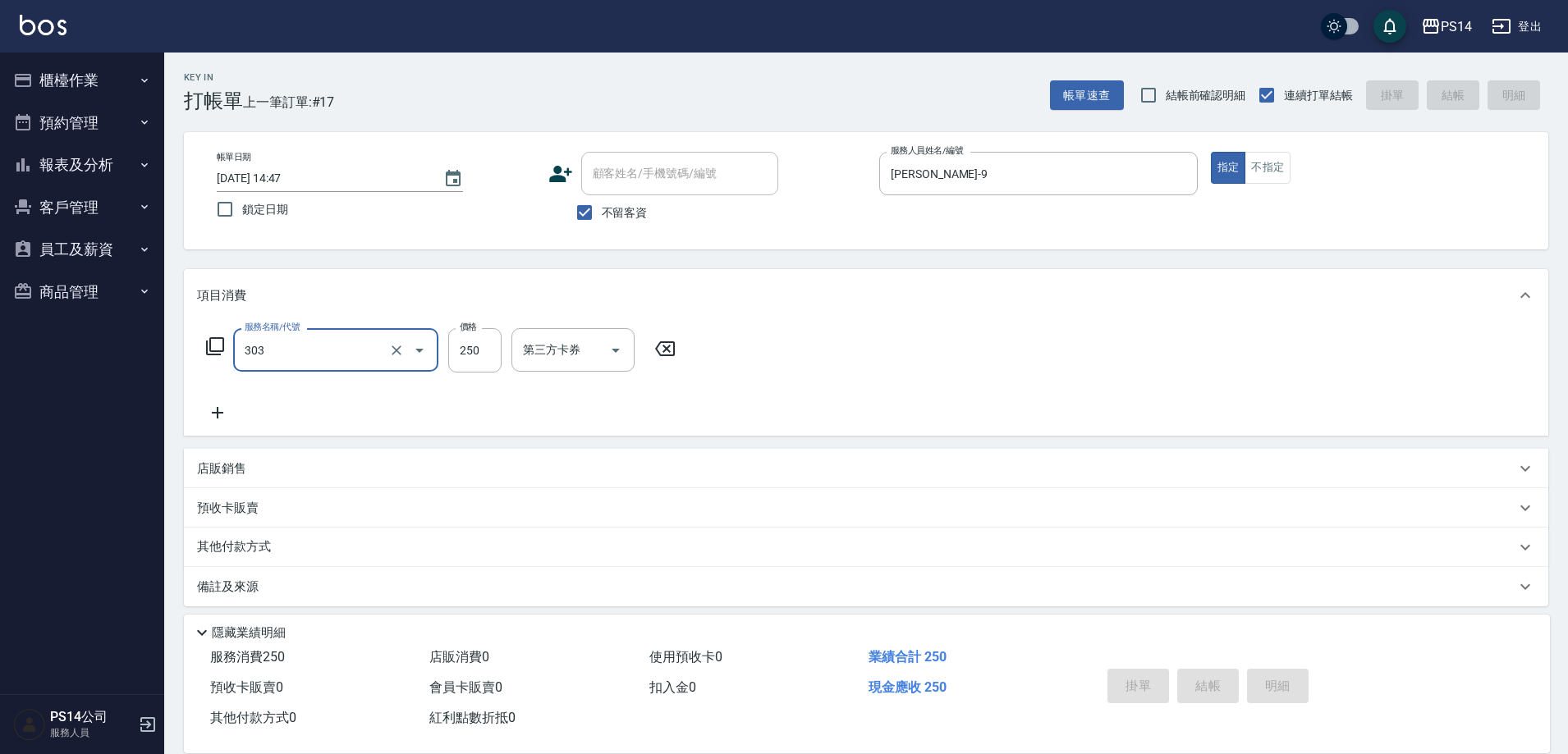
type input "303"
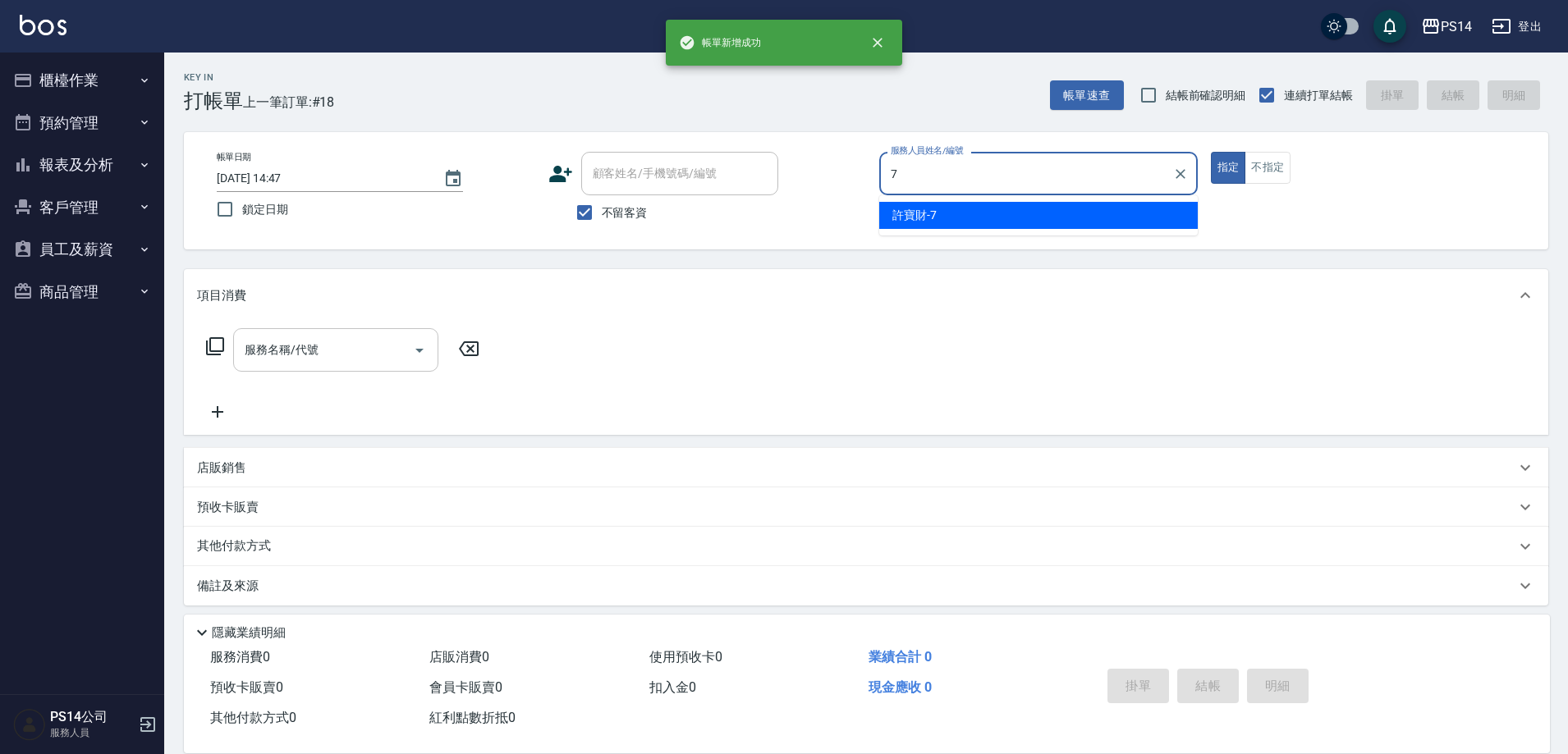
type input "許寶財-7"
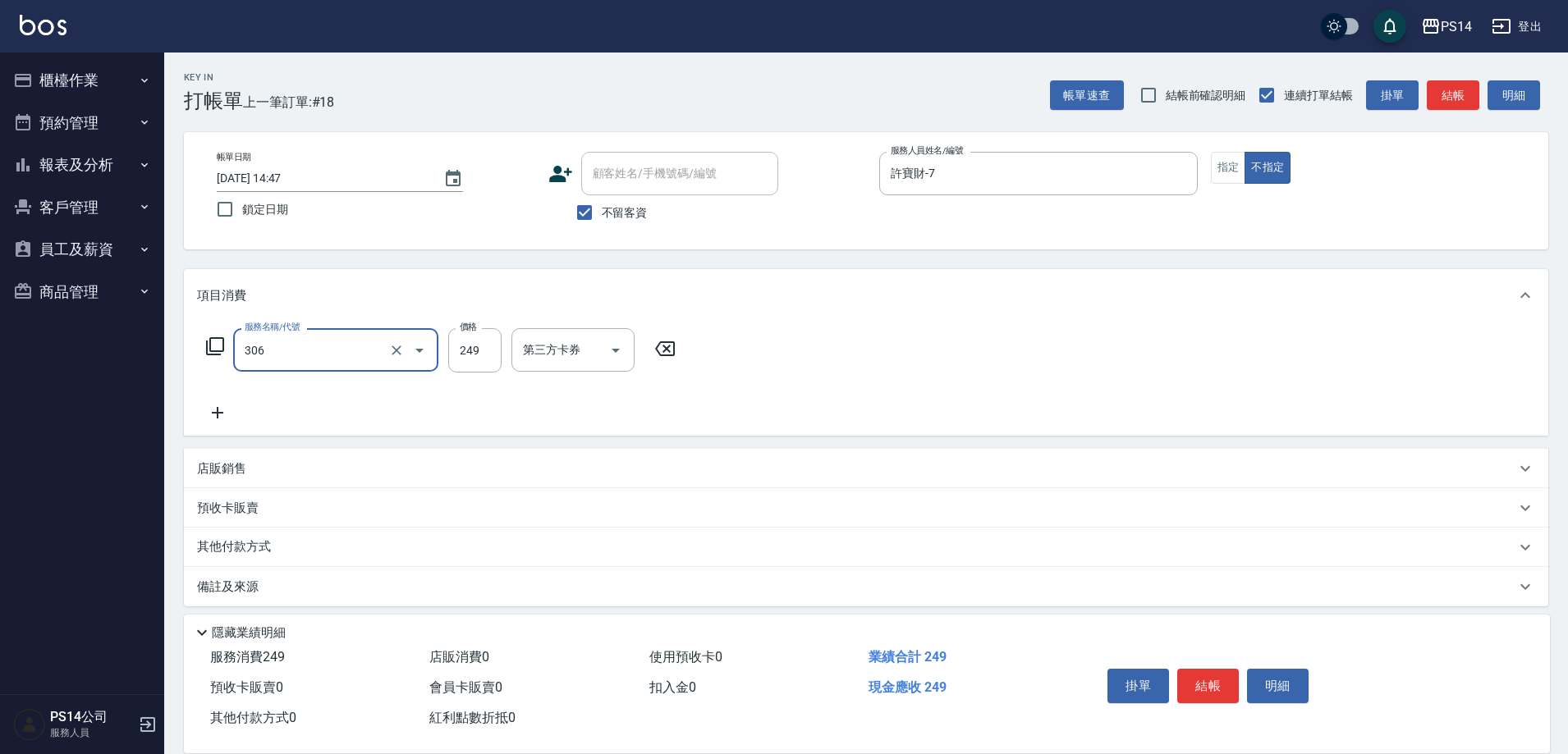
type input "剪髮(306)"
type input "陳昱蓁-18"
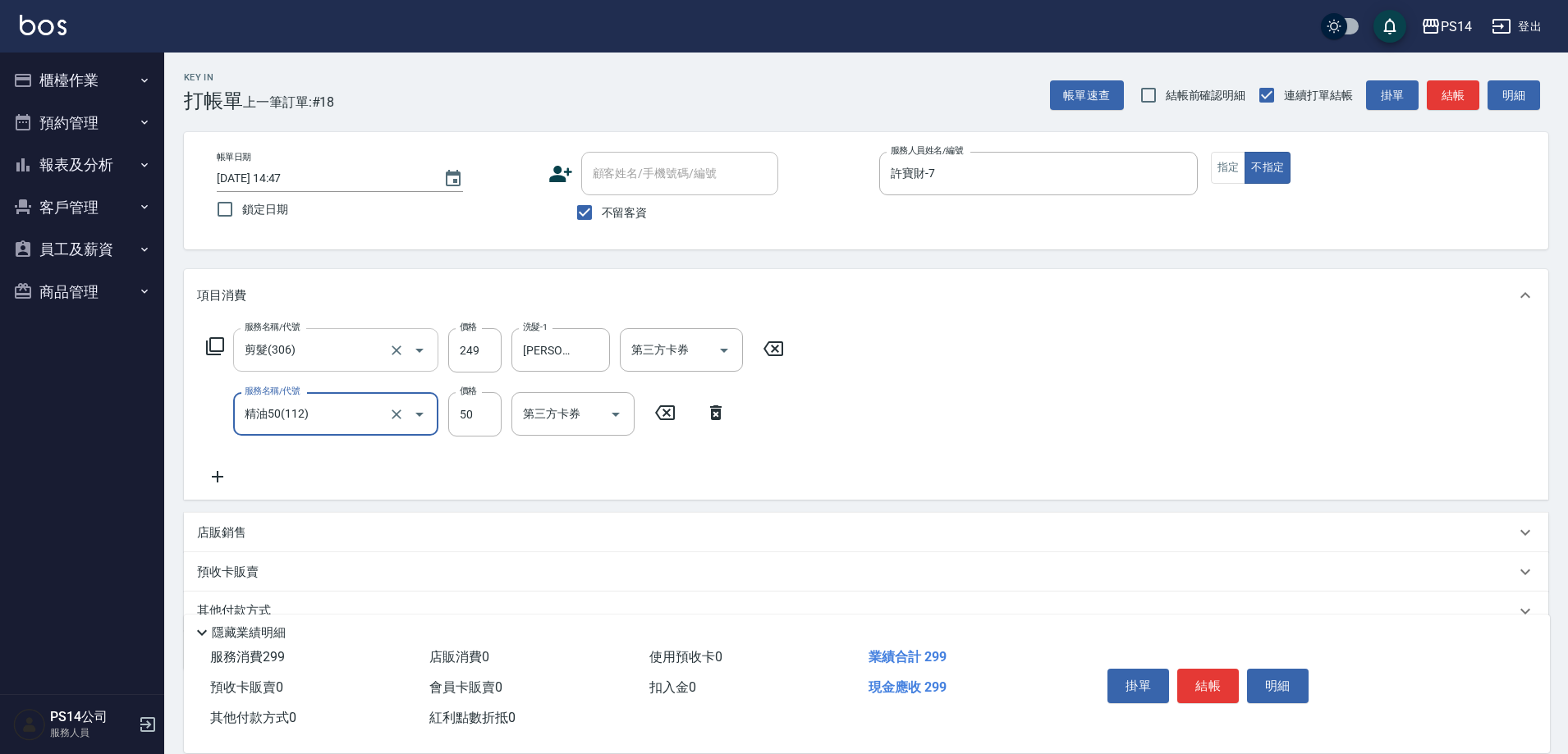
type input "精油50(112)"
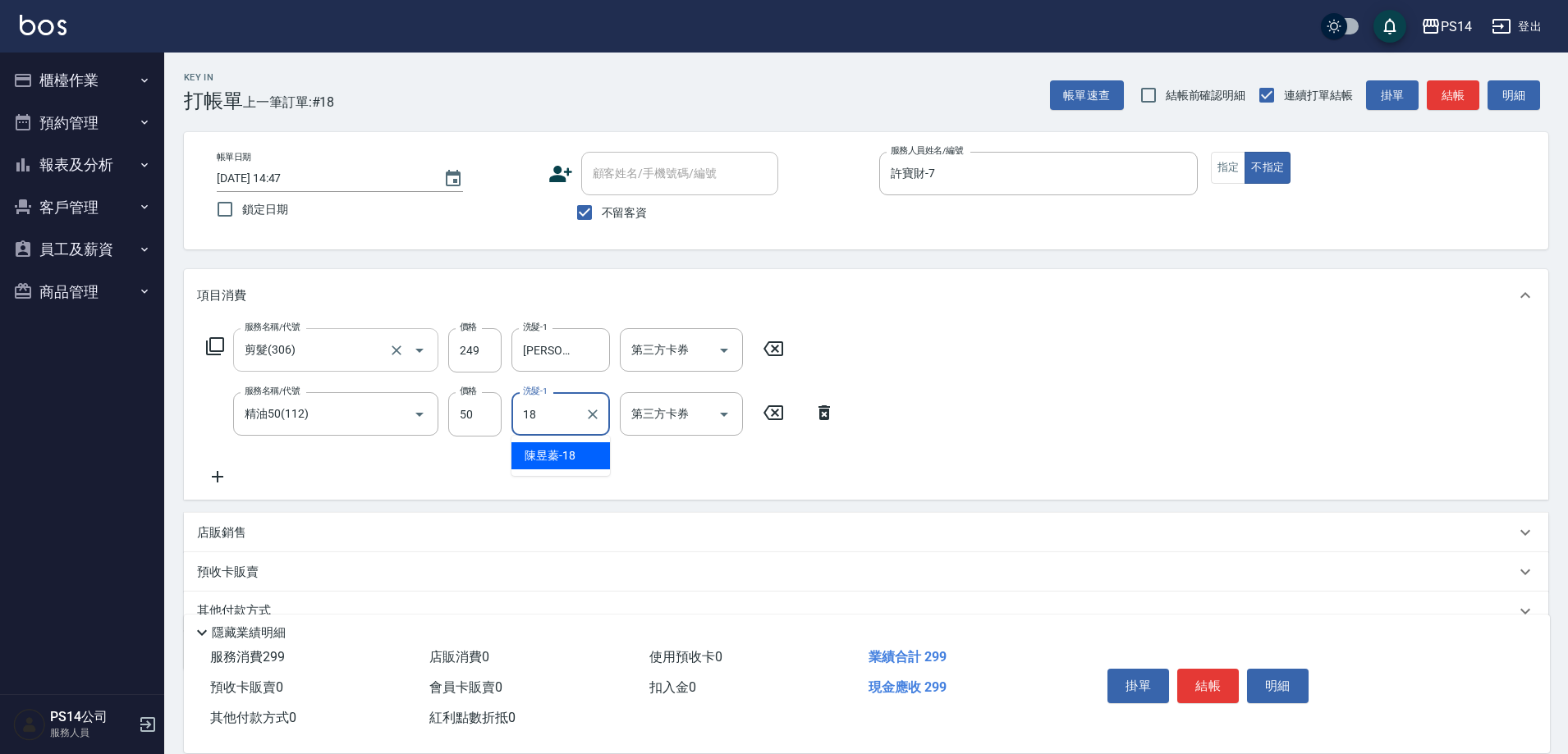
type input "陳昱蓁-18"
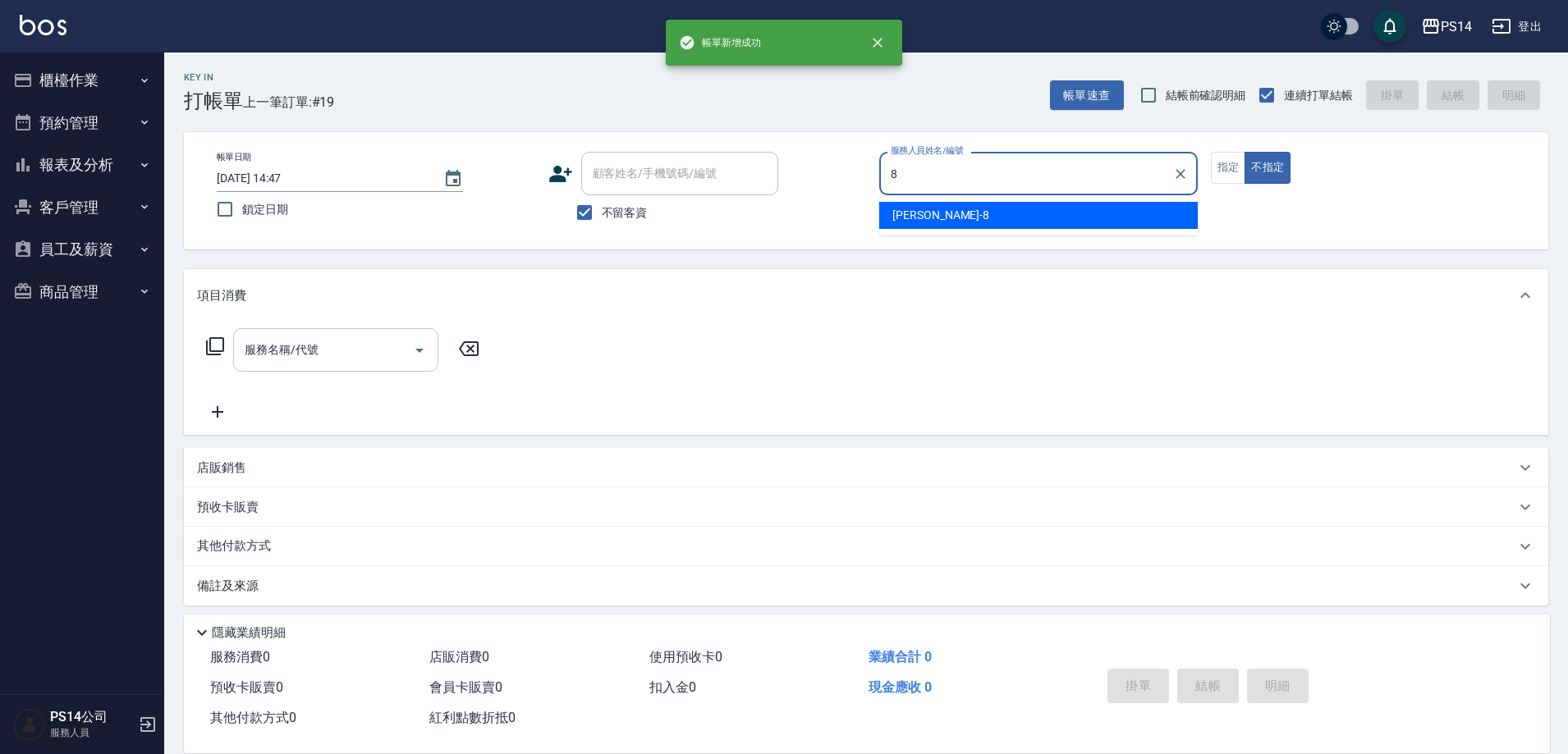
type input "徐于雯-8"
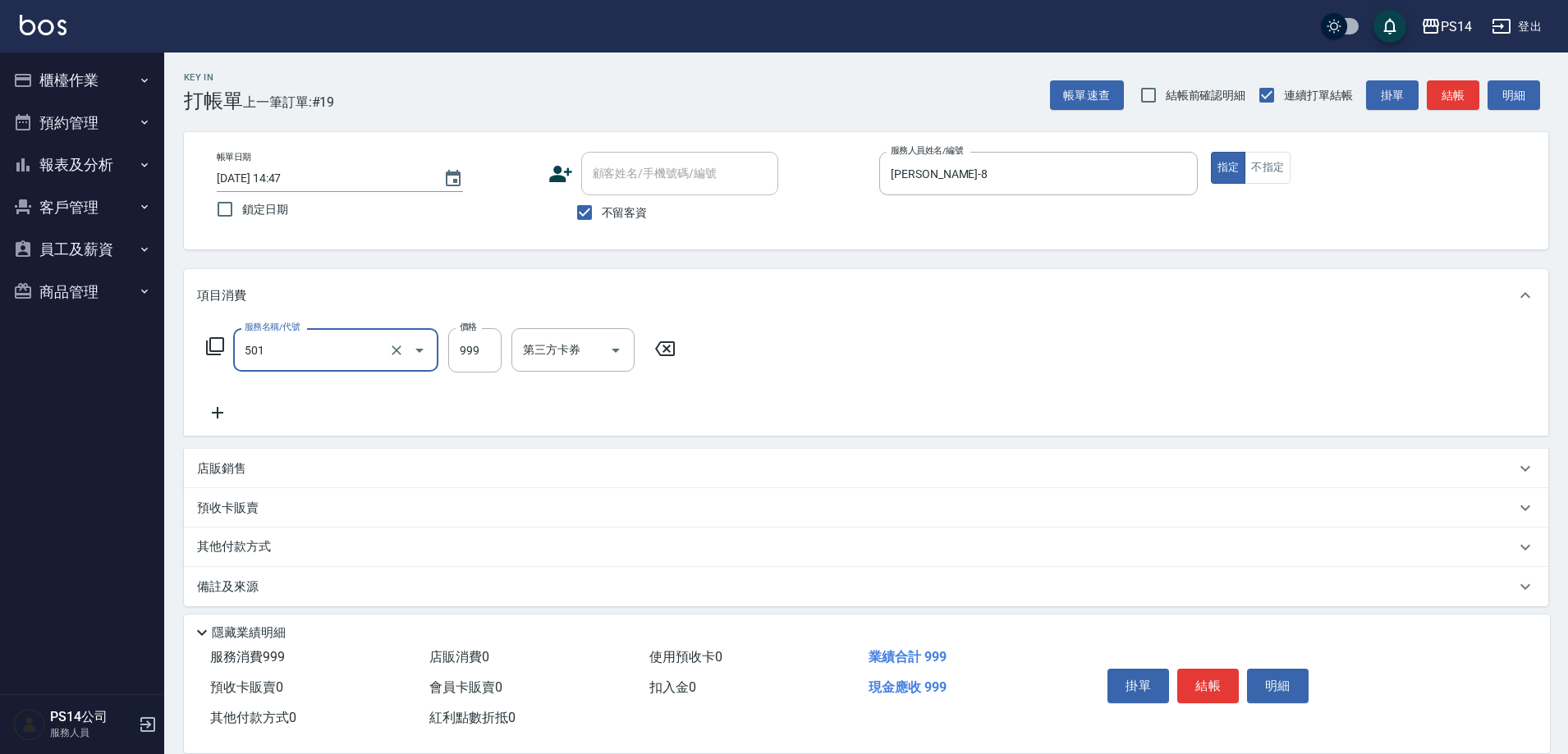
type input "染髮(501)"
type input "1200"
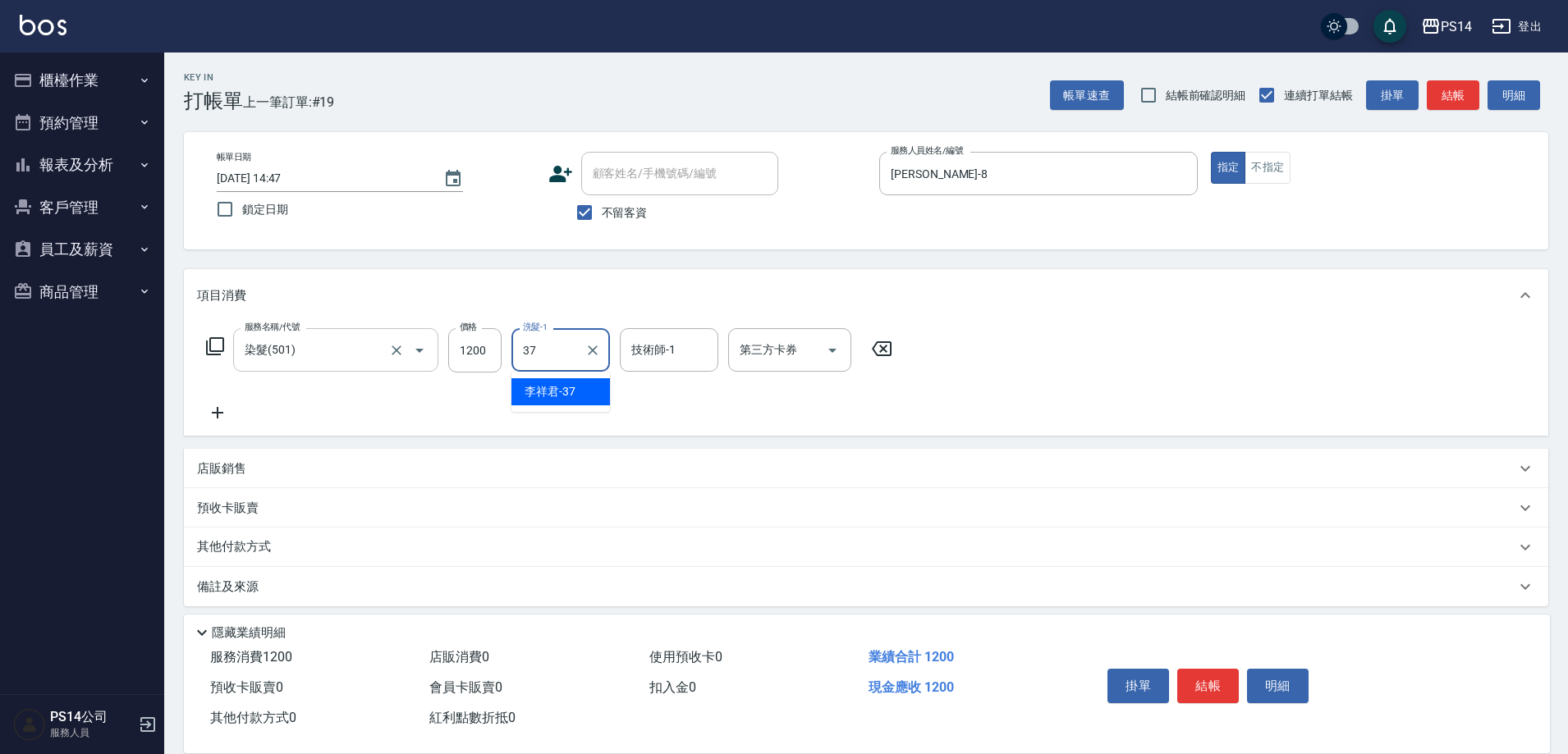
type input "李祥君 -37"
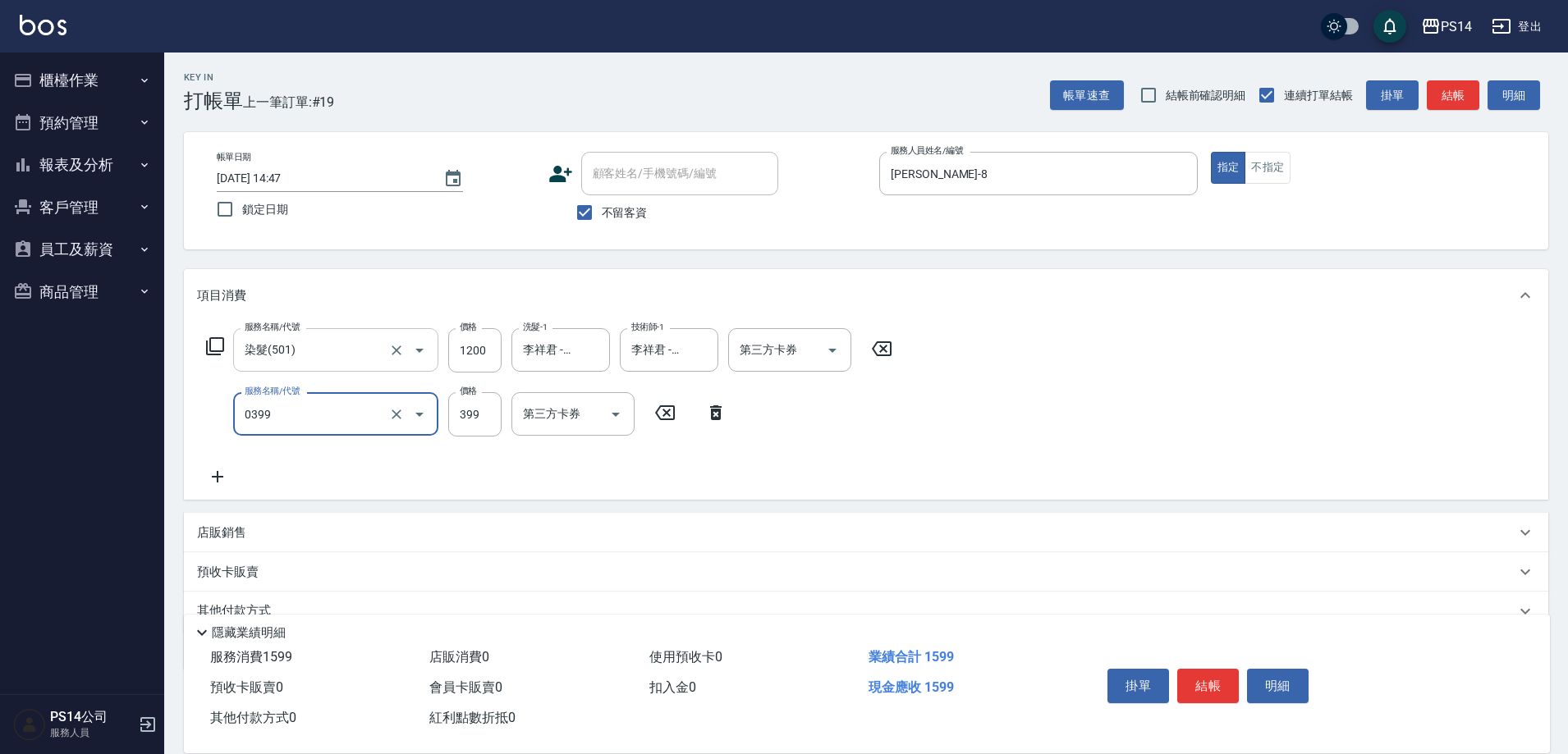
type input "海鹽399(0399)"
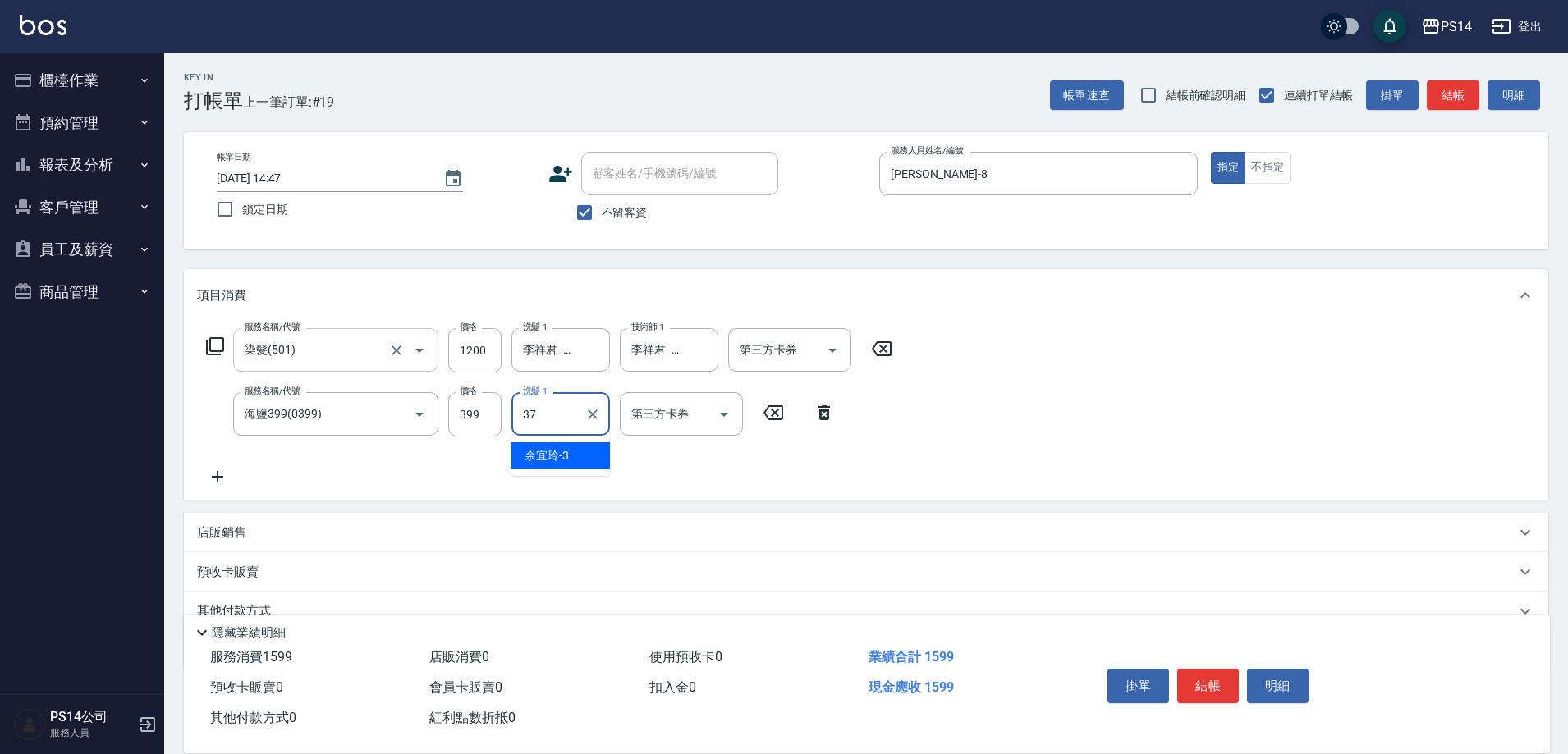
type input "李祥君 -37"
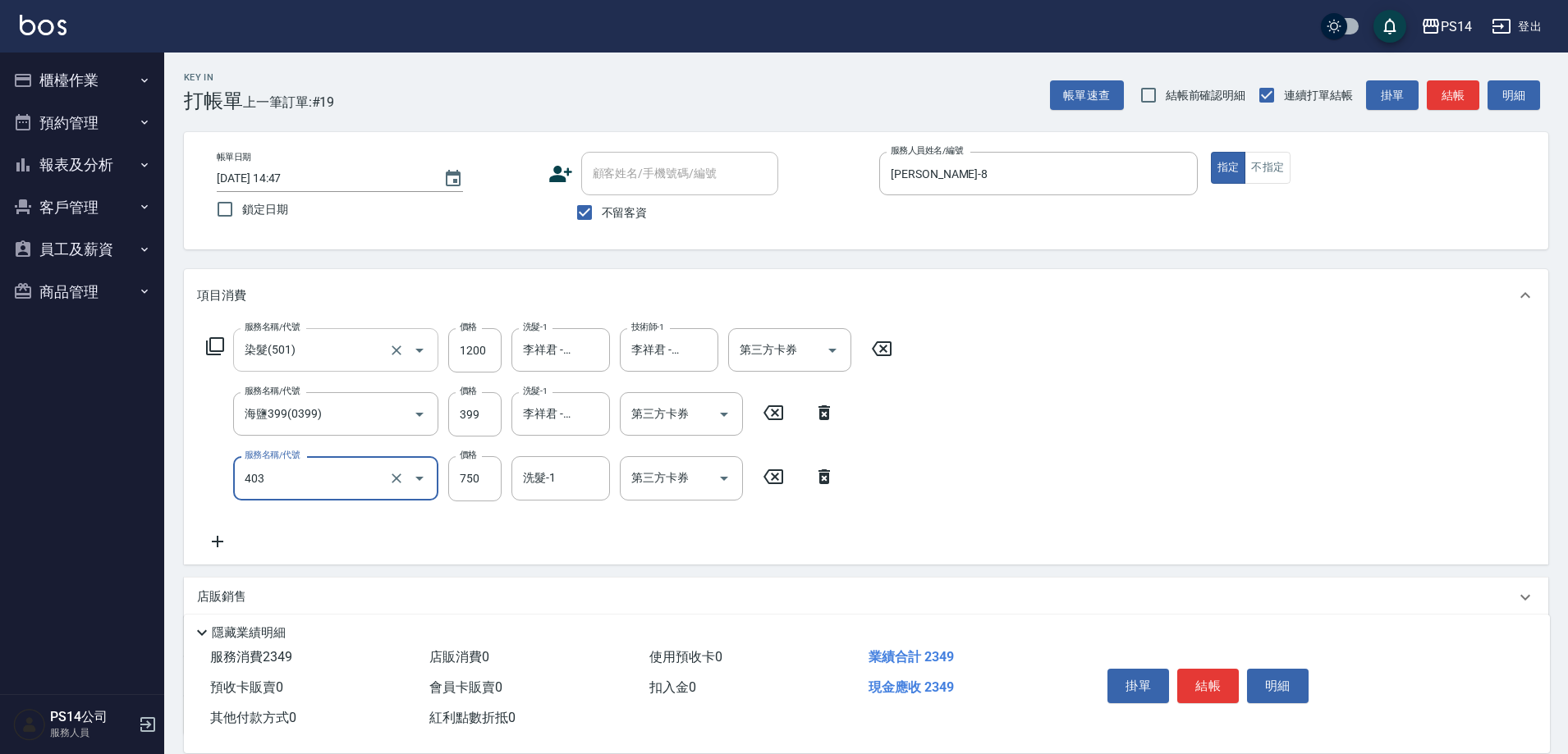
type input "750護(403)"
type input "800"
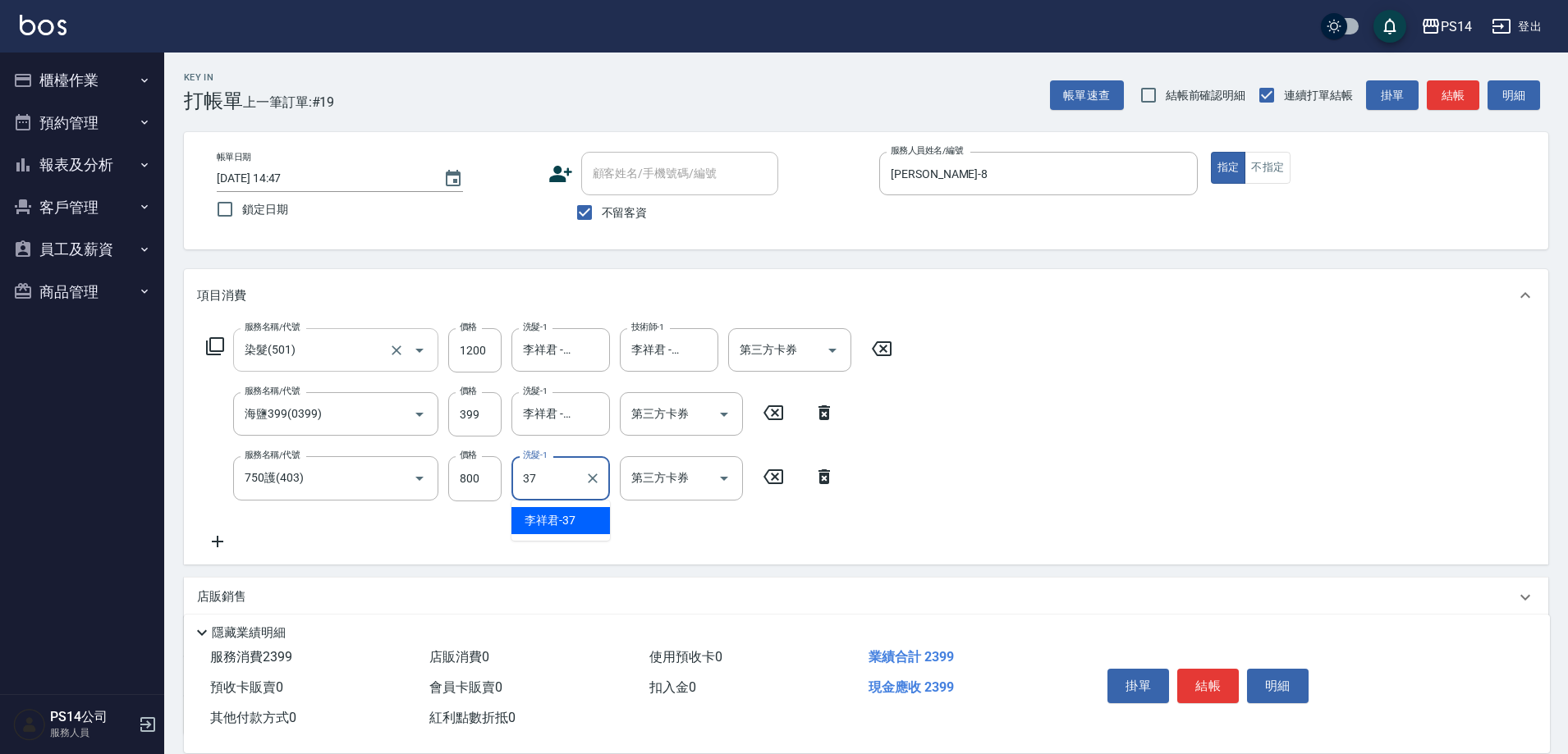
type input "李祥君 -37"
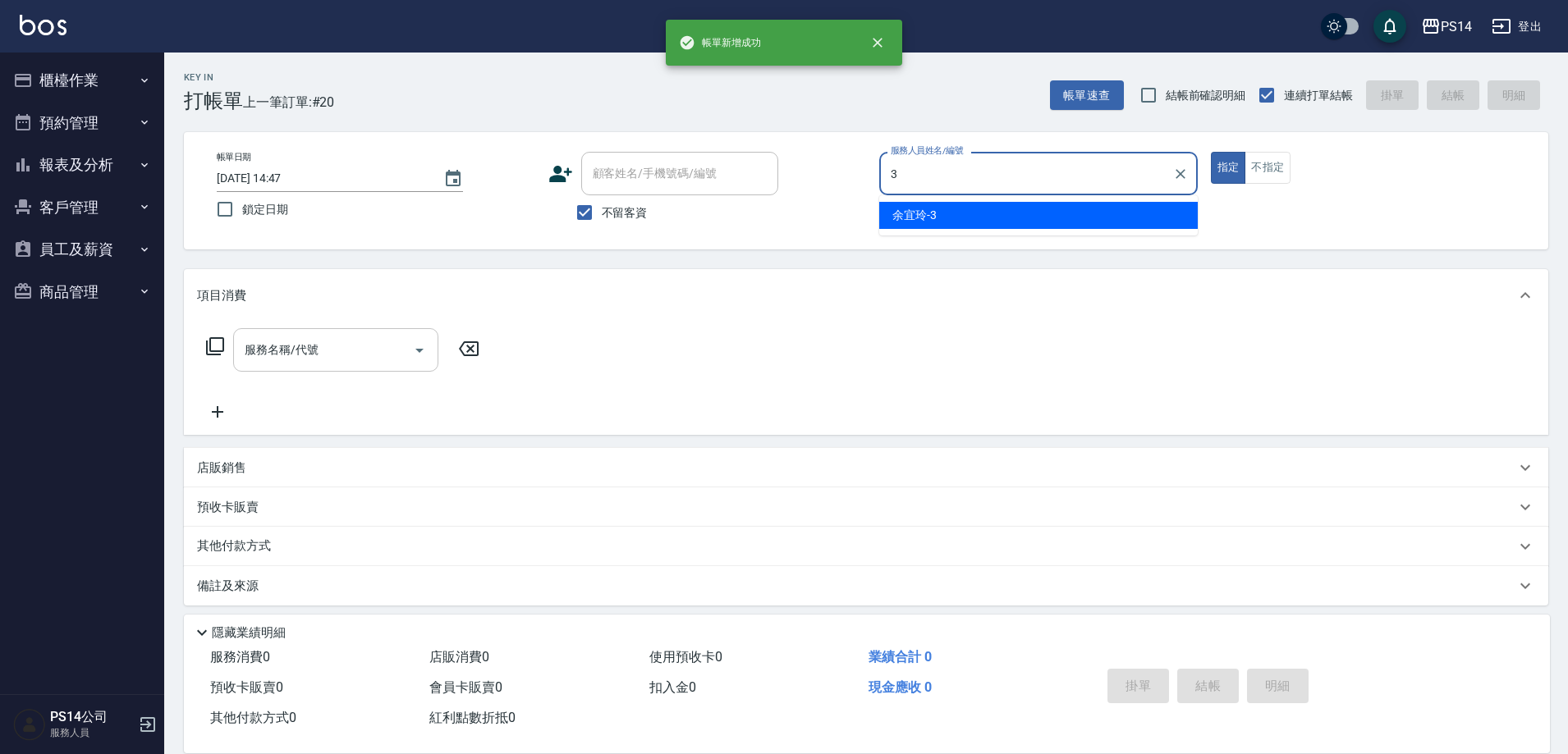
type input "余宜玲-3"
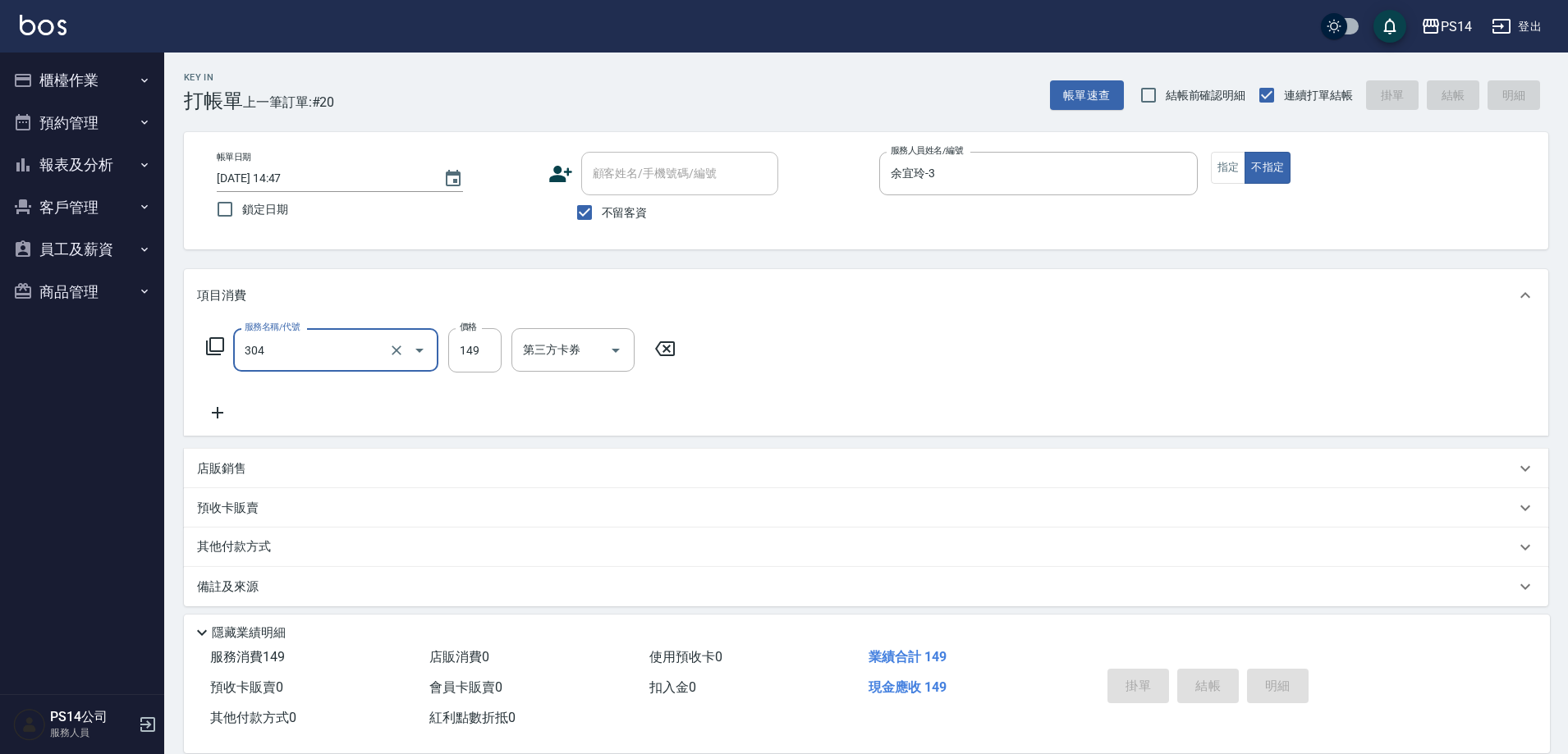
type input "304"
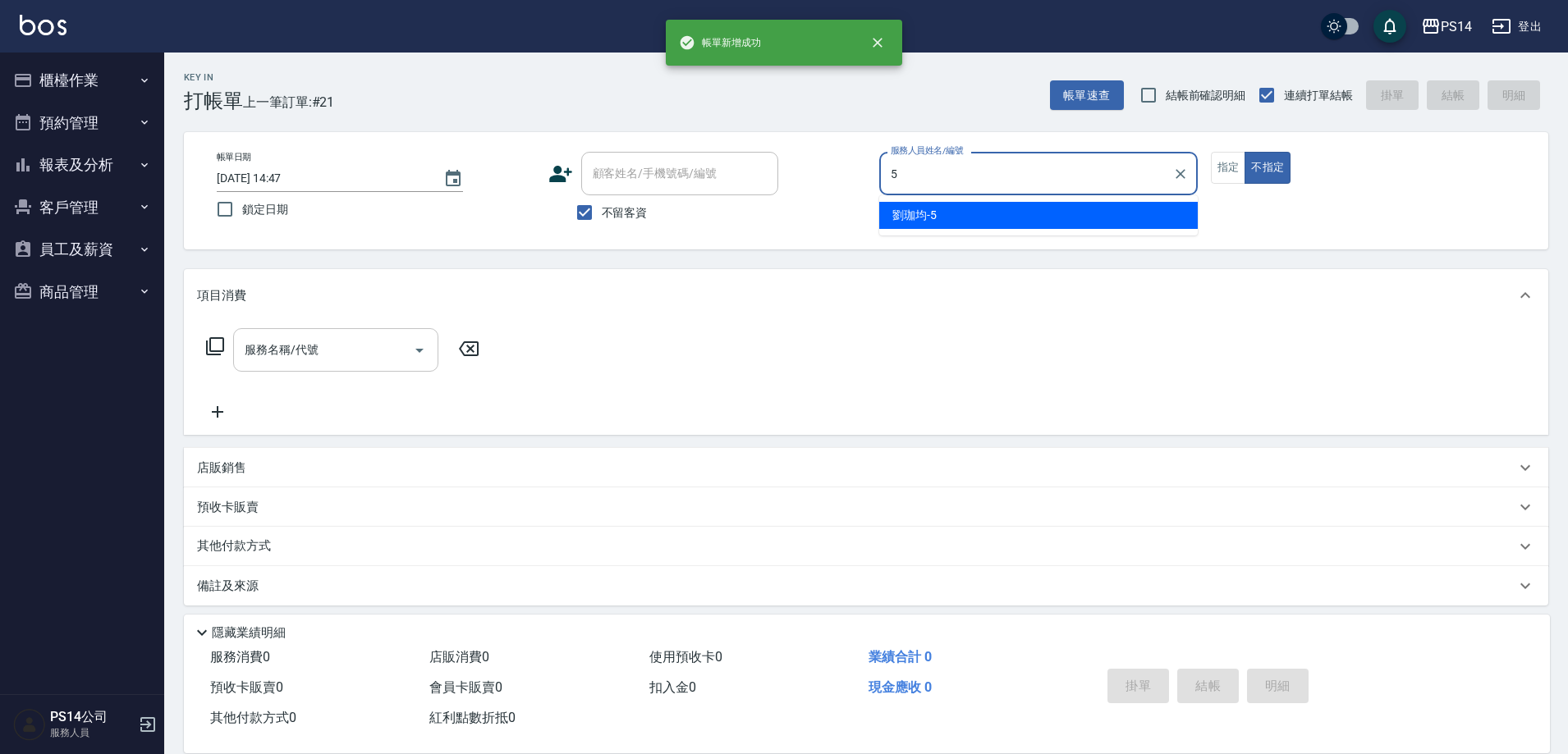
type input "劉珈均-5"
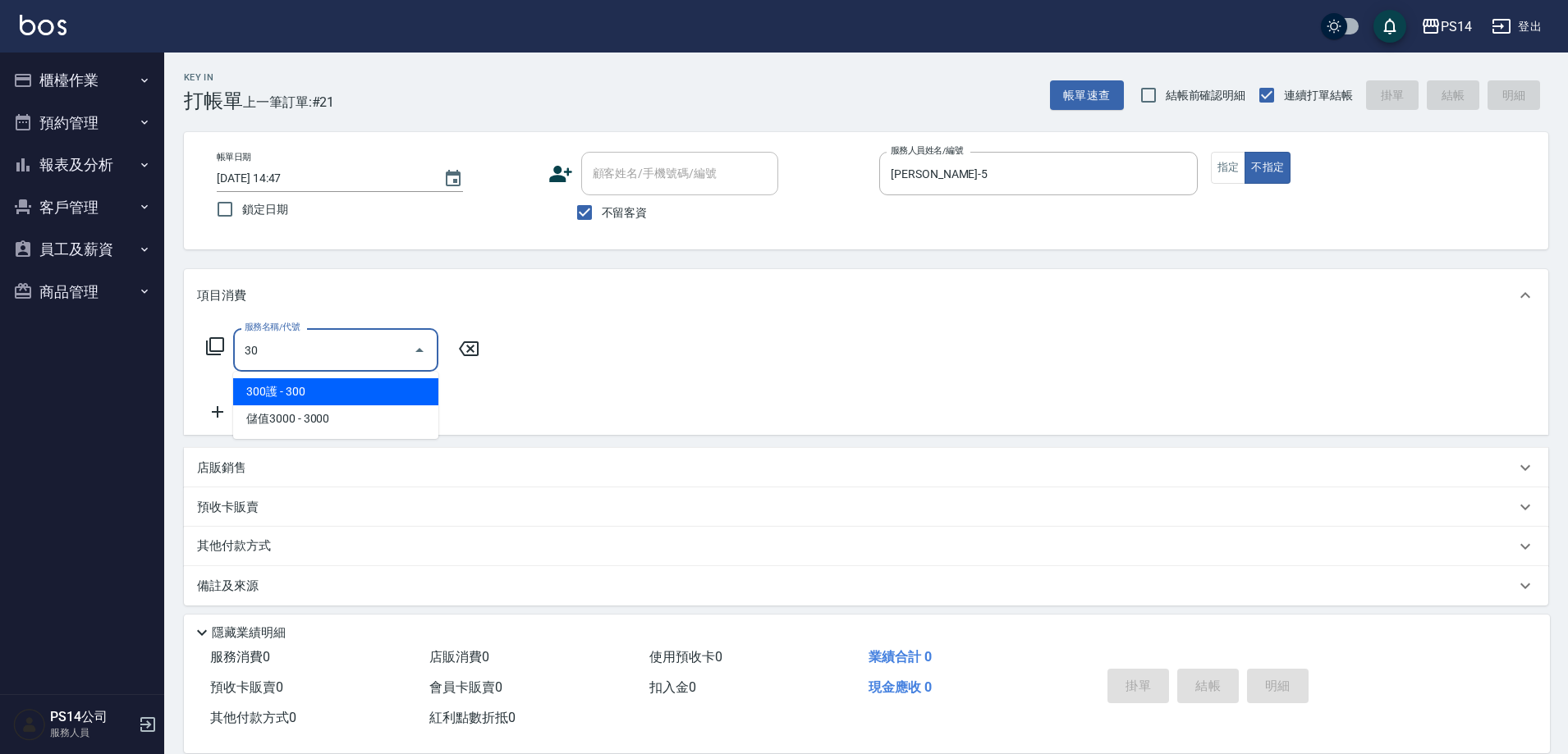
type input "3"
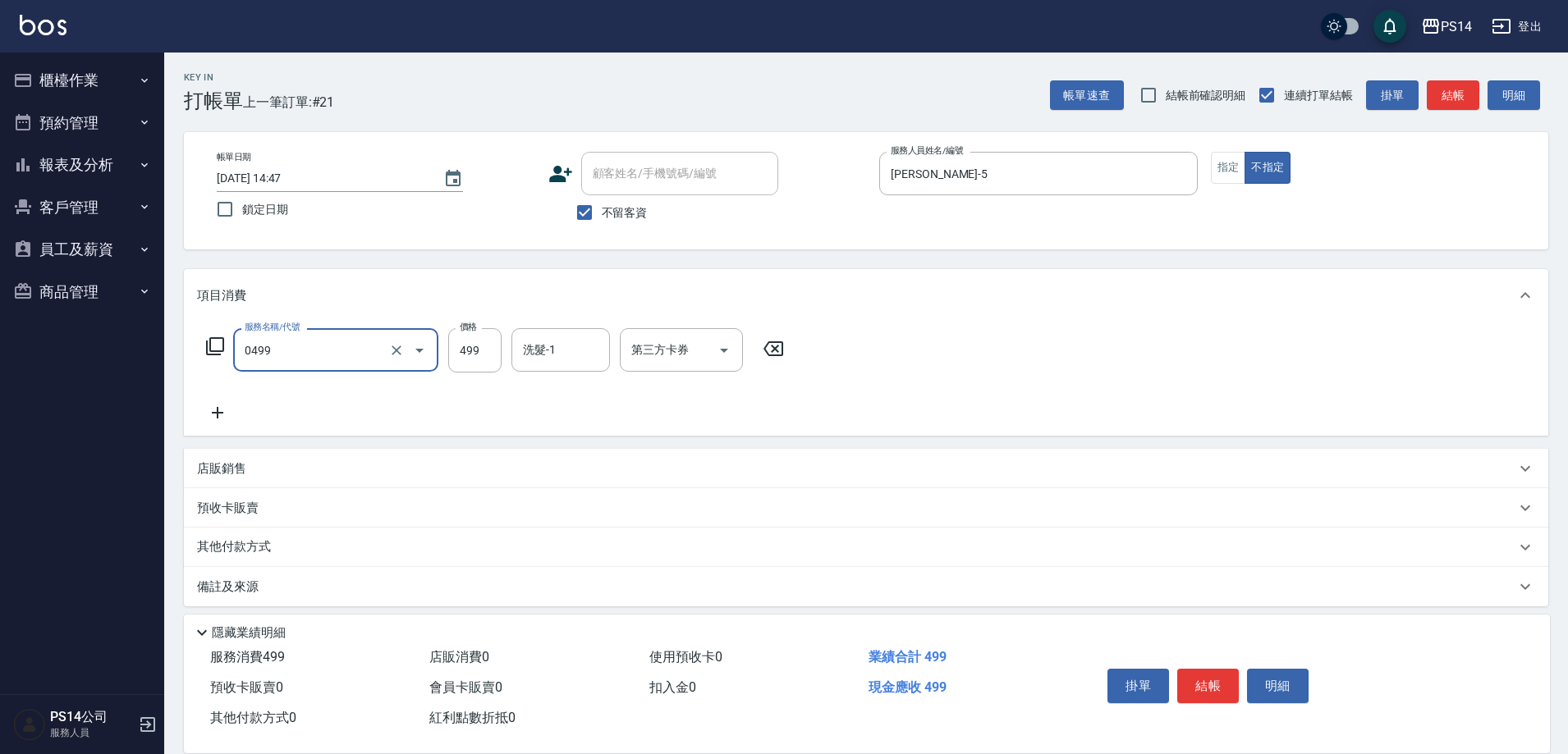
type input "伊黛莉499(0499)"
type input "陳羿淇-17"
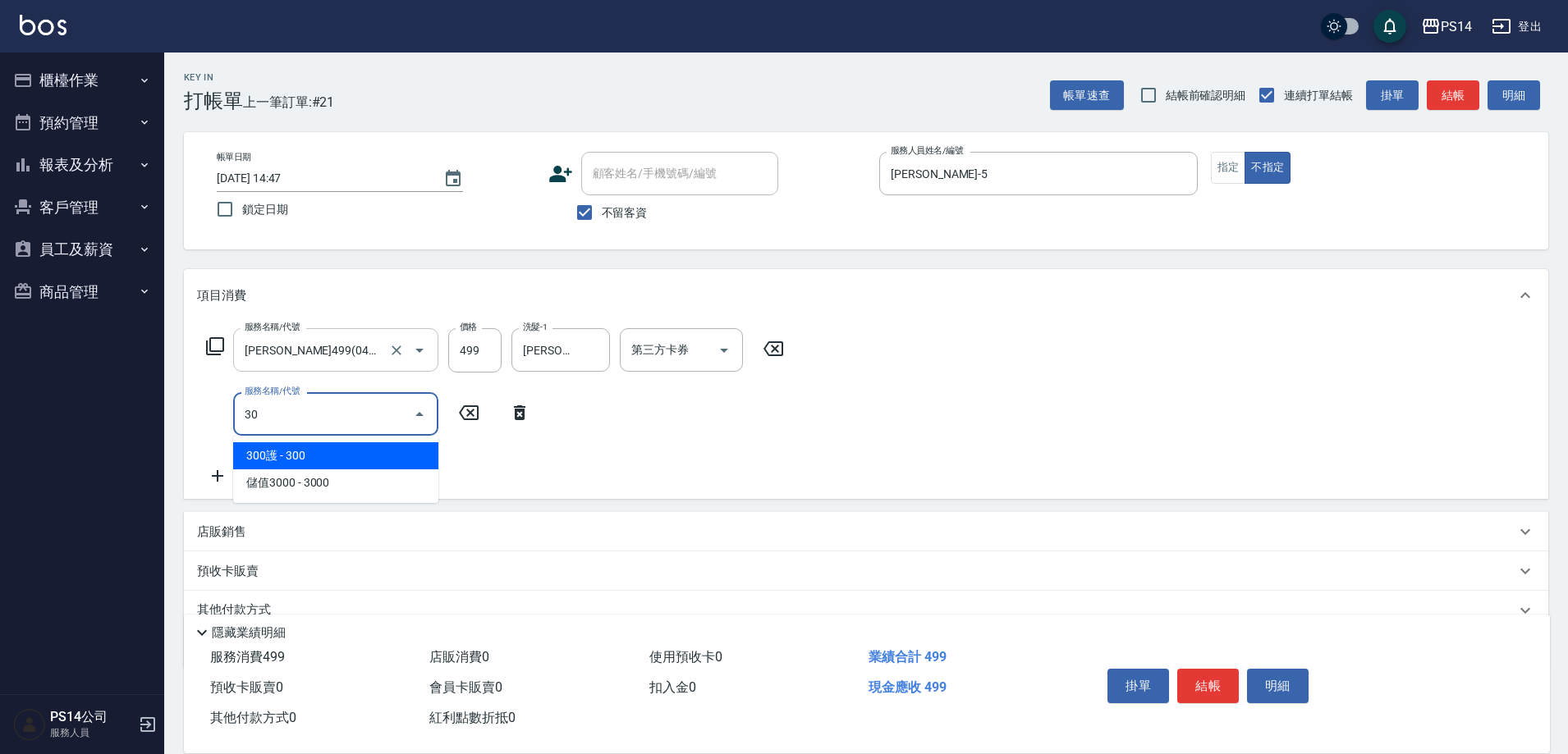
type input "304"
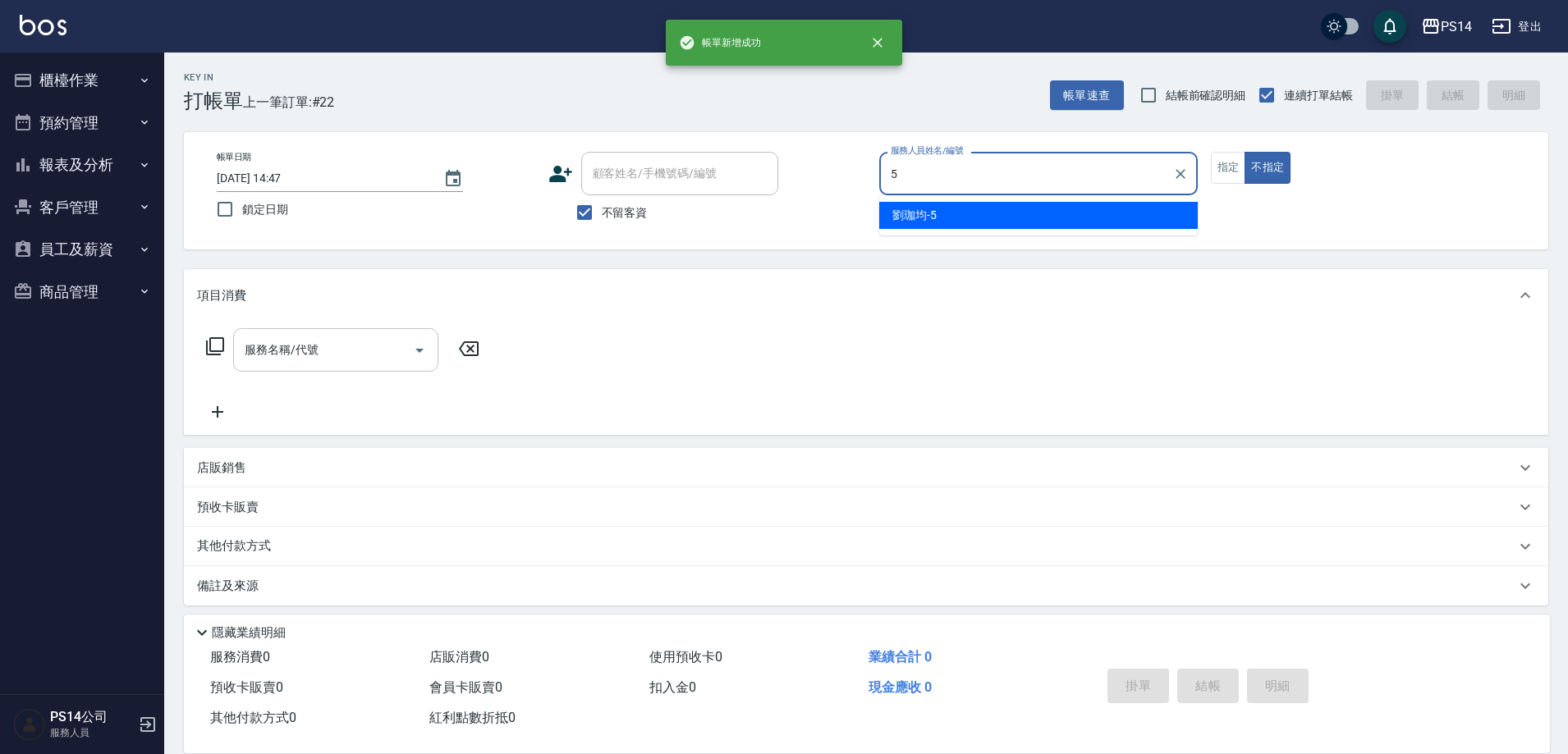
type input "劉珈均-5"
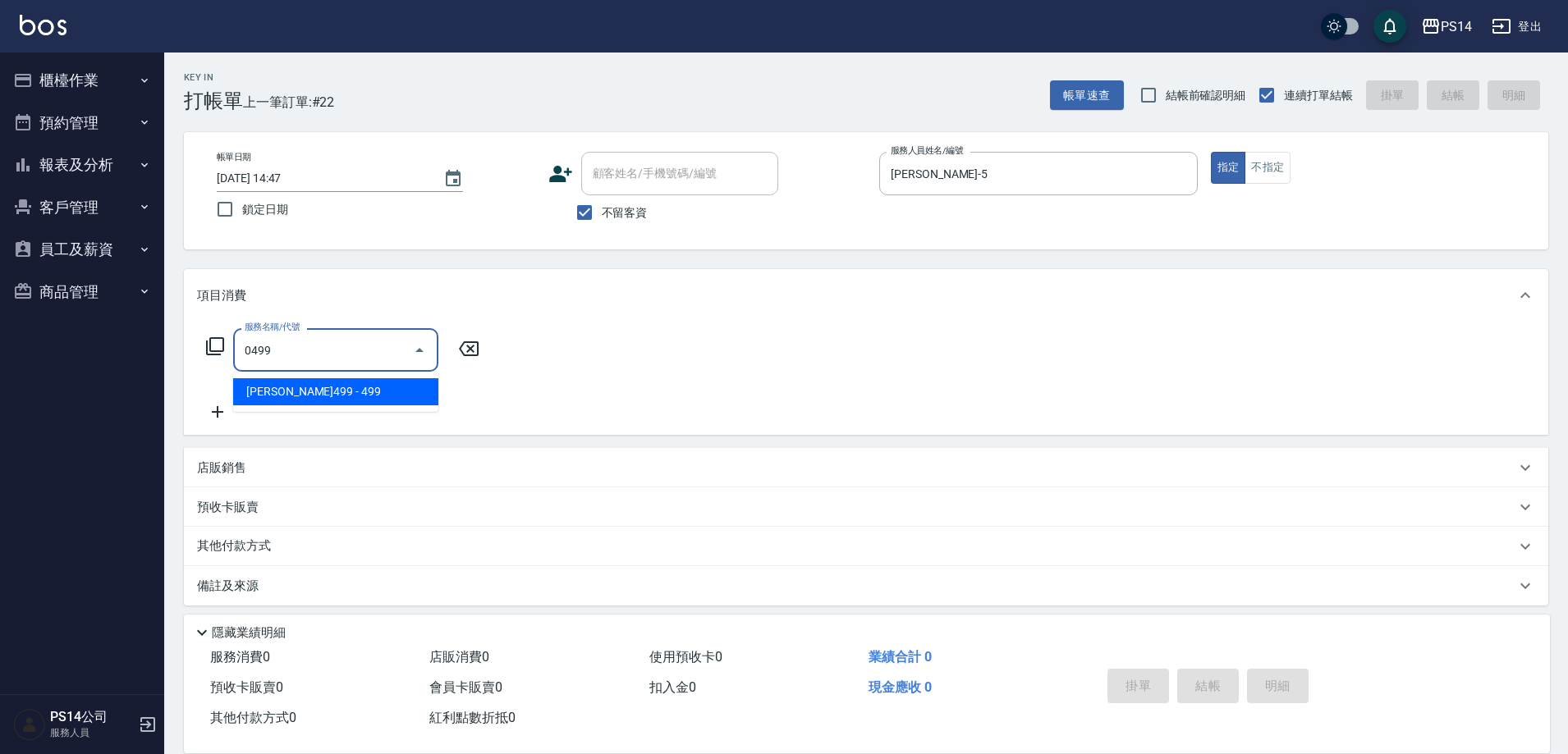
type input "伊黛莉499(0499)"
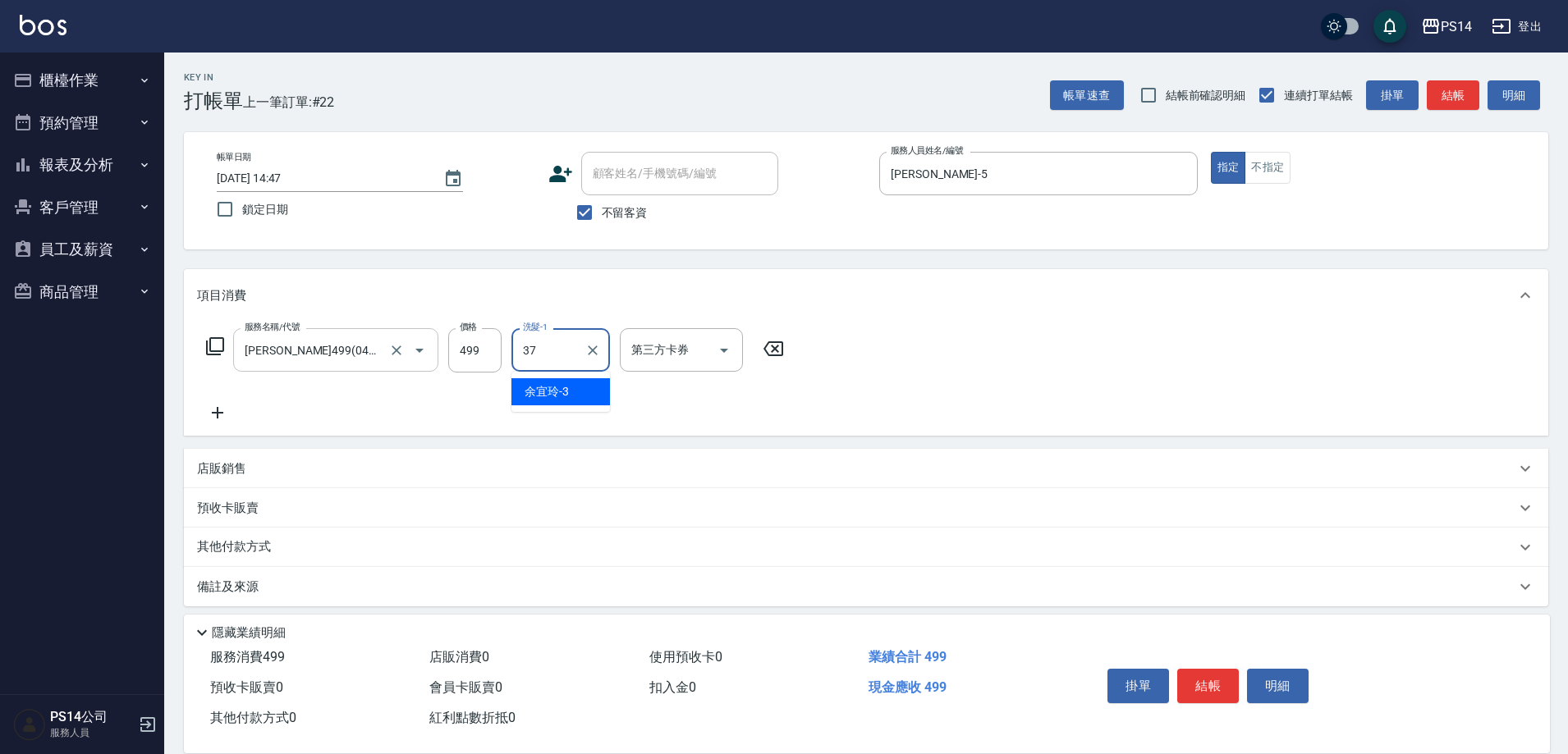
type input "李祥君 -37"
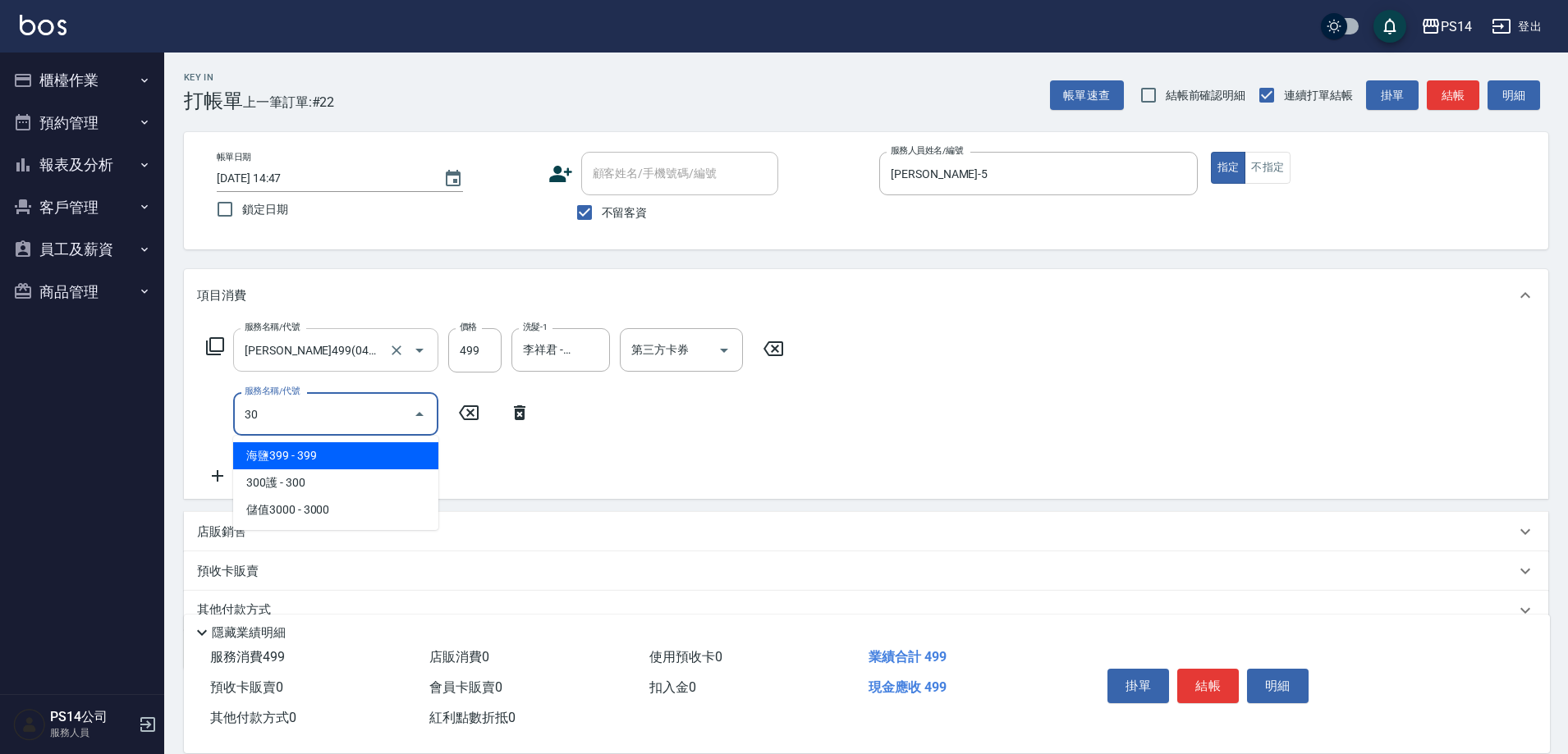
type input "305"
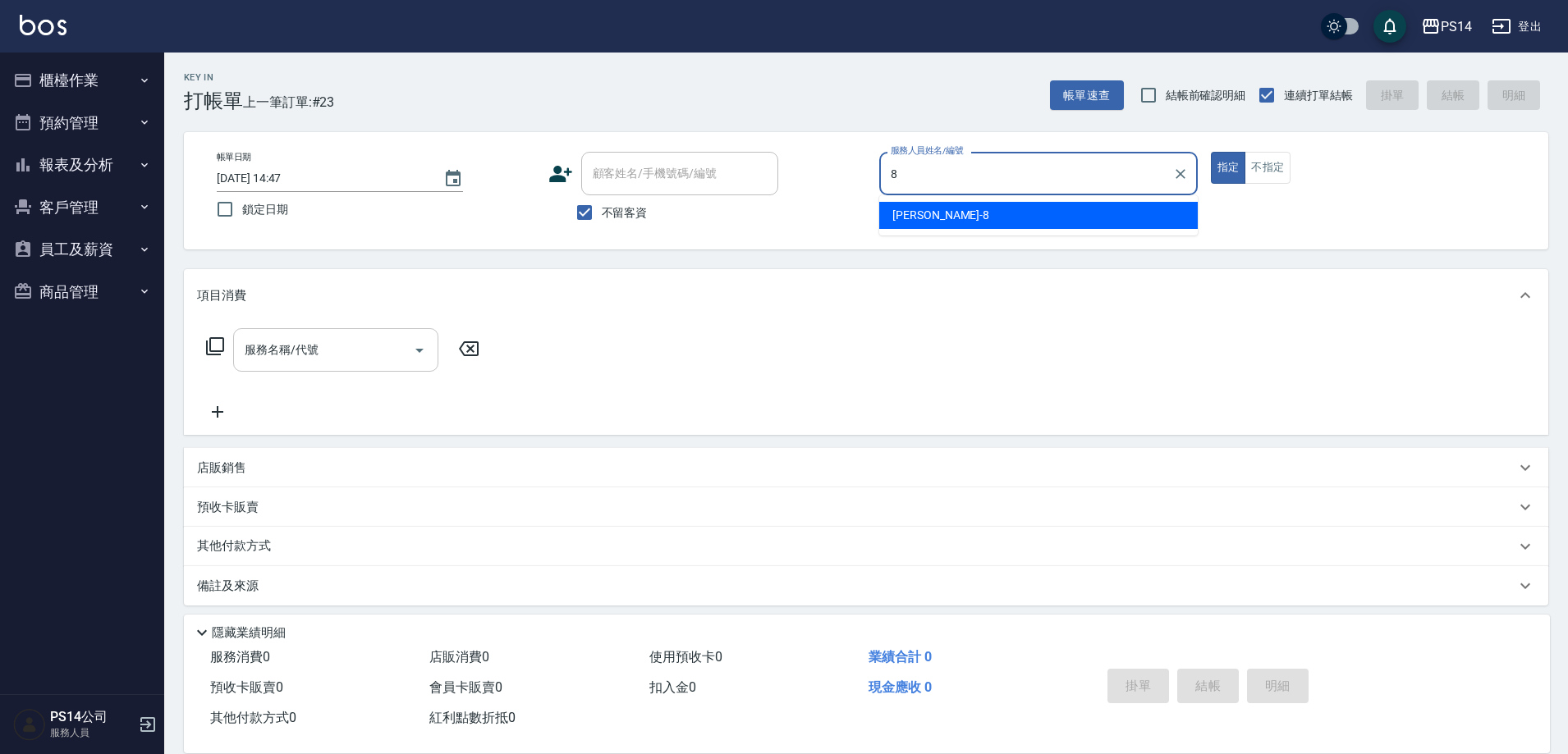
type input "徐于雯-8"
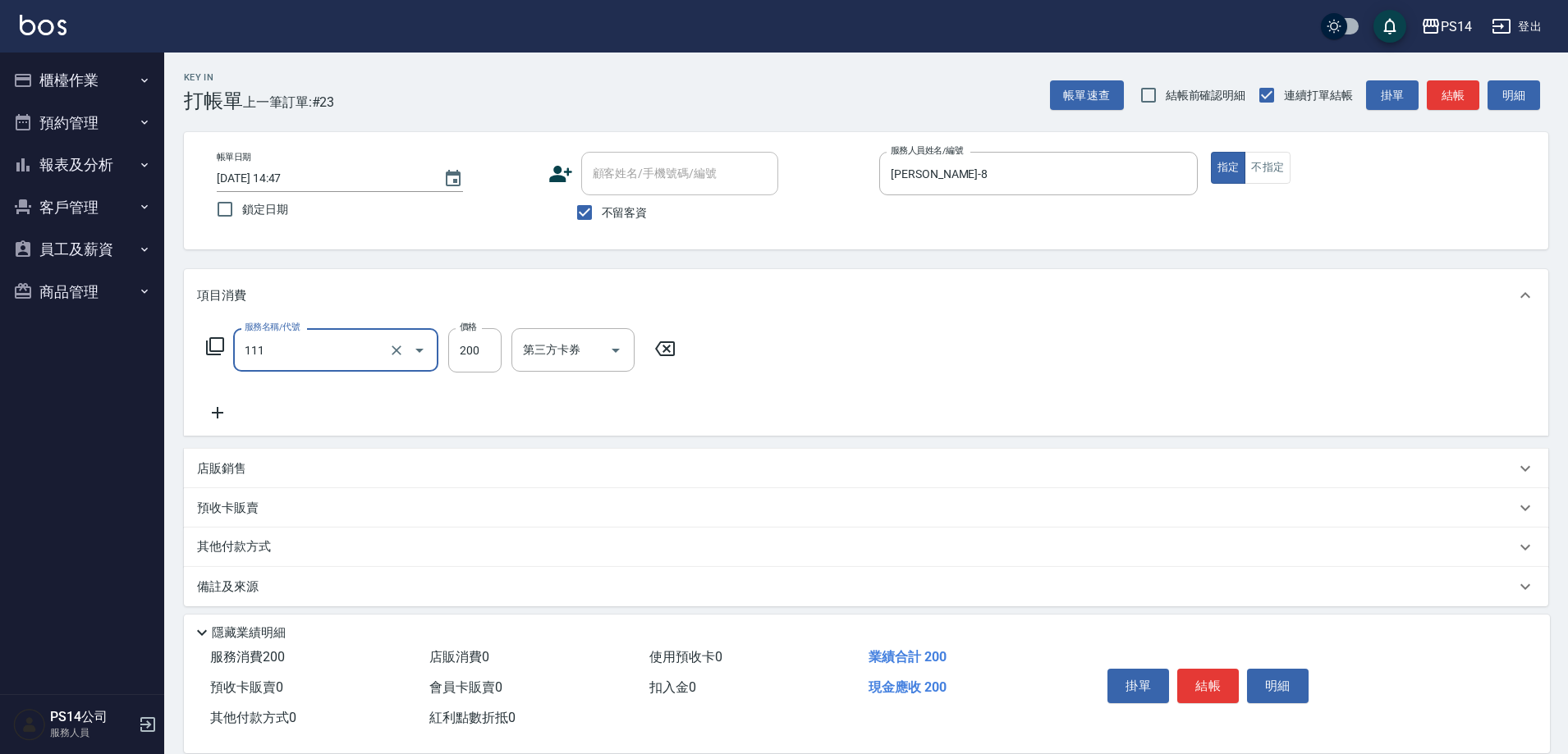
type input "200(111)"
type input "謝欣紜-28"
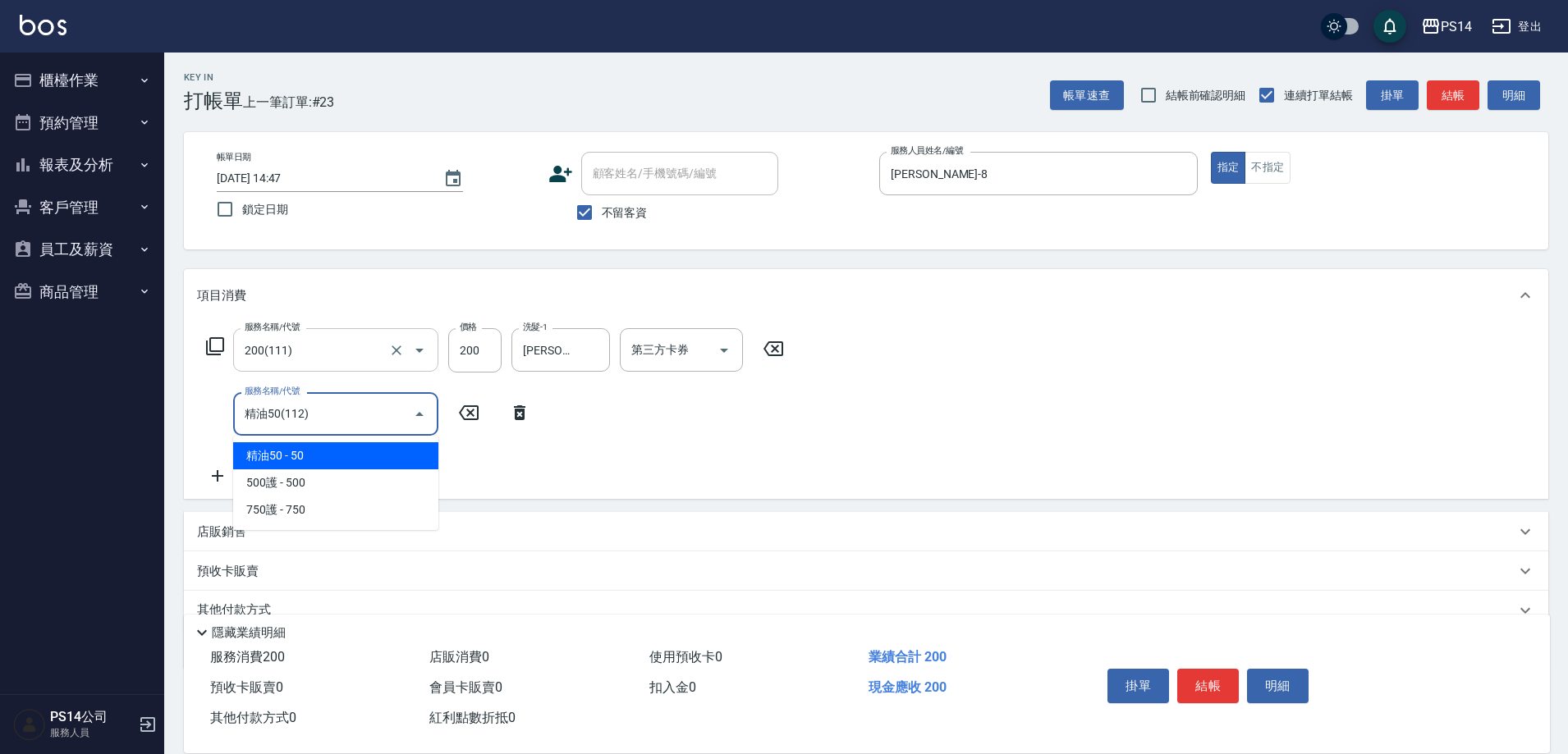
type input "精油50(112)"
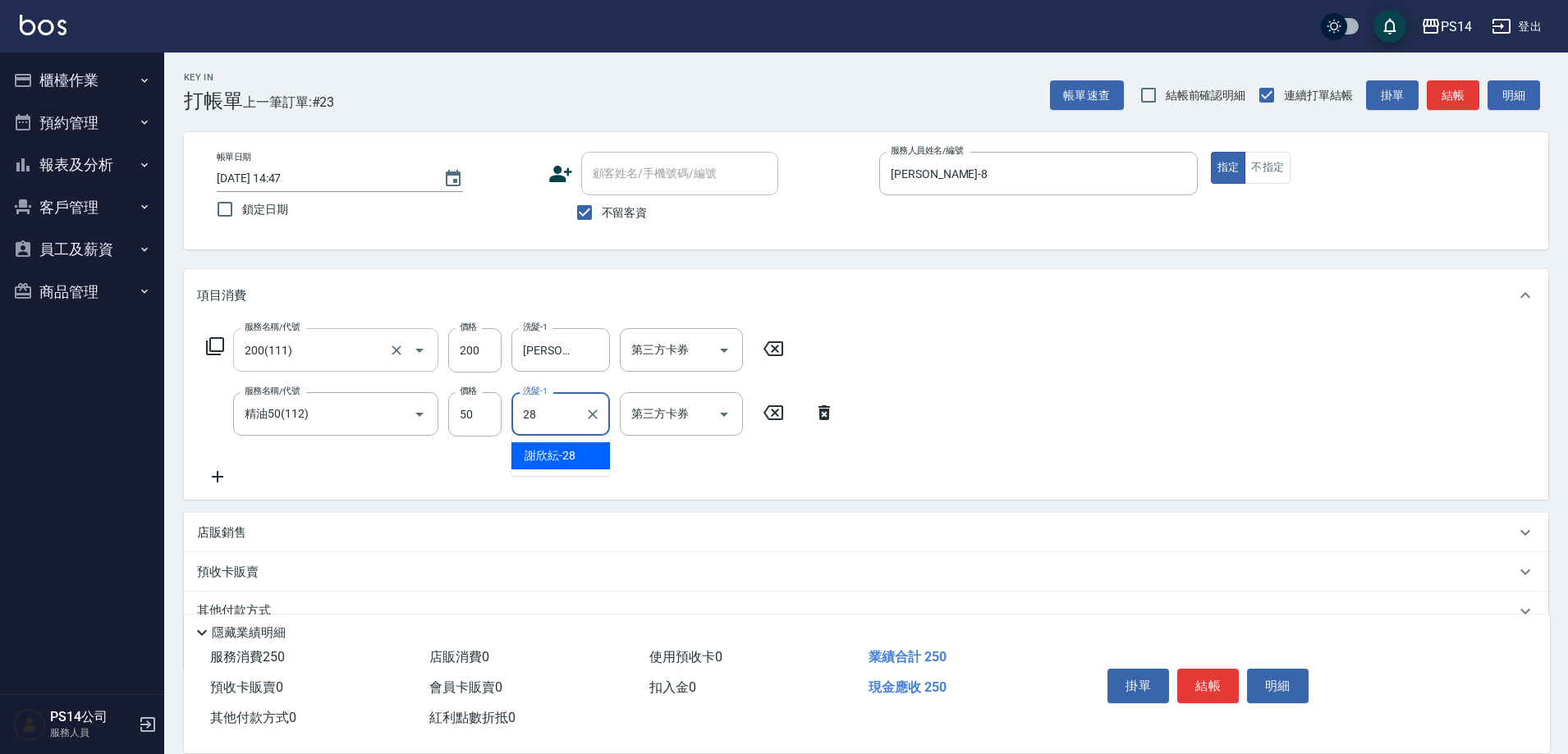
type input "謝欣紜-28"
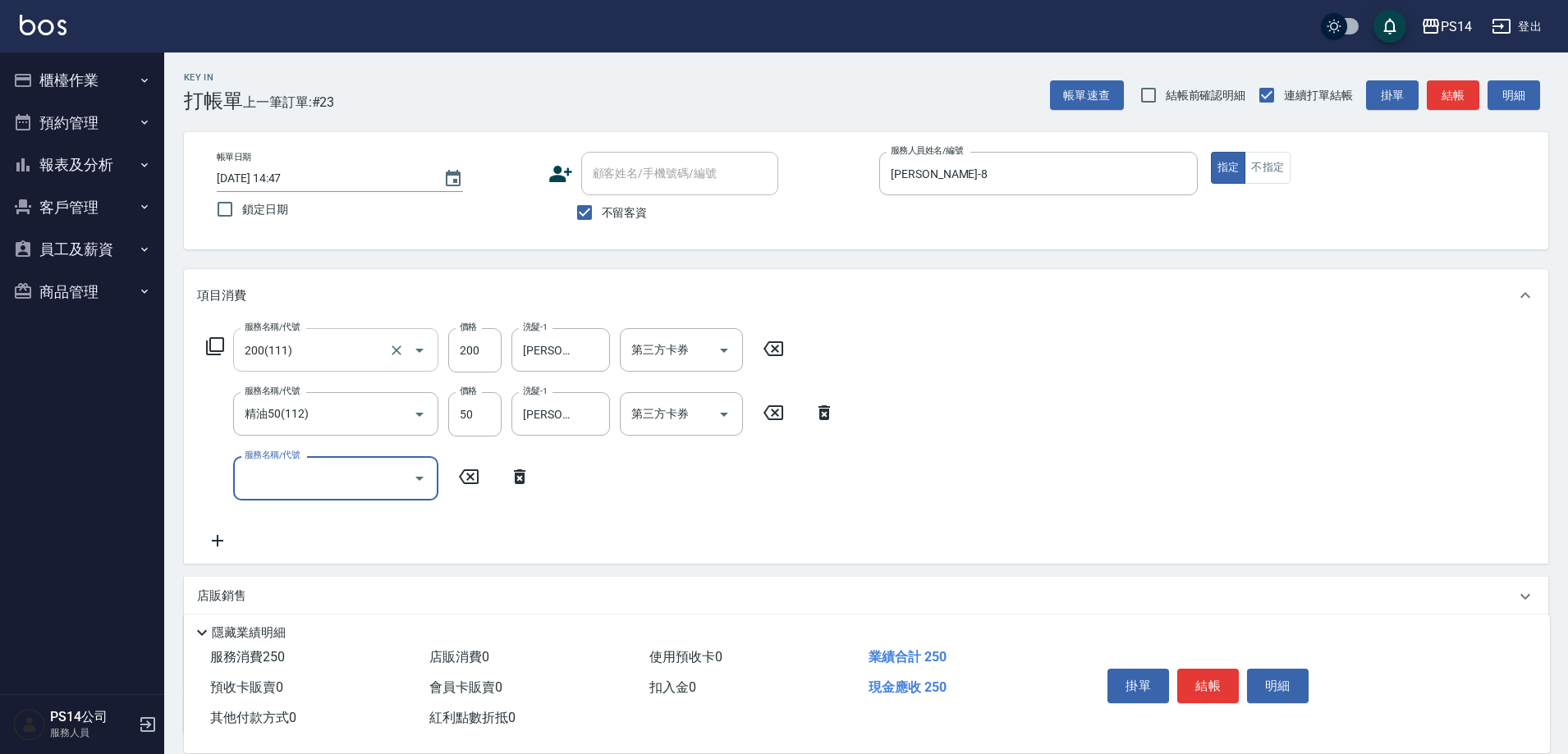
type input "9"
type input "6"
type input "3"
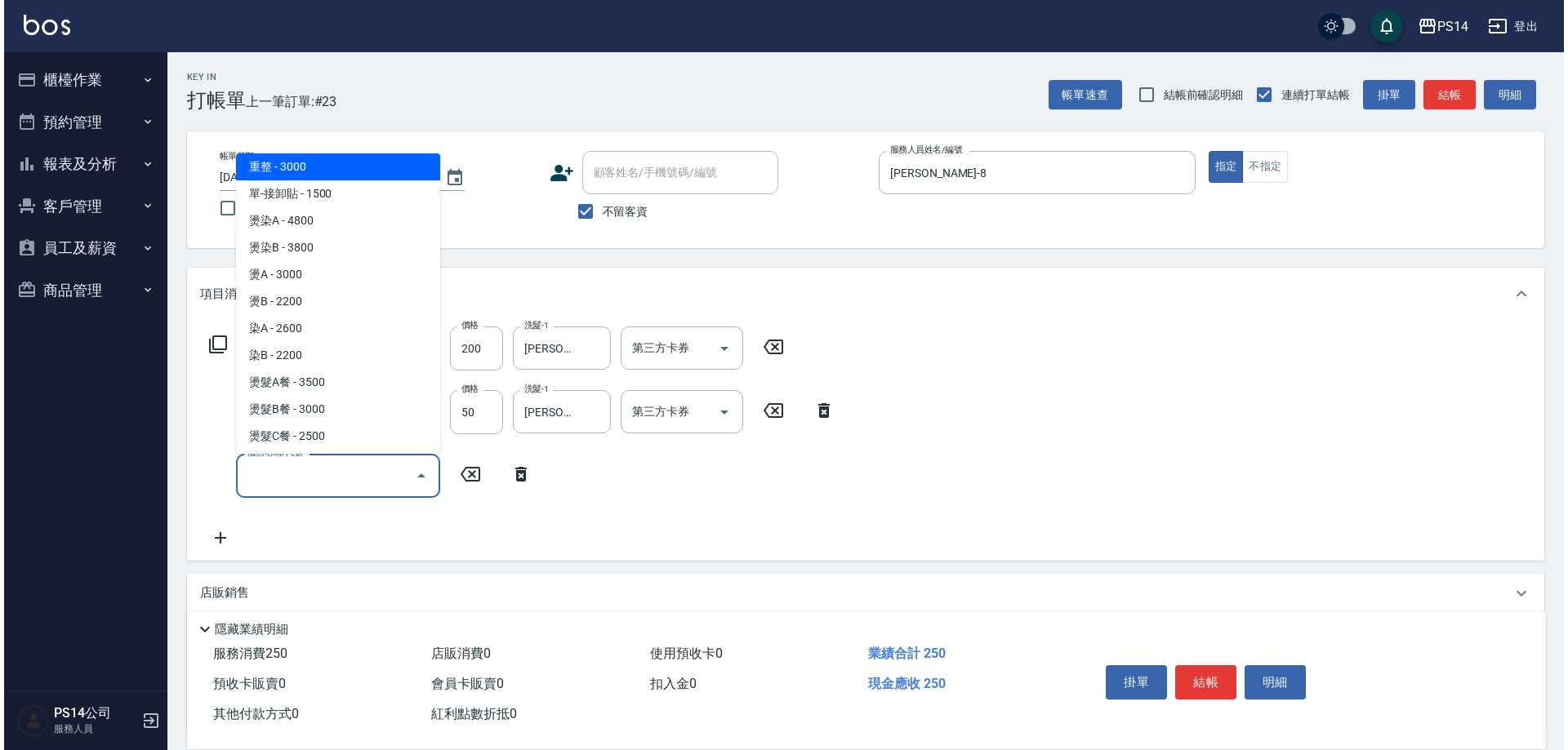
scroll to position [1326, 0]
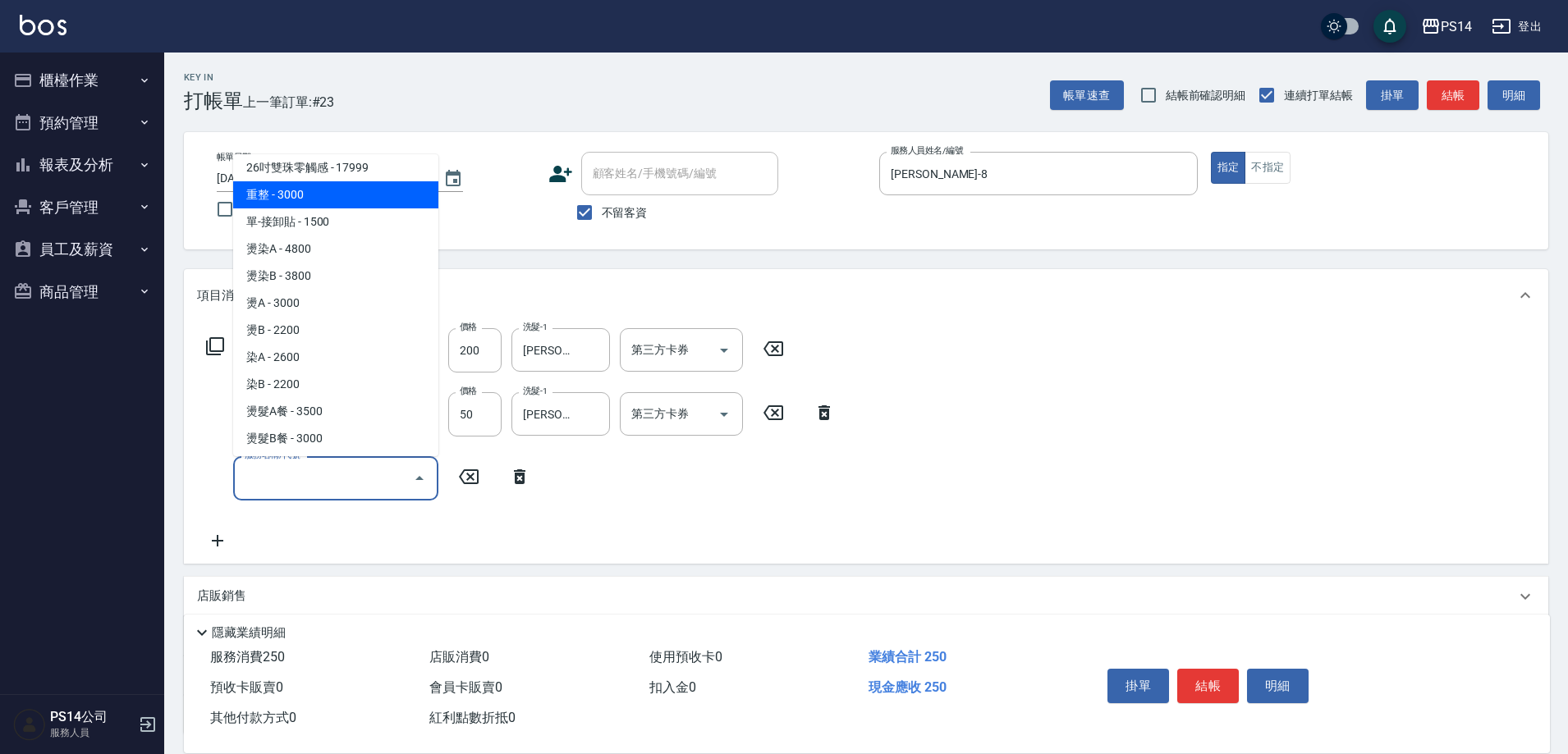
type input "重整(714)"
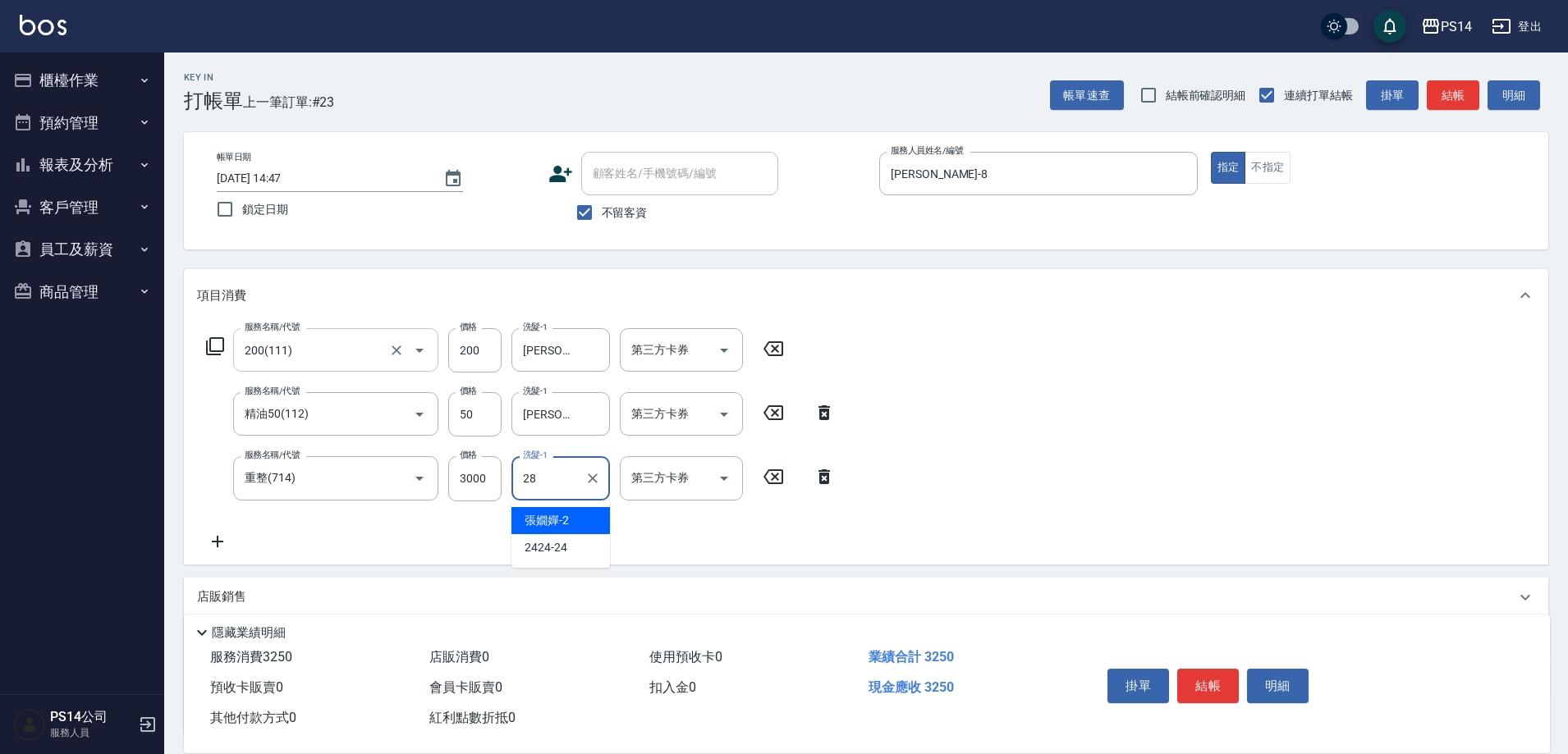
type input "謝欣紜-28"
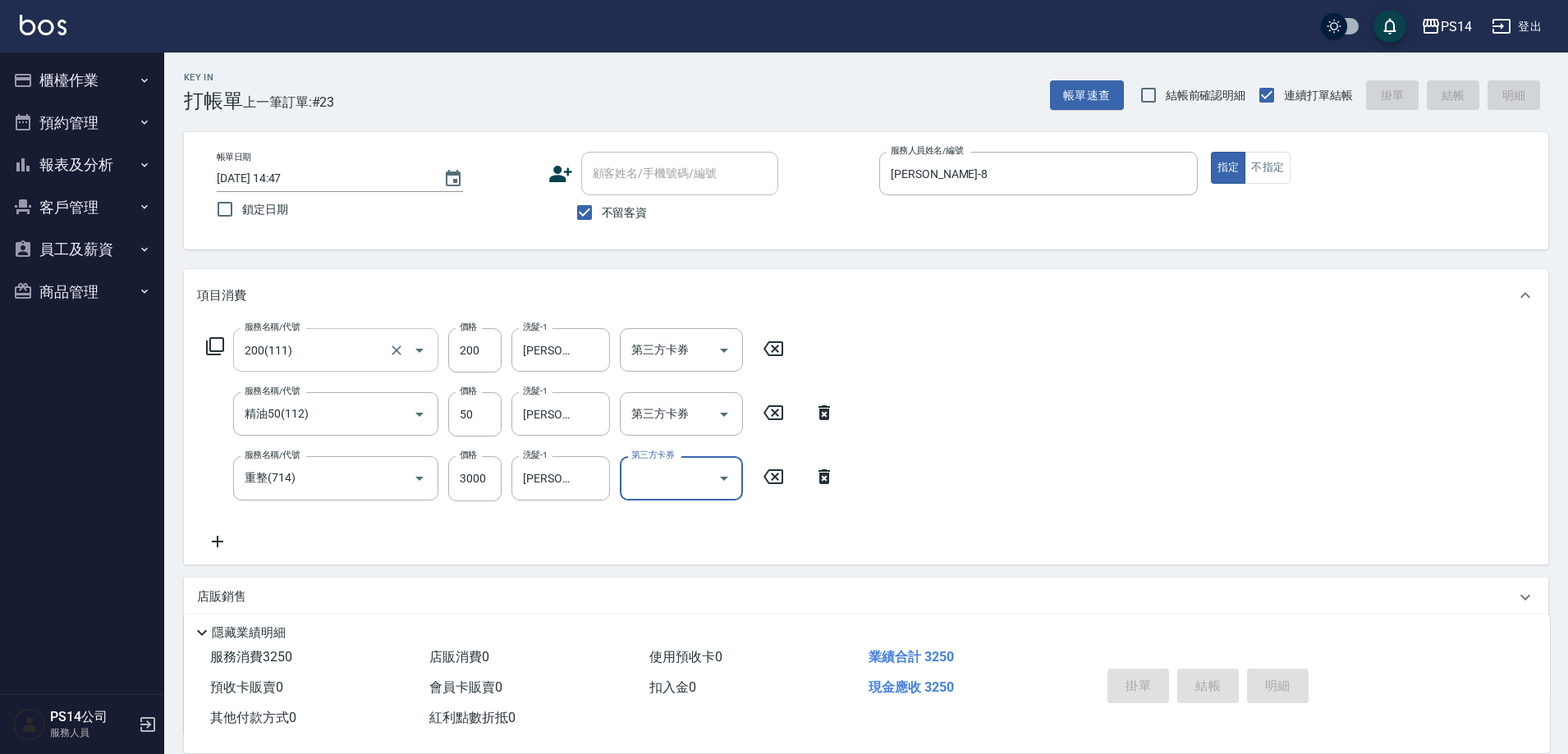
type input "2025/10/12 14:48"
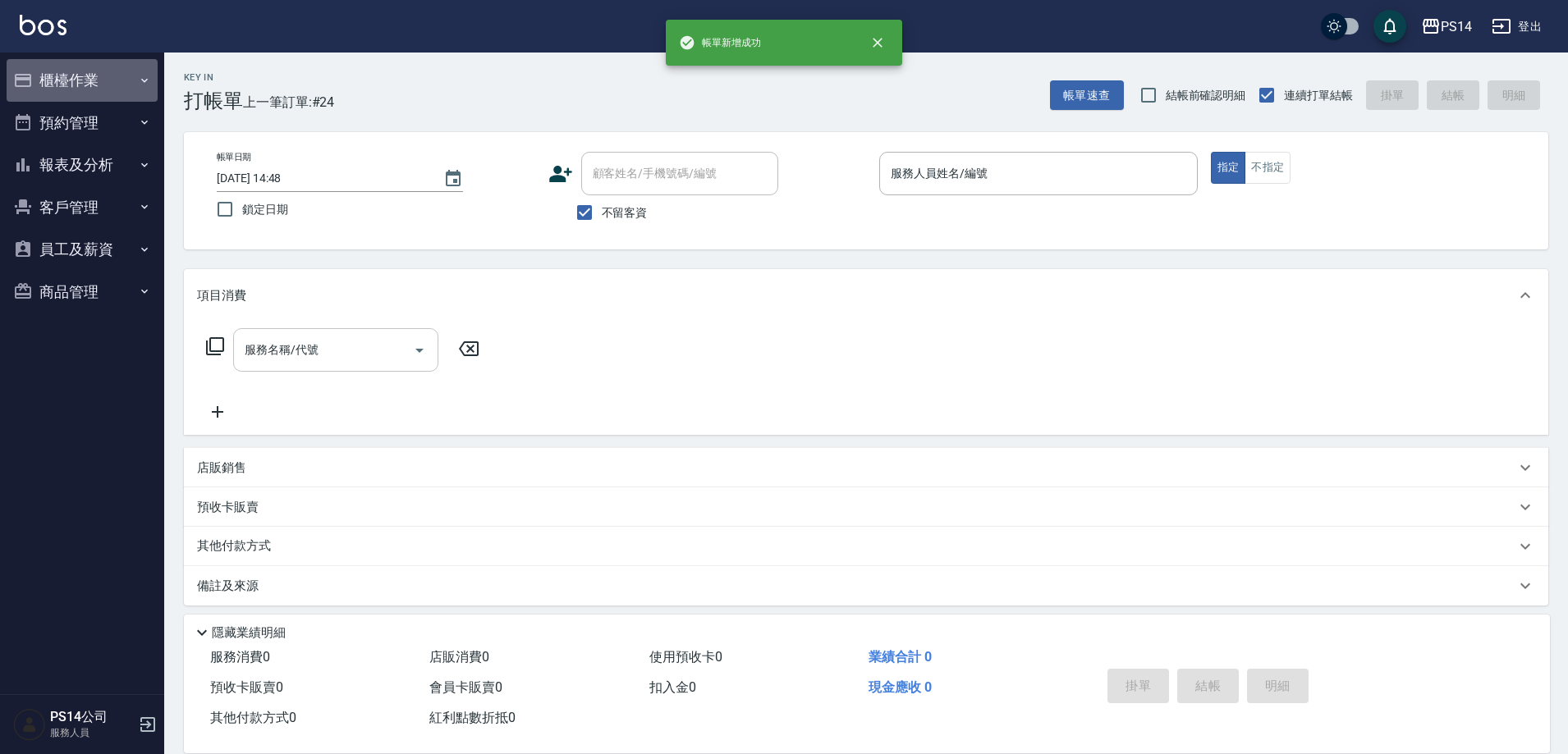
click at [72, 64] on button "櫃檯作業" at bounding box center [82, 80] width 151 height 43
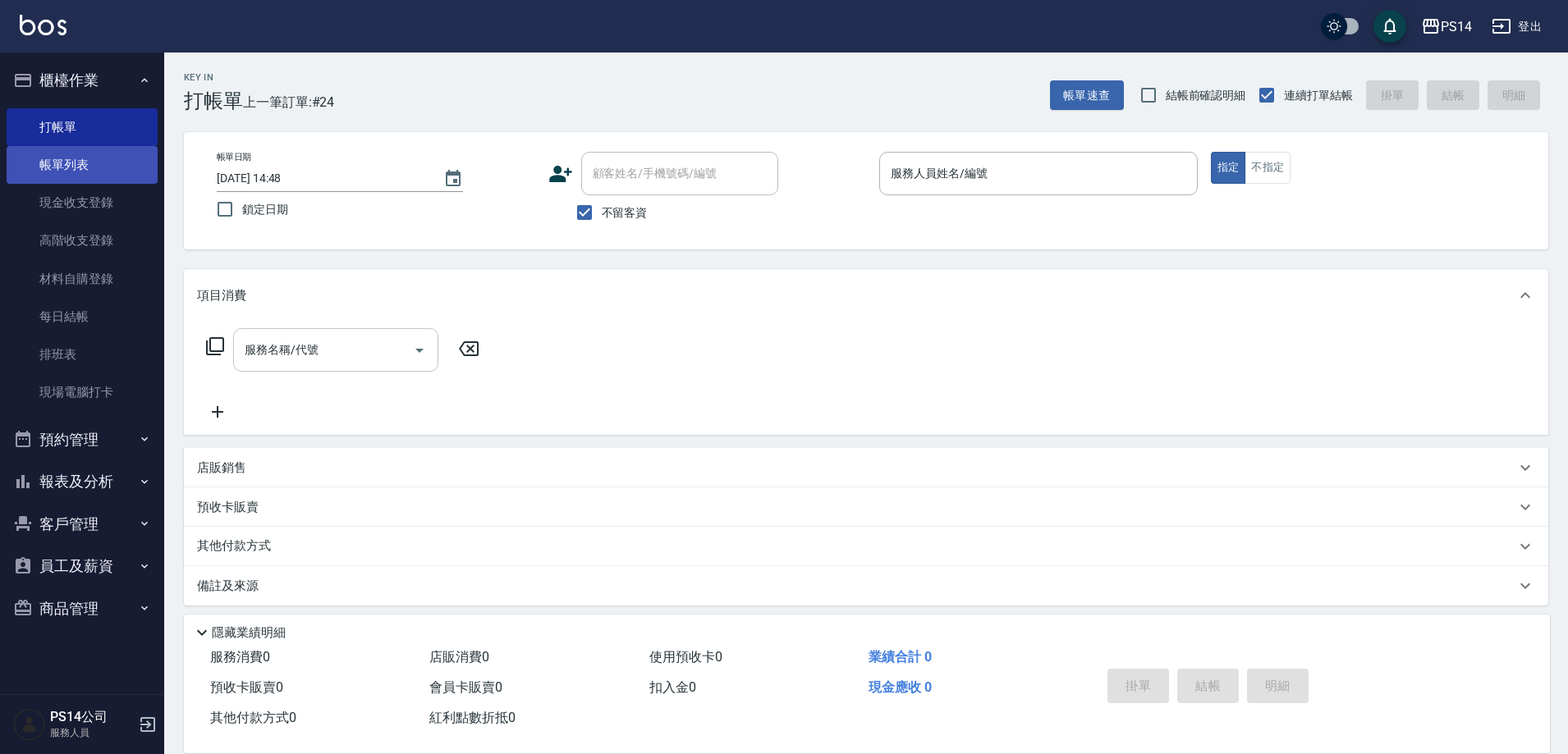
click at [85, 179] on link "帳單列表" at bounding box center [82, 165] width 151 height 38
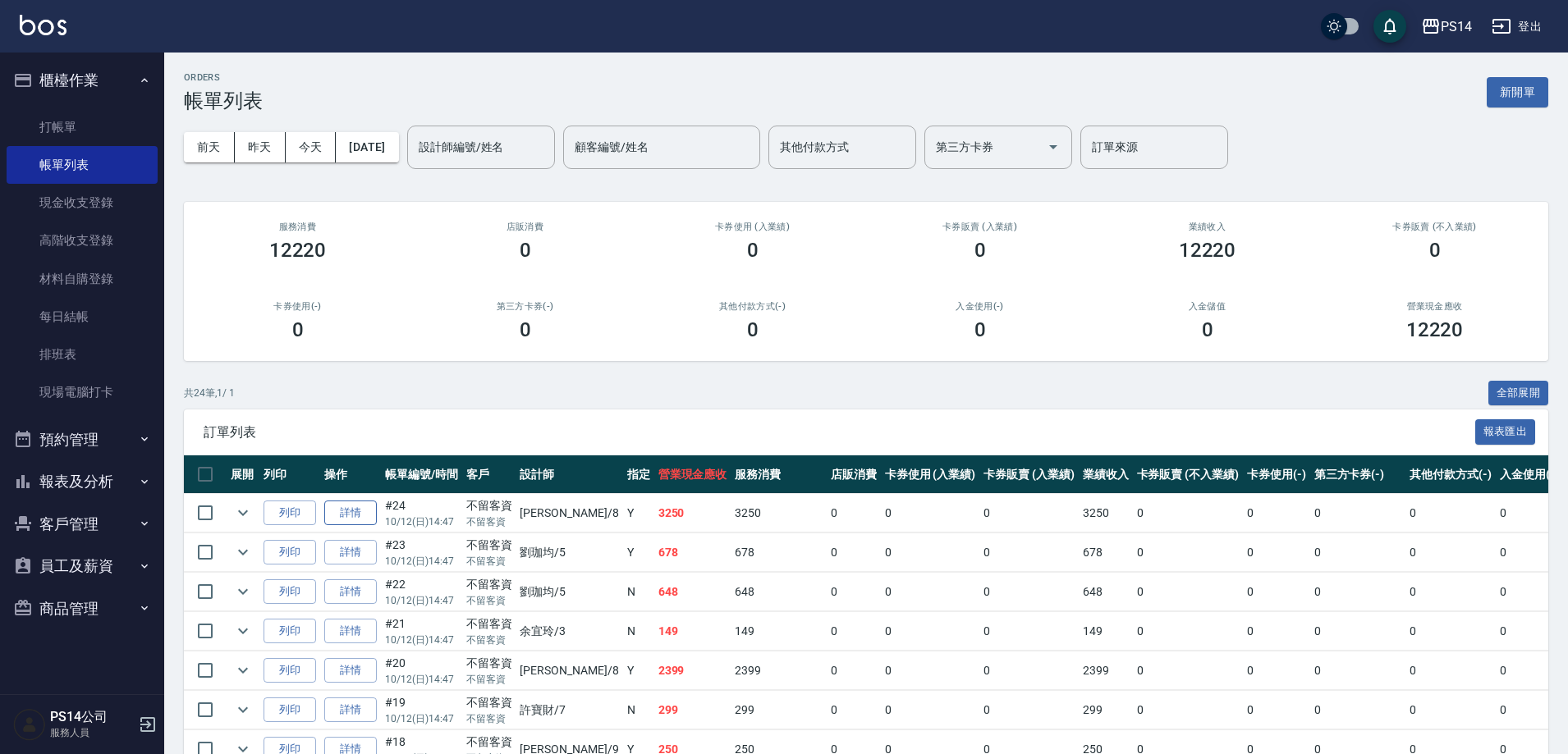
click at [341, 509] on link "詳情" at bounding box center [350, 513] width 52 height 26
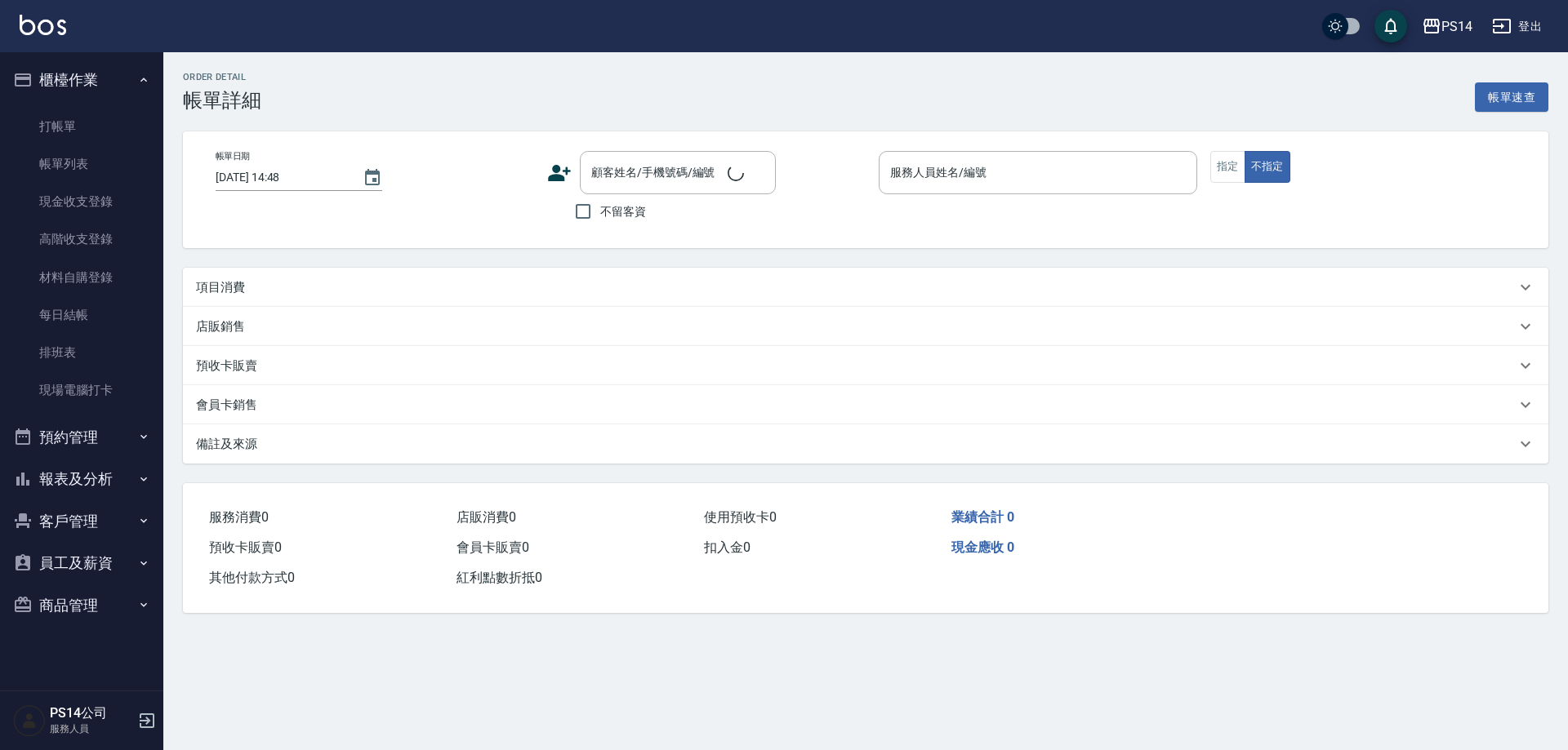
type input "2025/10/12 14:47"
checkbox input "true"
type input "徐于雯-8"
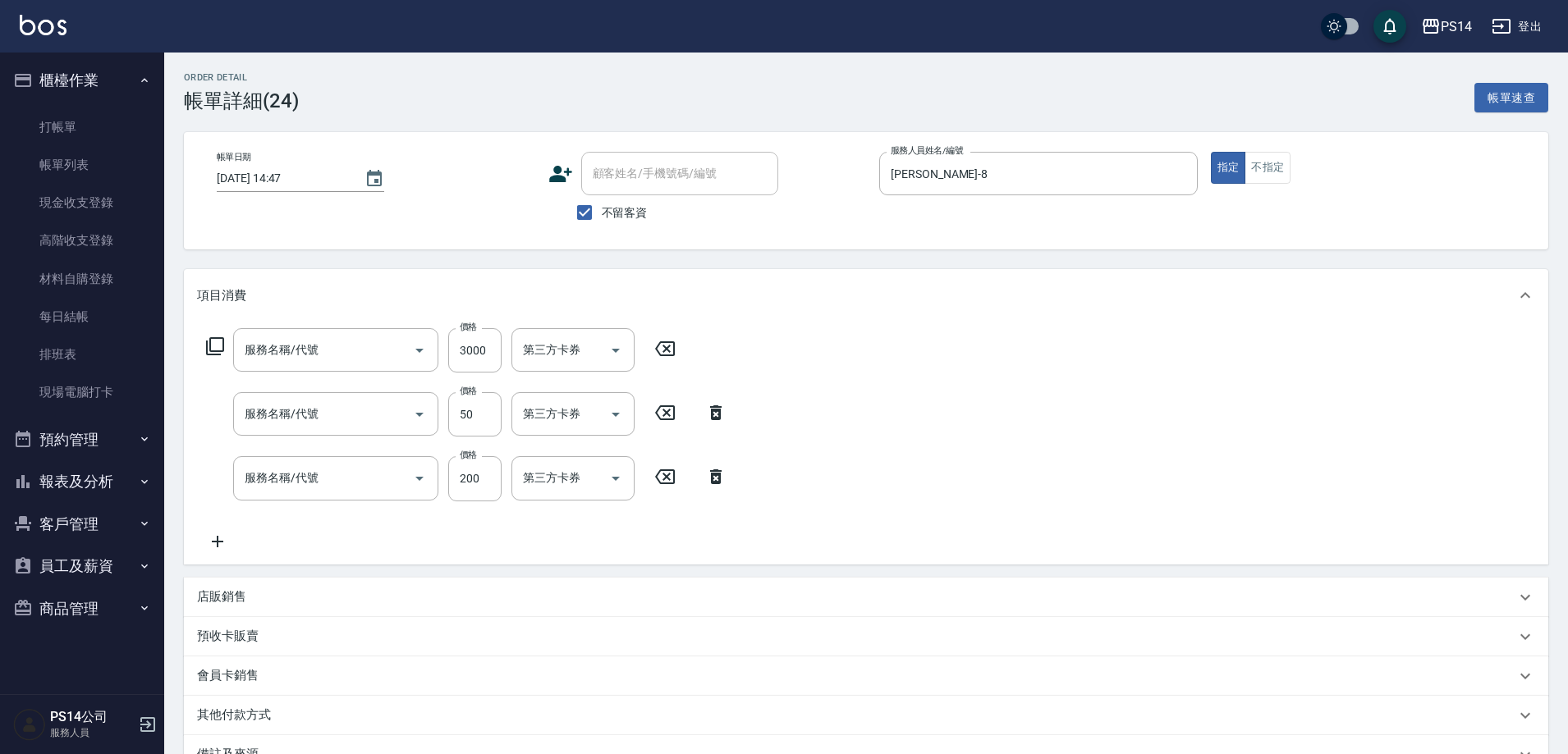
type input "重整(714)"
type input "精油50(112)"
type input "200(111)"
click at [464, 321] on div "項目消費" at bounding box center [866, 295] width 1364 height 52
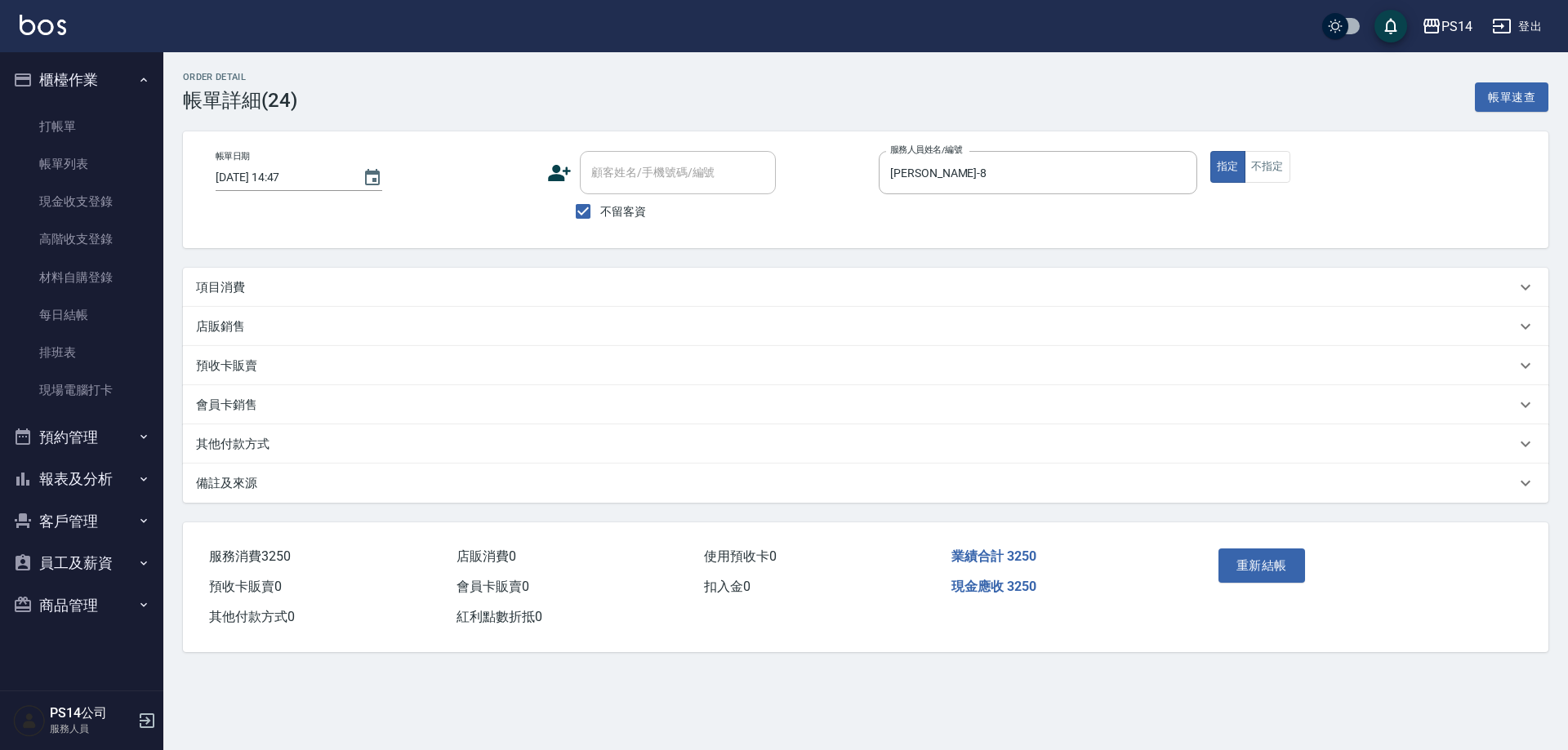
click at [463, 343] on div "店販銷售" at bounding box center [865, 326] width 1365 height 40
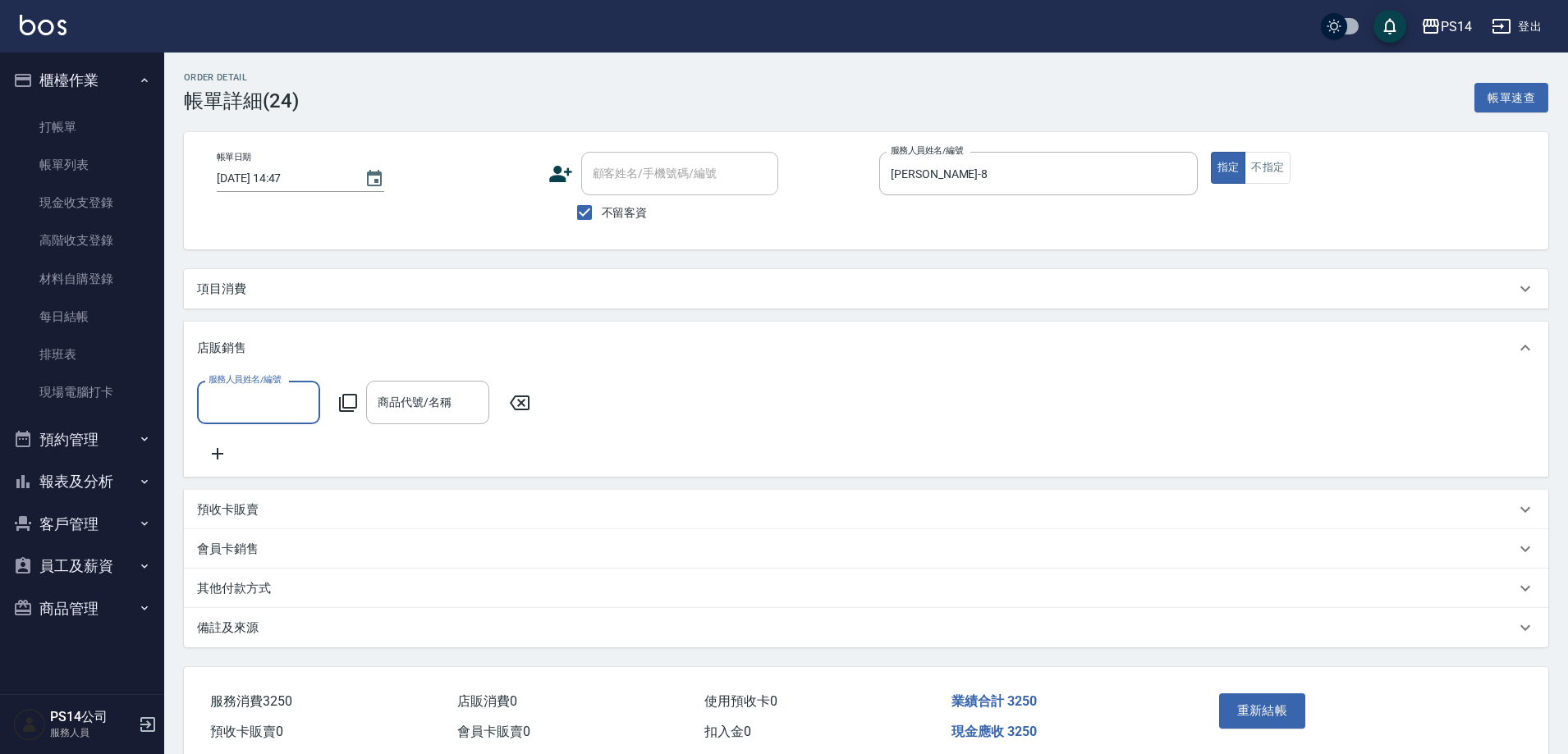
click at [474, 302] on div "項目消費" at bounding box center [866, 289] width 1364 height 40
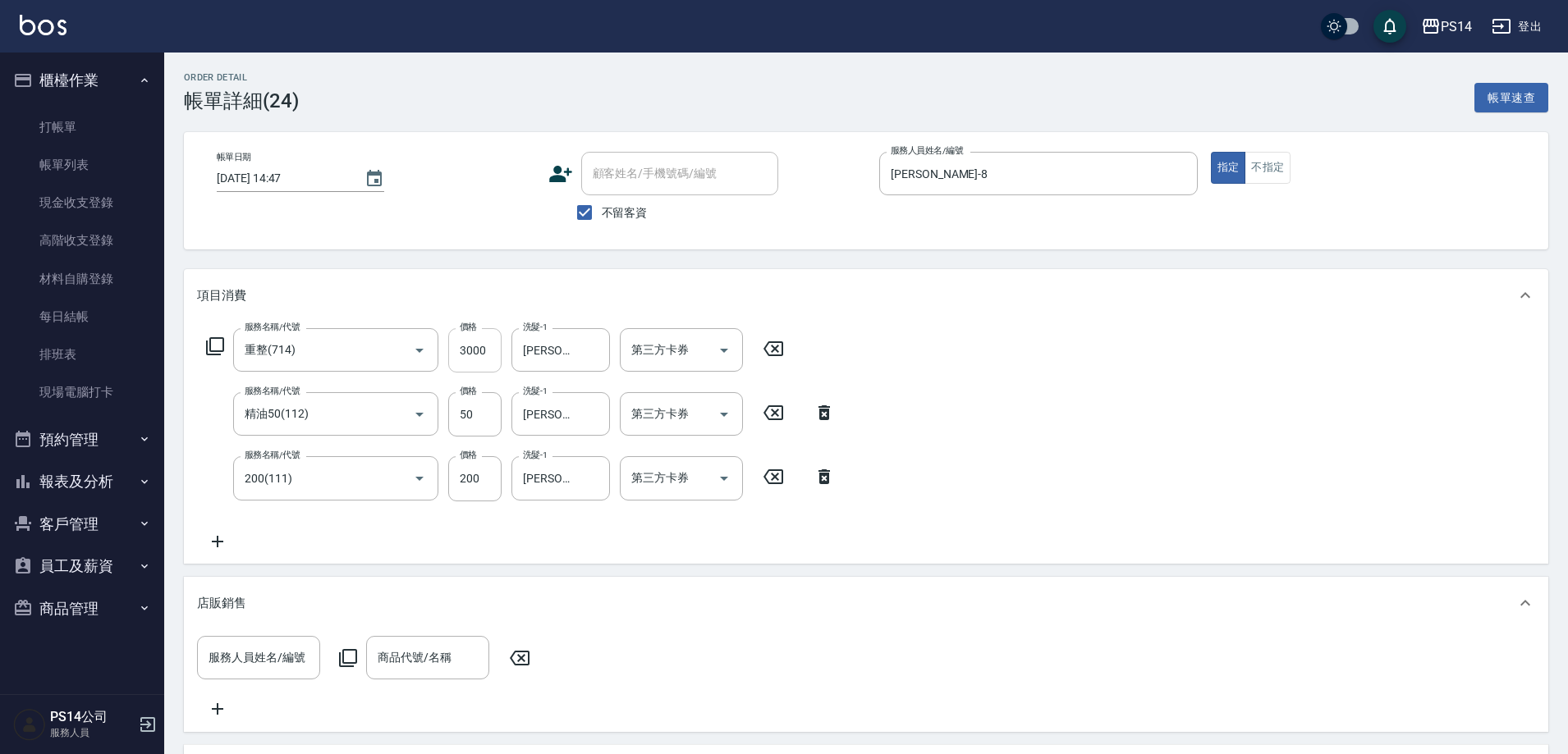
click at [473, 349] on input "3000" at bounding box center [475, 350] width 53 height 45
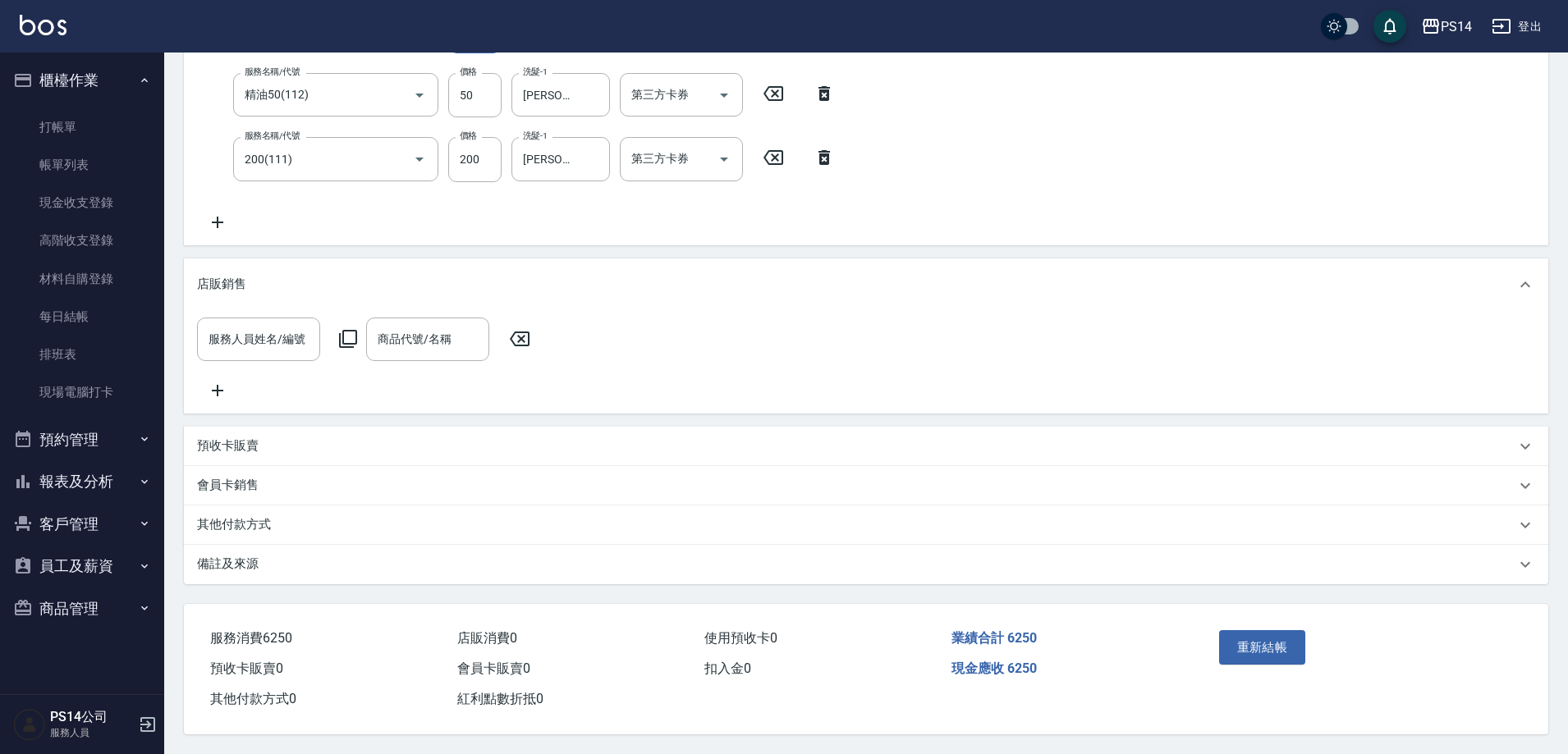
scroll to position [339, 0]
type input "6000"
click at [1242, 631] on button "重新結帳" at bounding box center [1263, 648] width 87 height 34
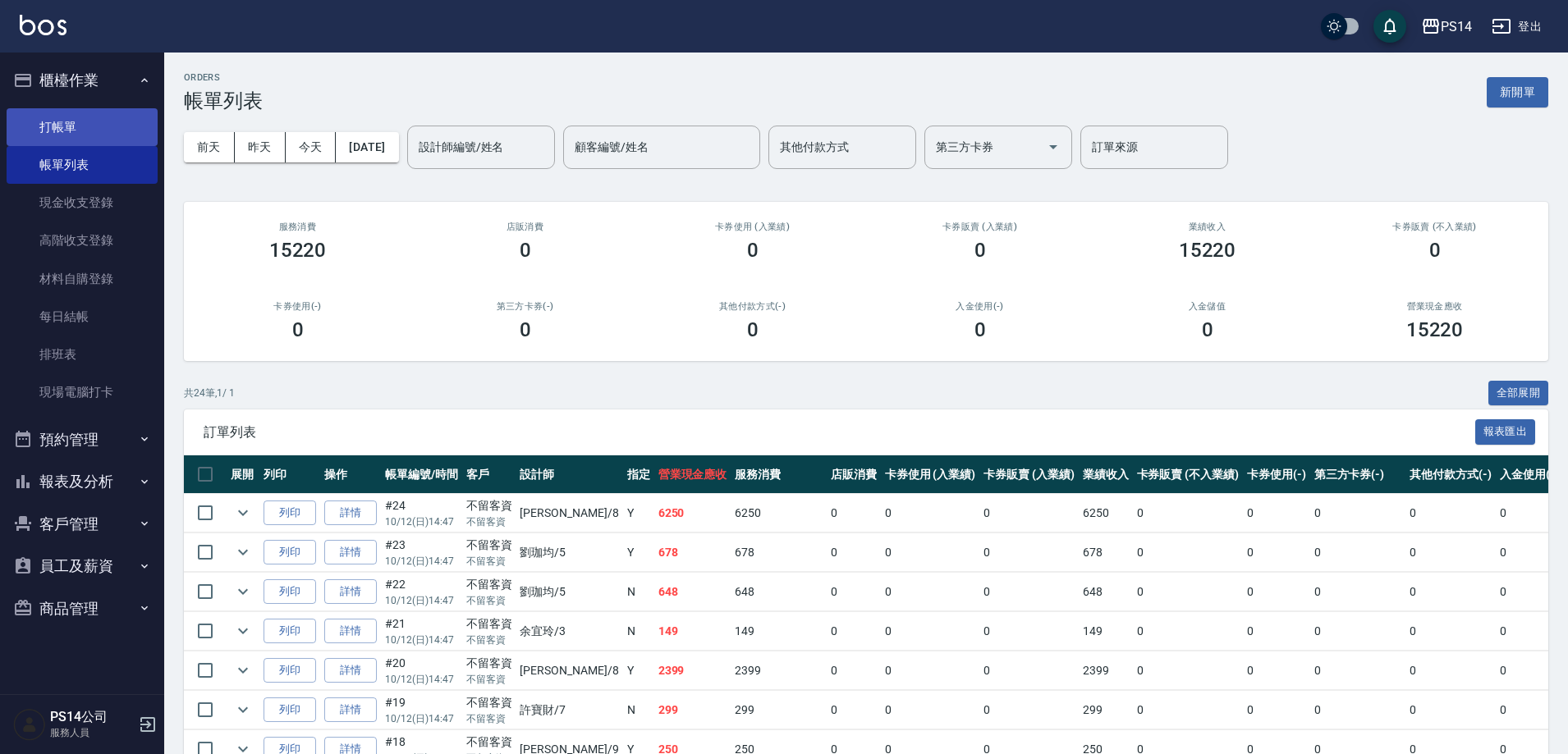
click at [64, 119] on link "打帳單" at bounding box center [82, 127] width 151 height 38
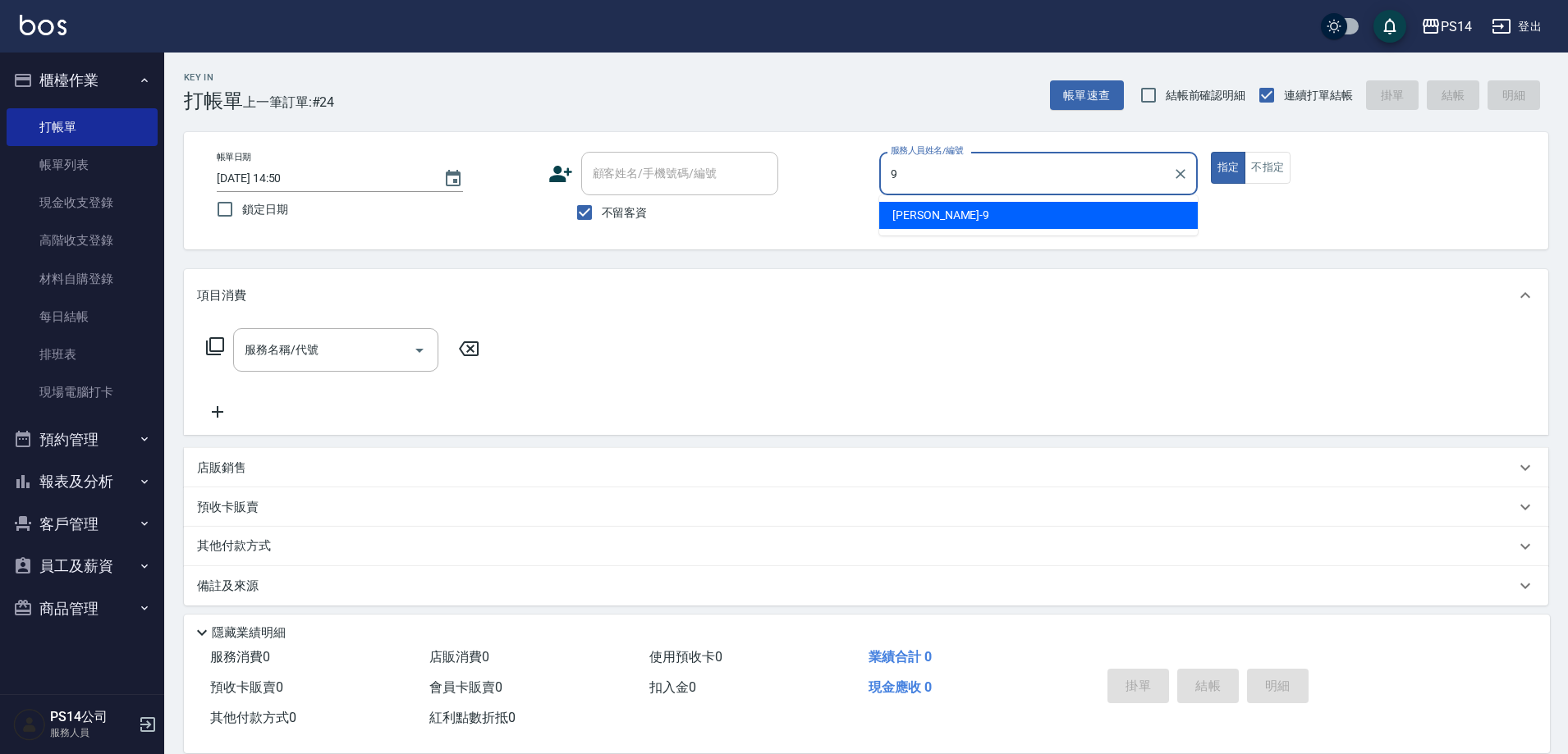
type input "楊宇霏-9"
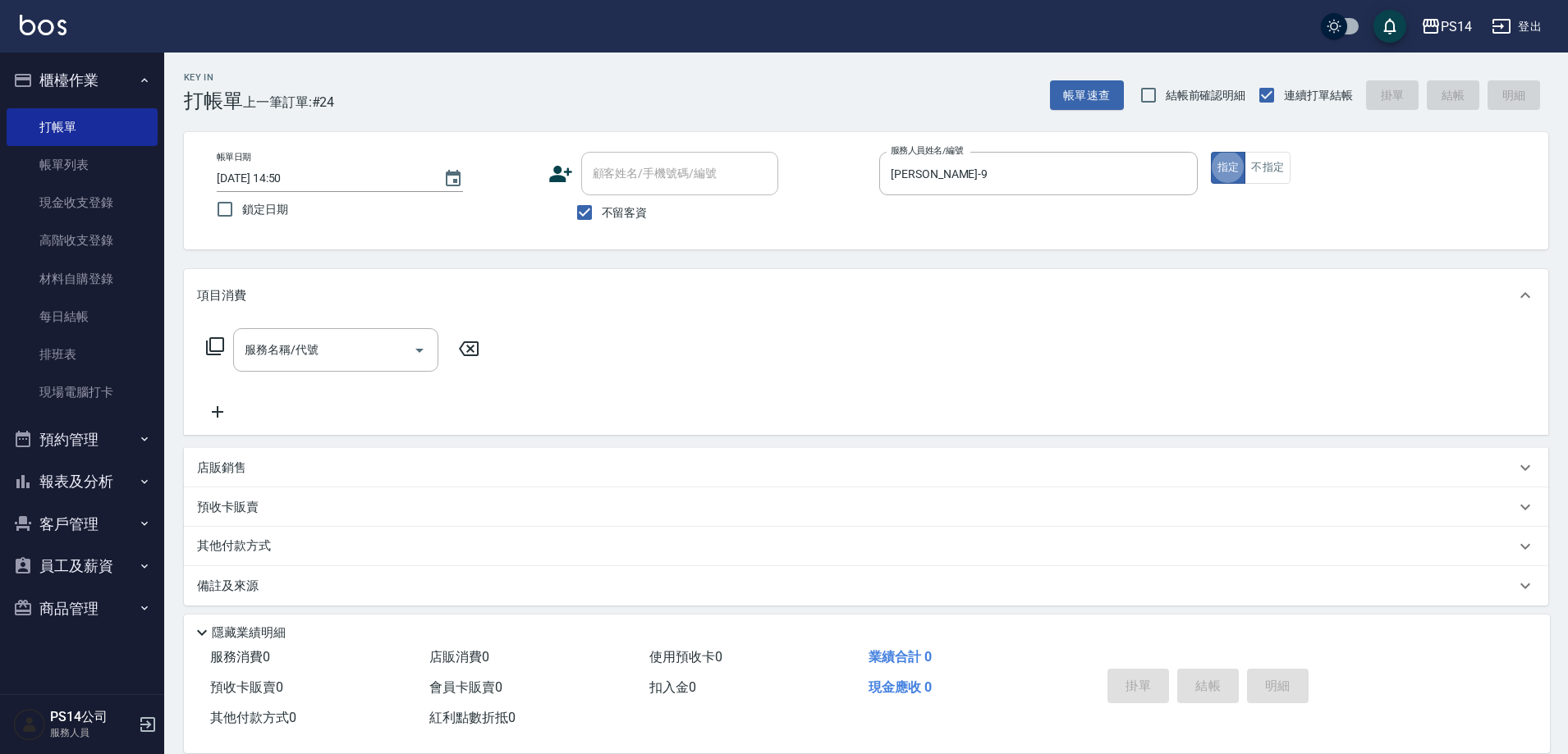
type button "true"
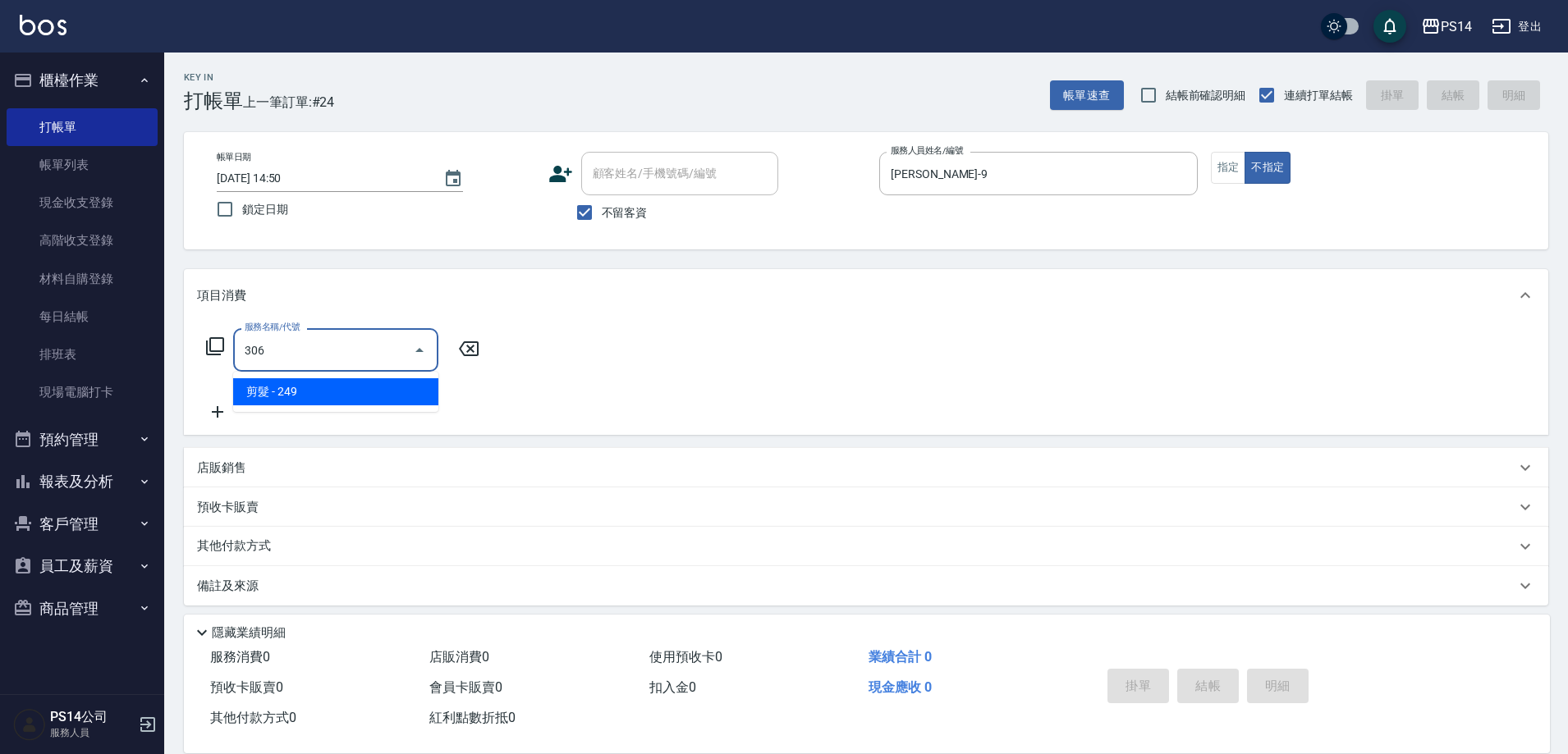
type input "剪髮(306)"
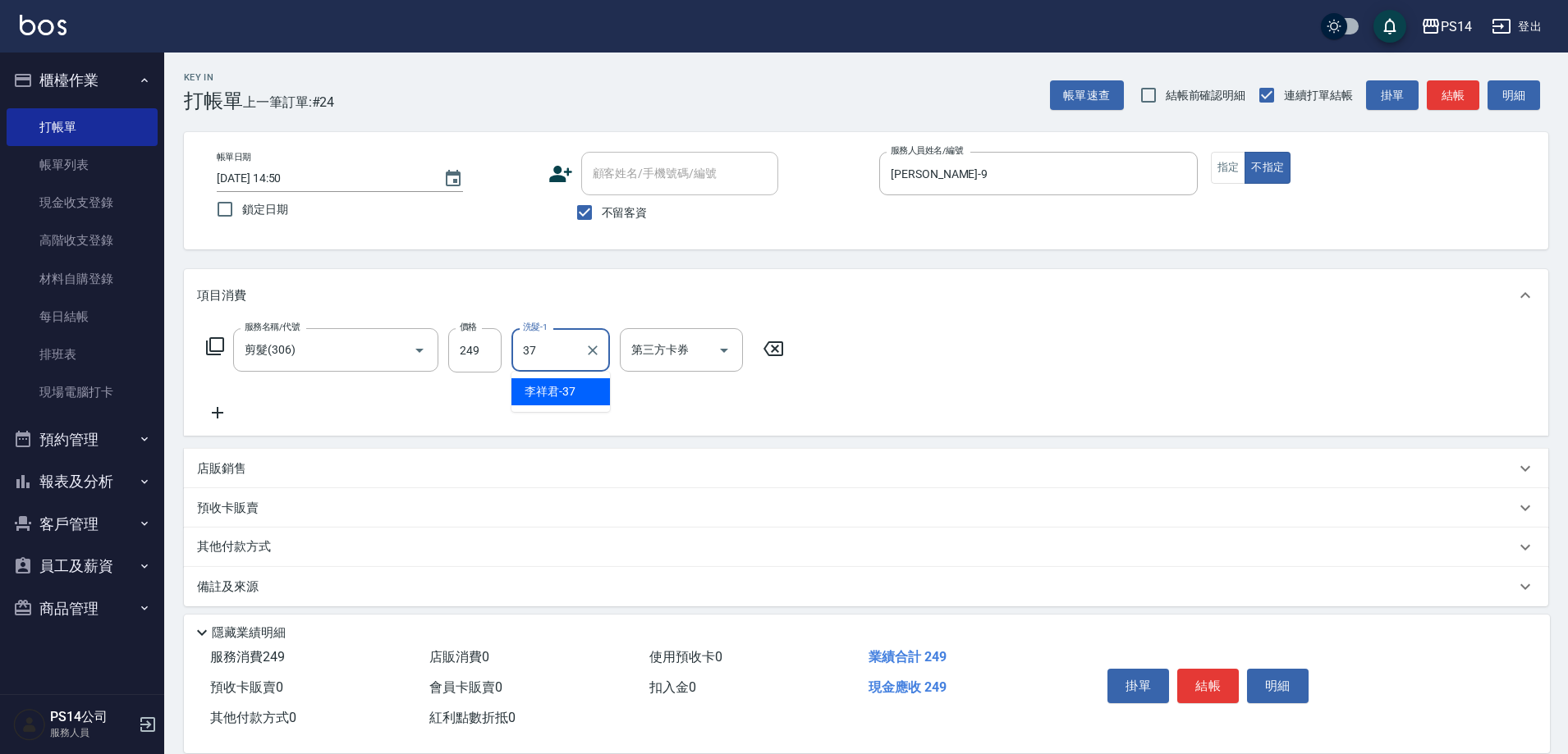
type input "李祥君 -37"
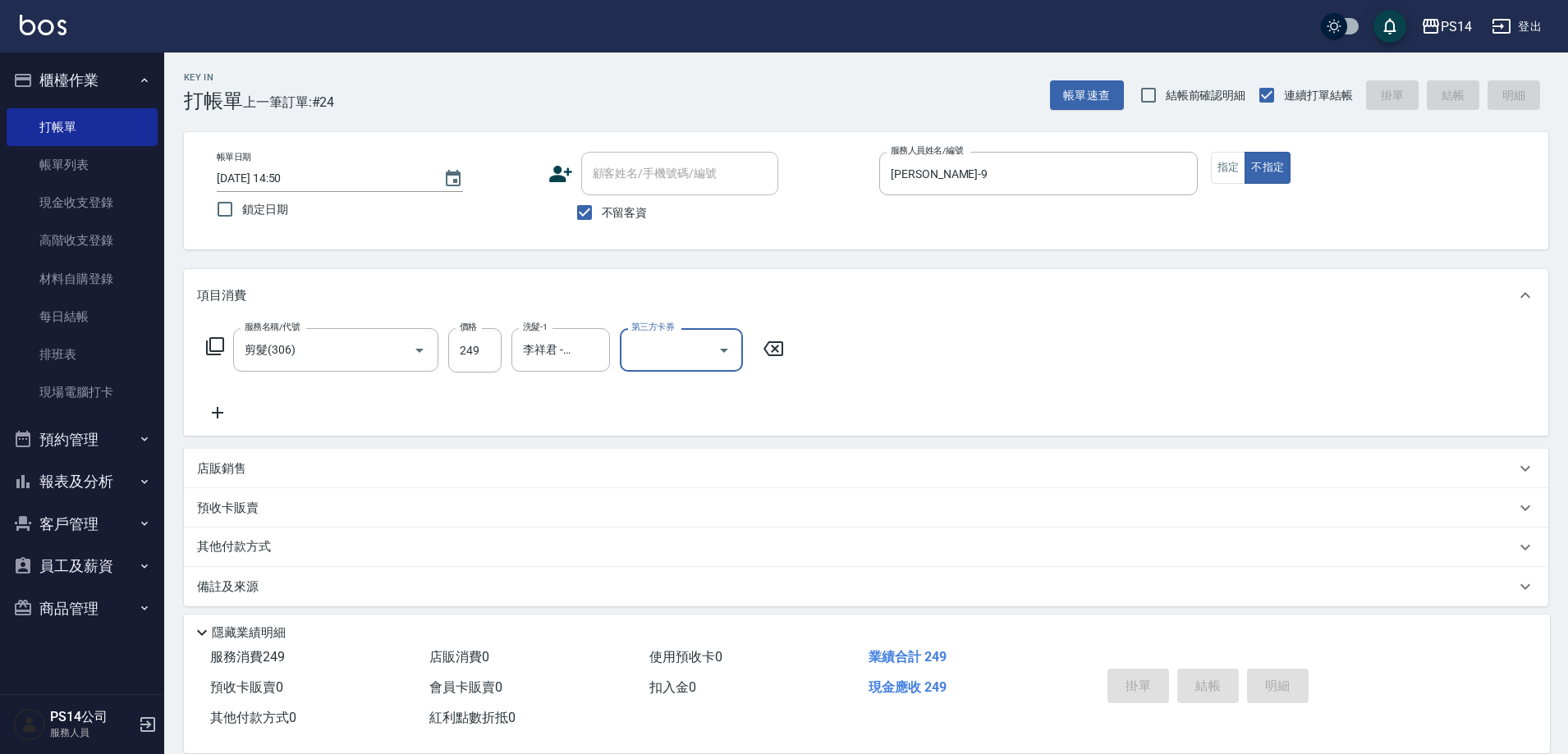
type input "2025/10/12 14:59"
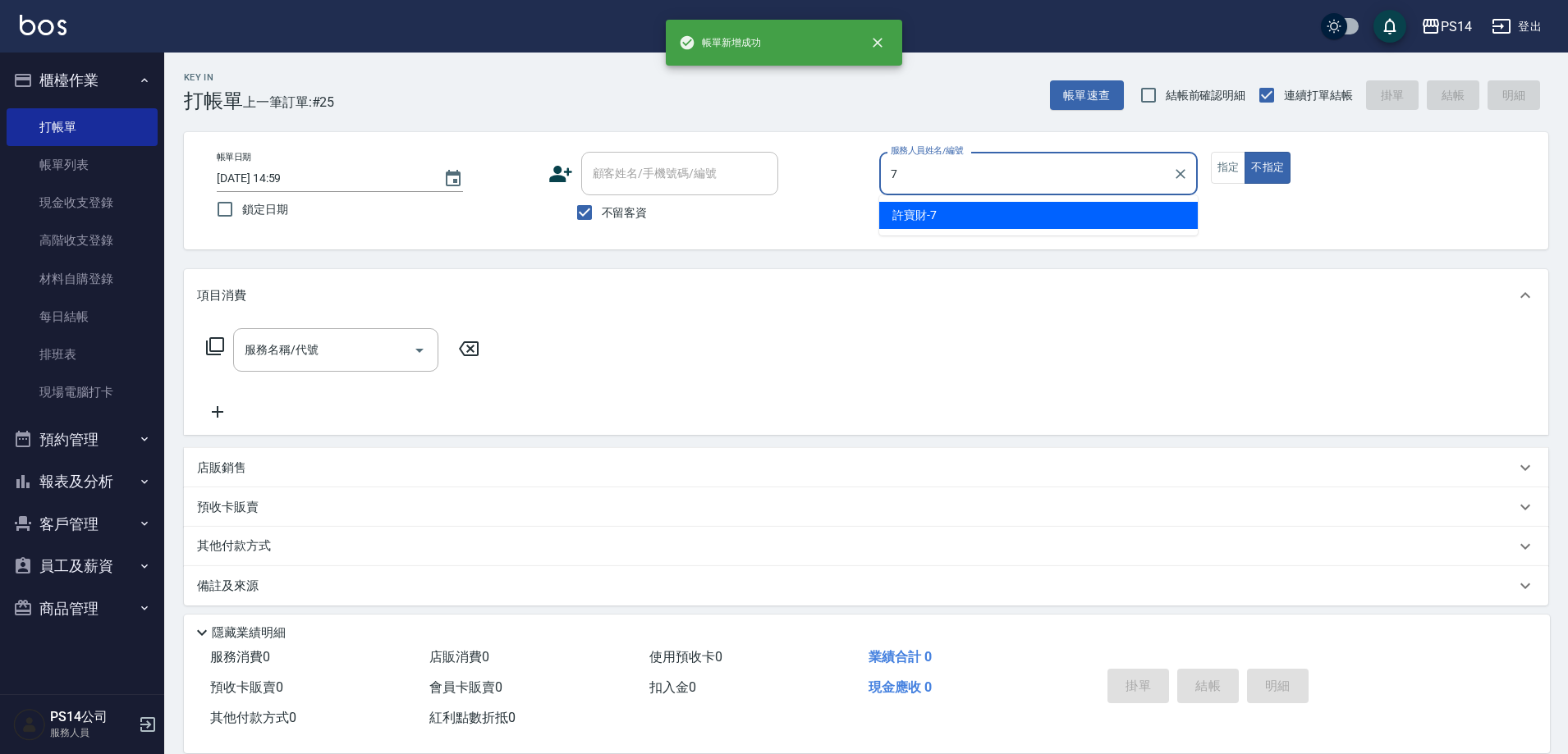
type input "許寶財-7"
type button "false"
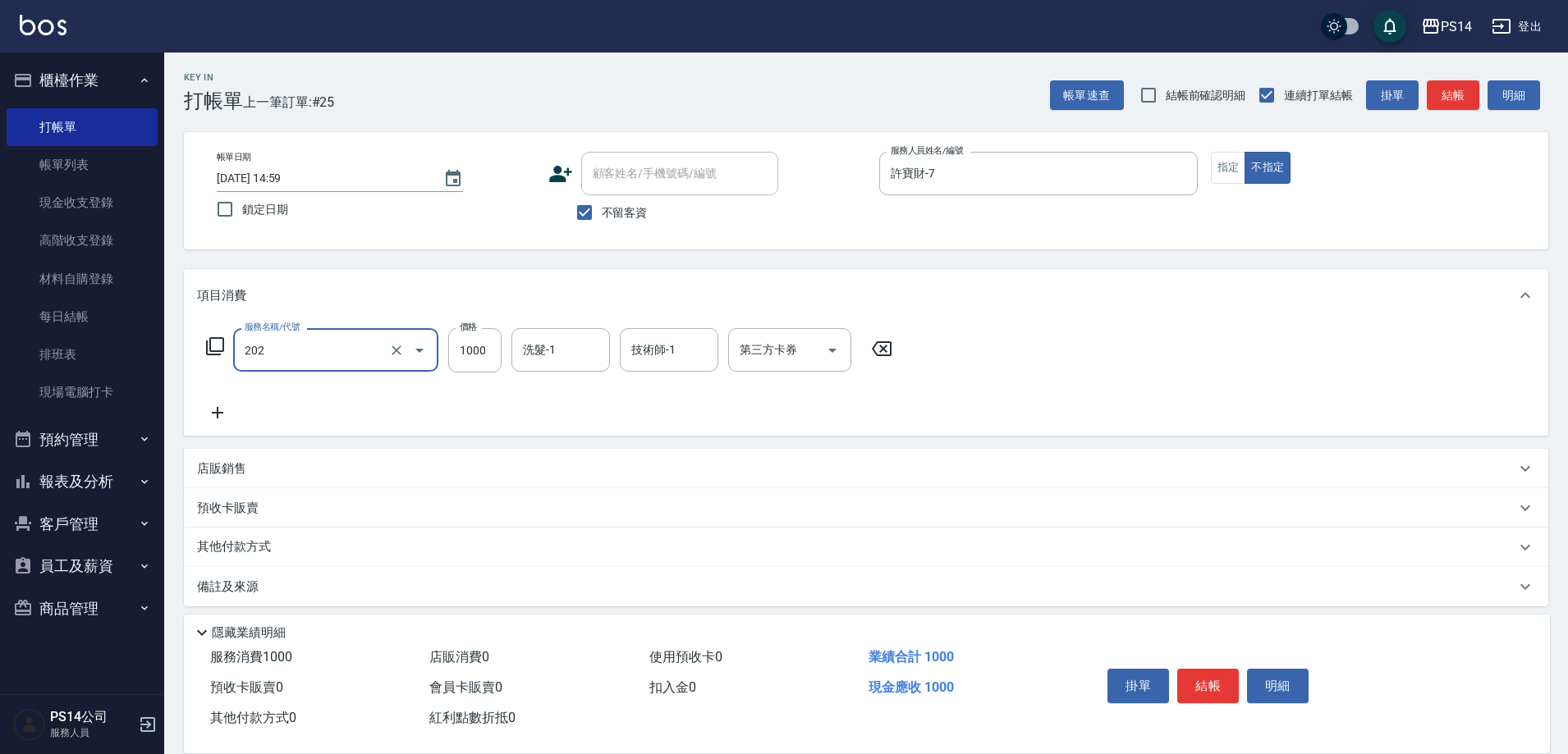
type input "燙髮(202)"
type input "2000"
type input "顏誼婷-26"
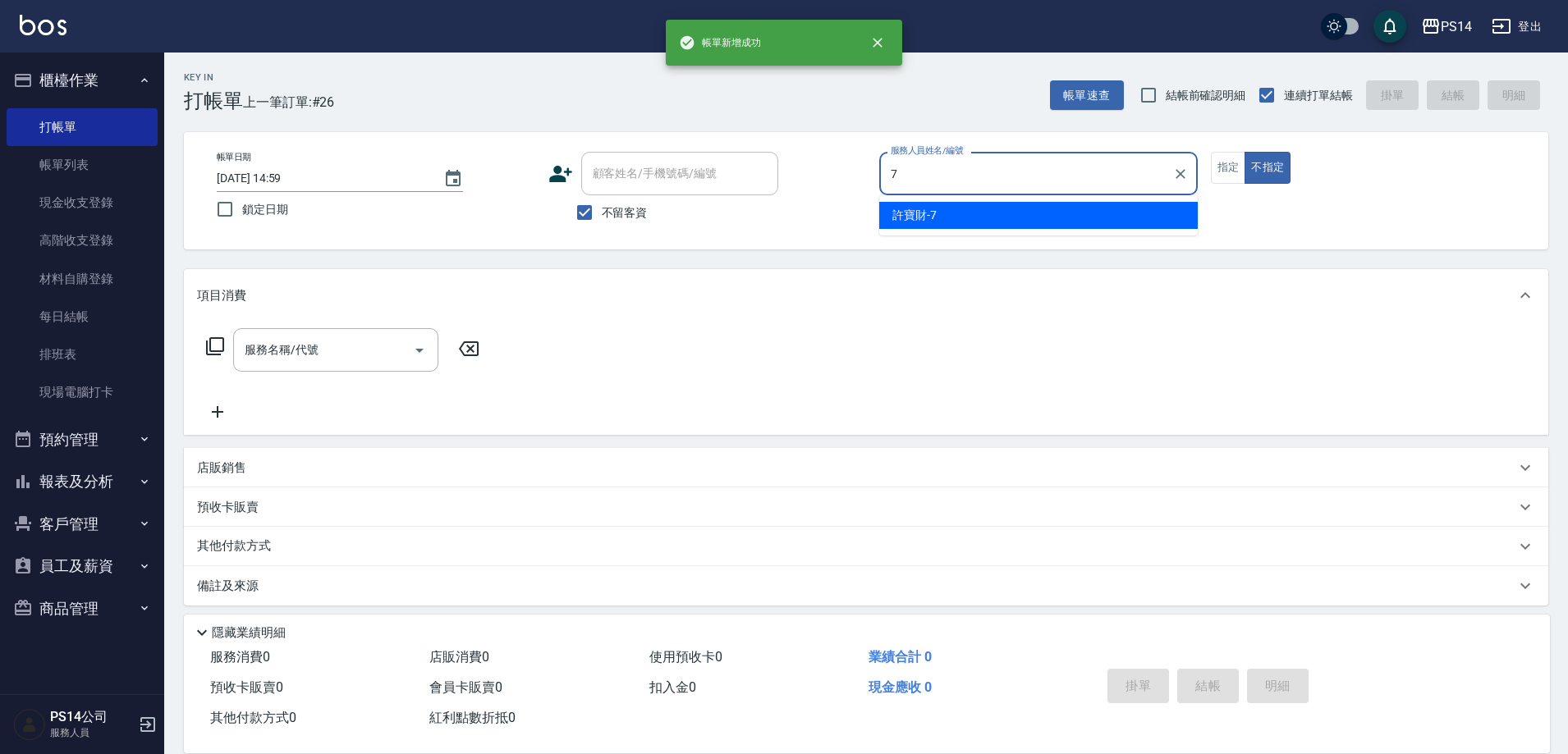
type input "許寶財-7"
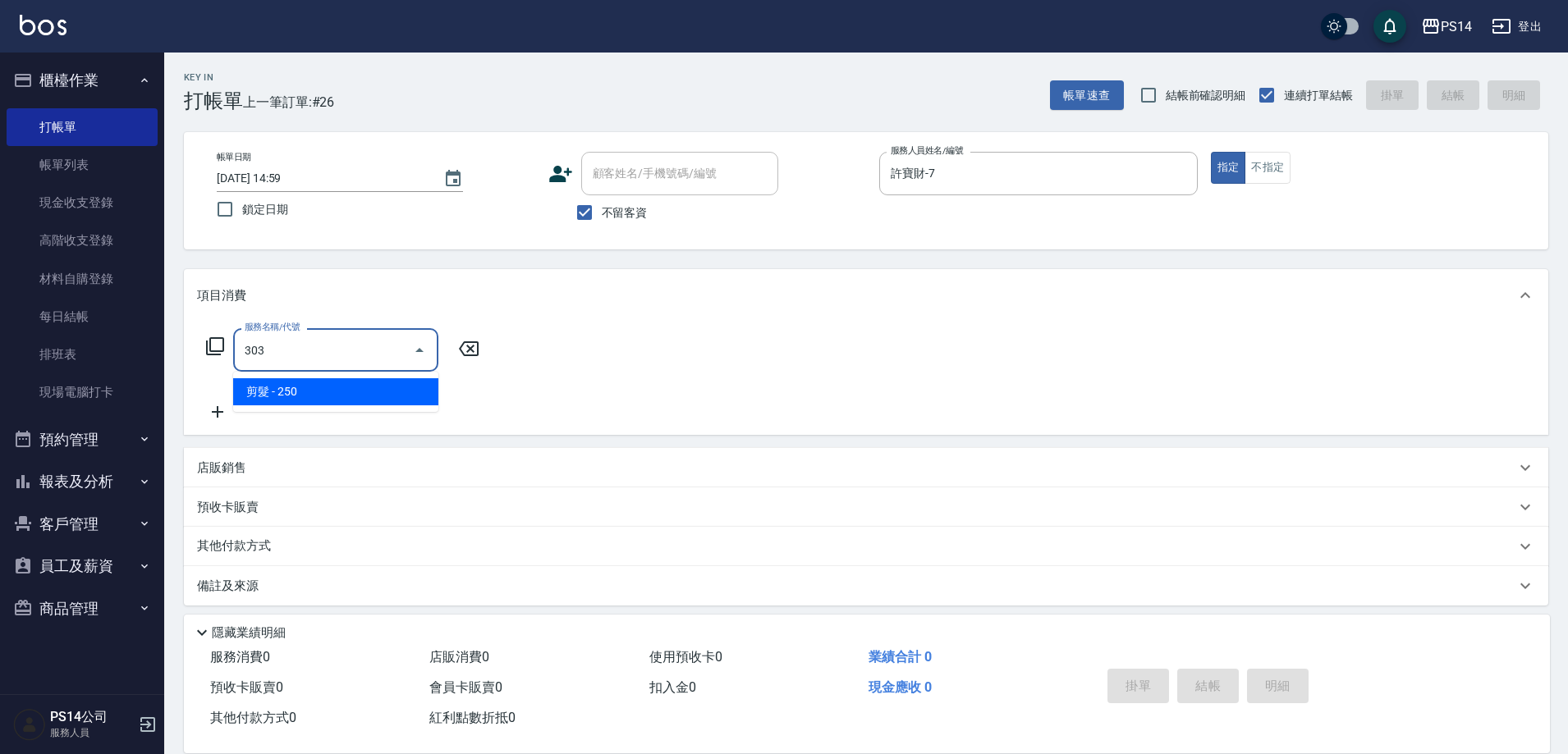
type input "剪髮(303)"
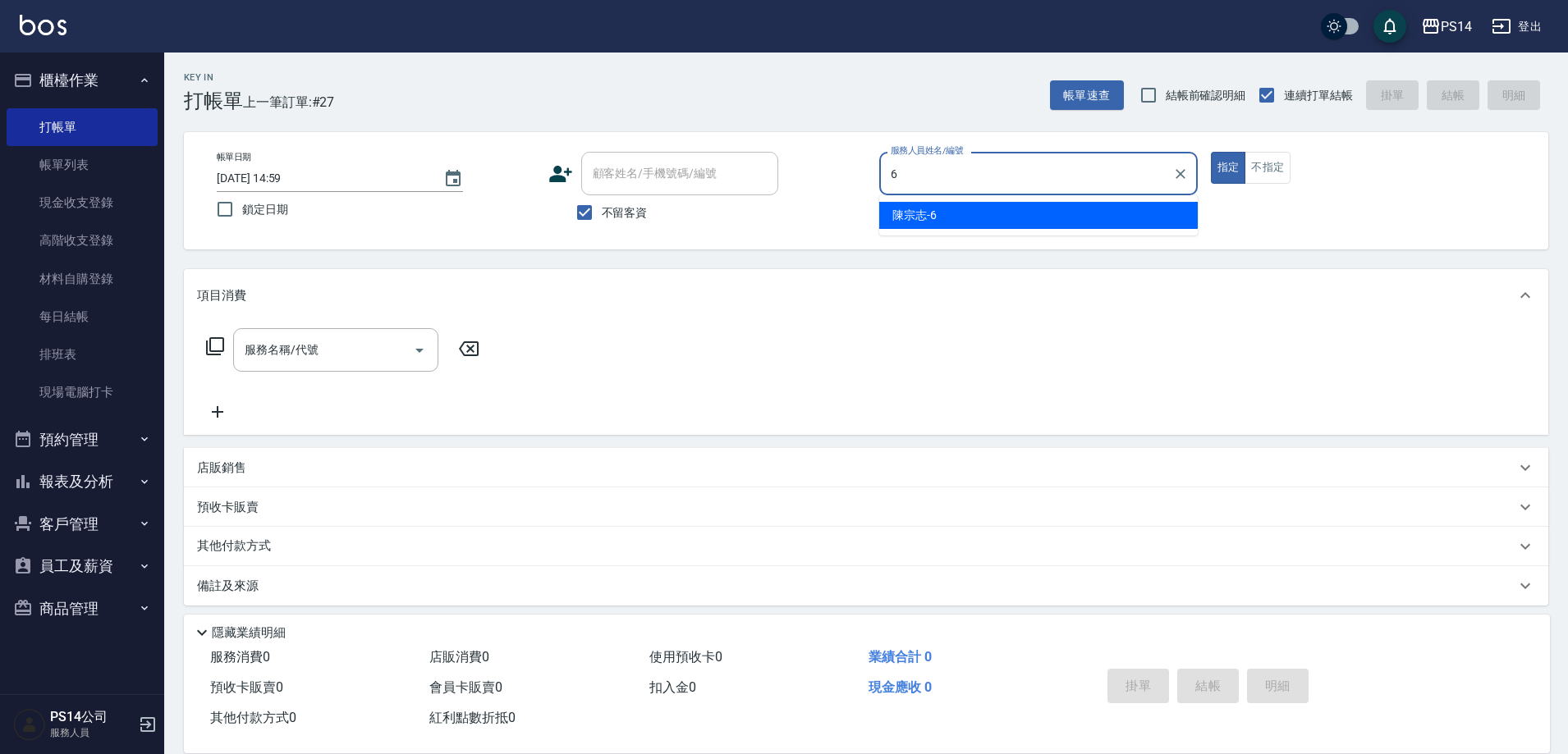
type input "陳宗志-6"
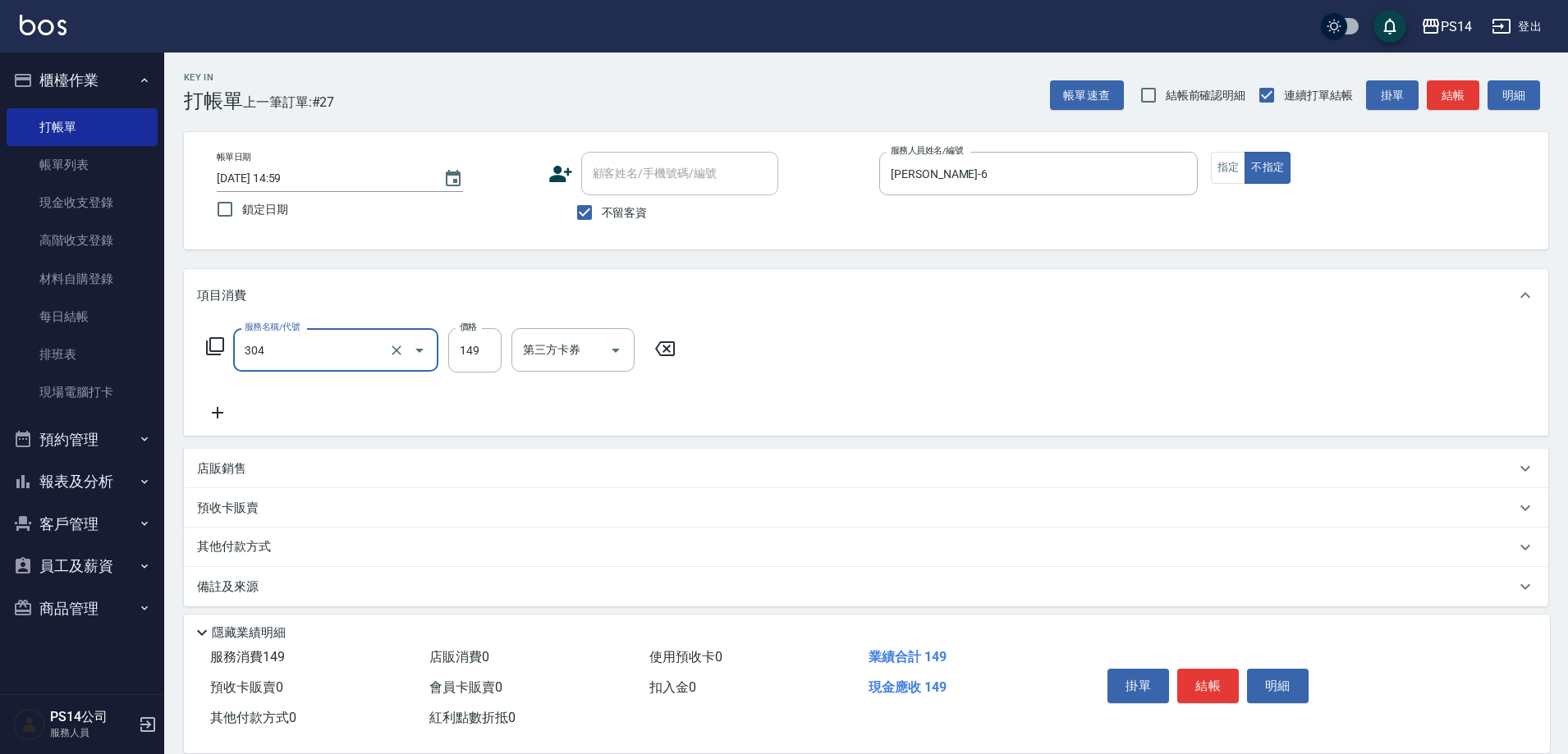
type input "剪髮(304)"
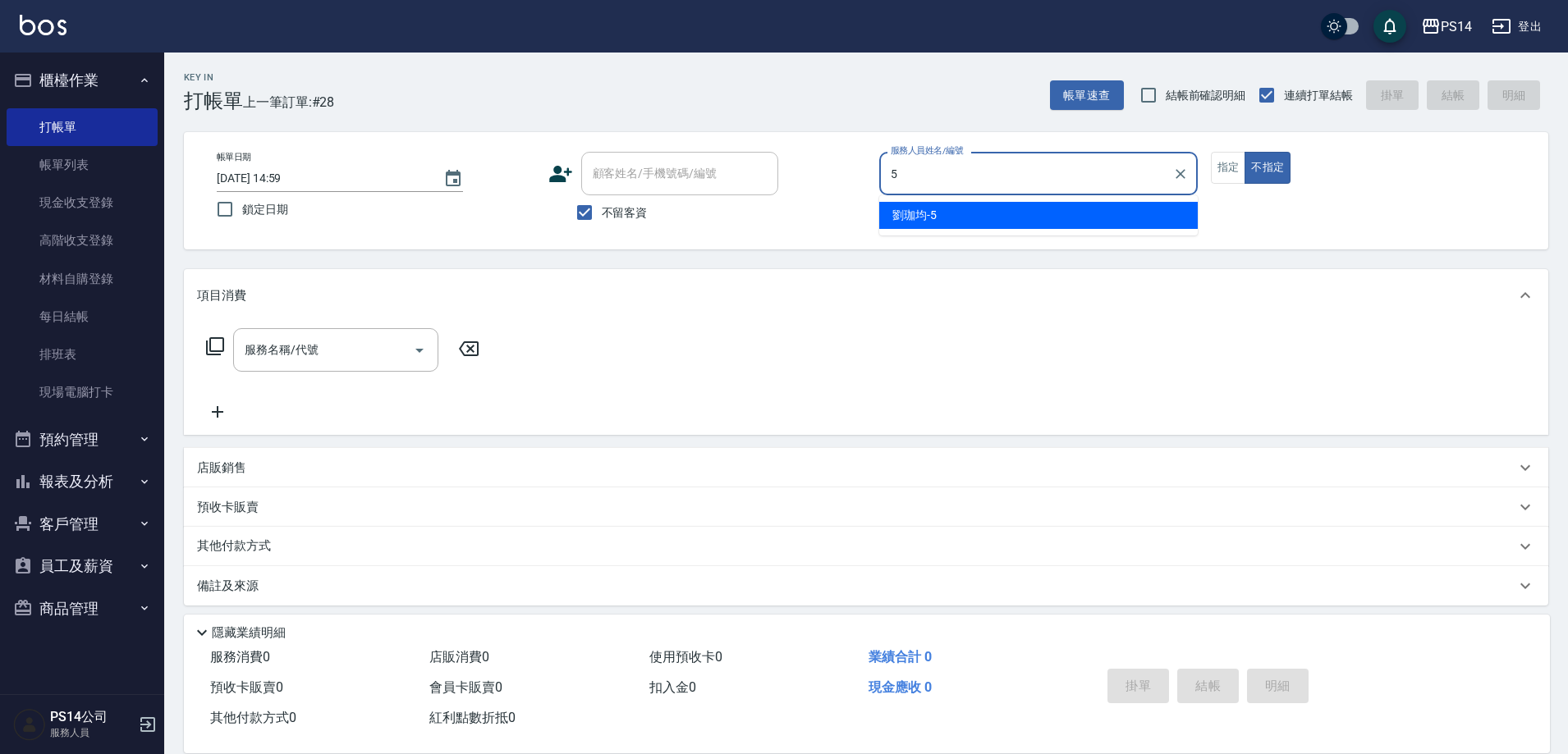
type input "劉珈均-5"
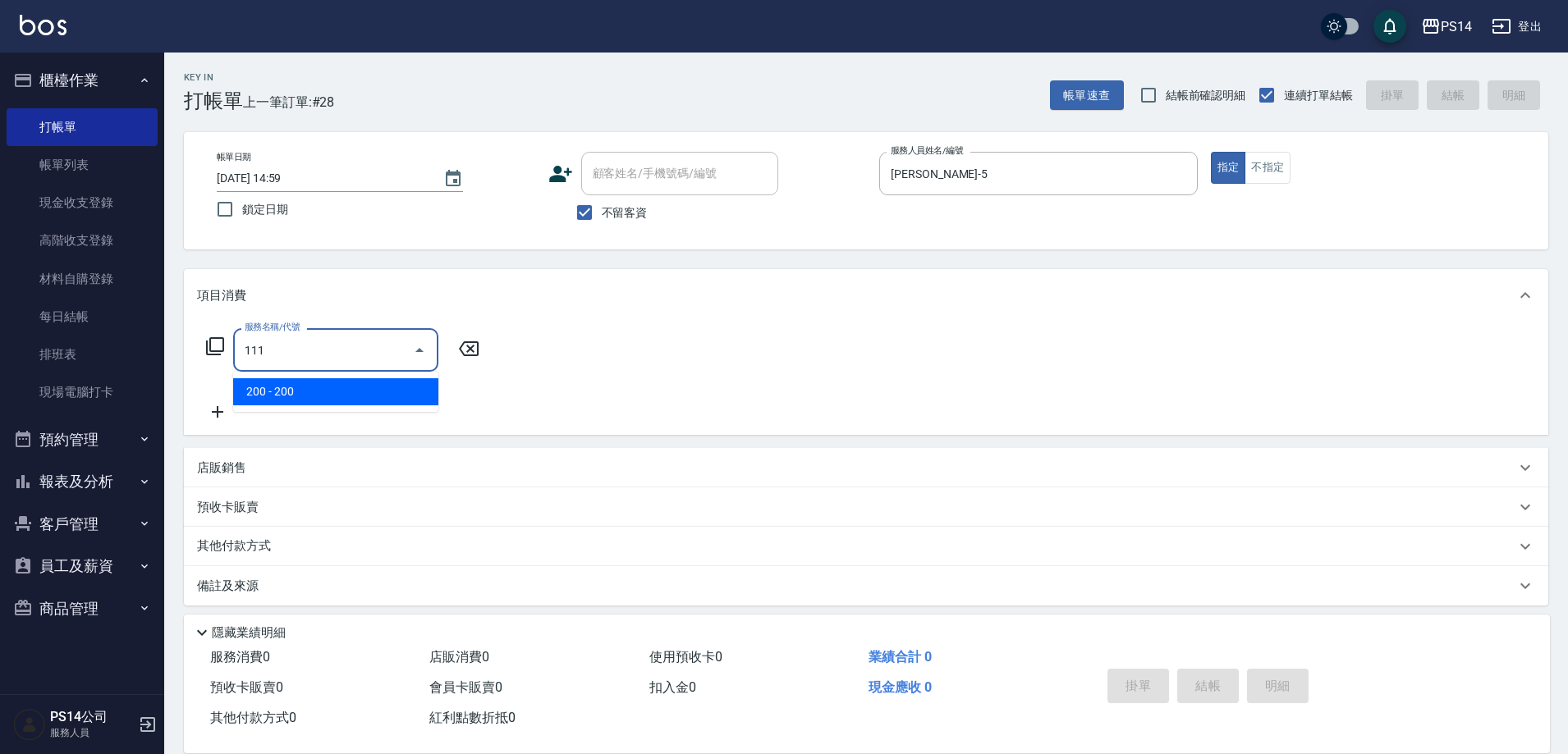
type input "200(111)"
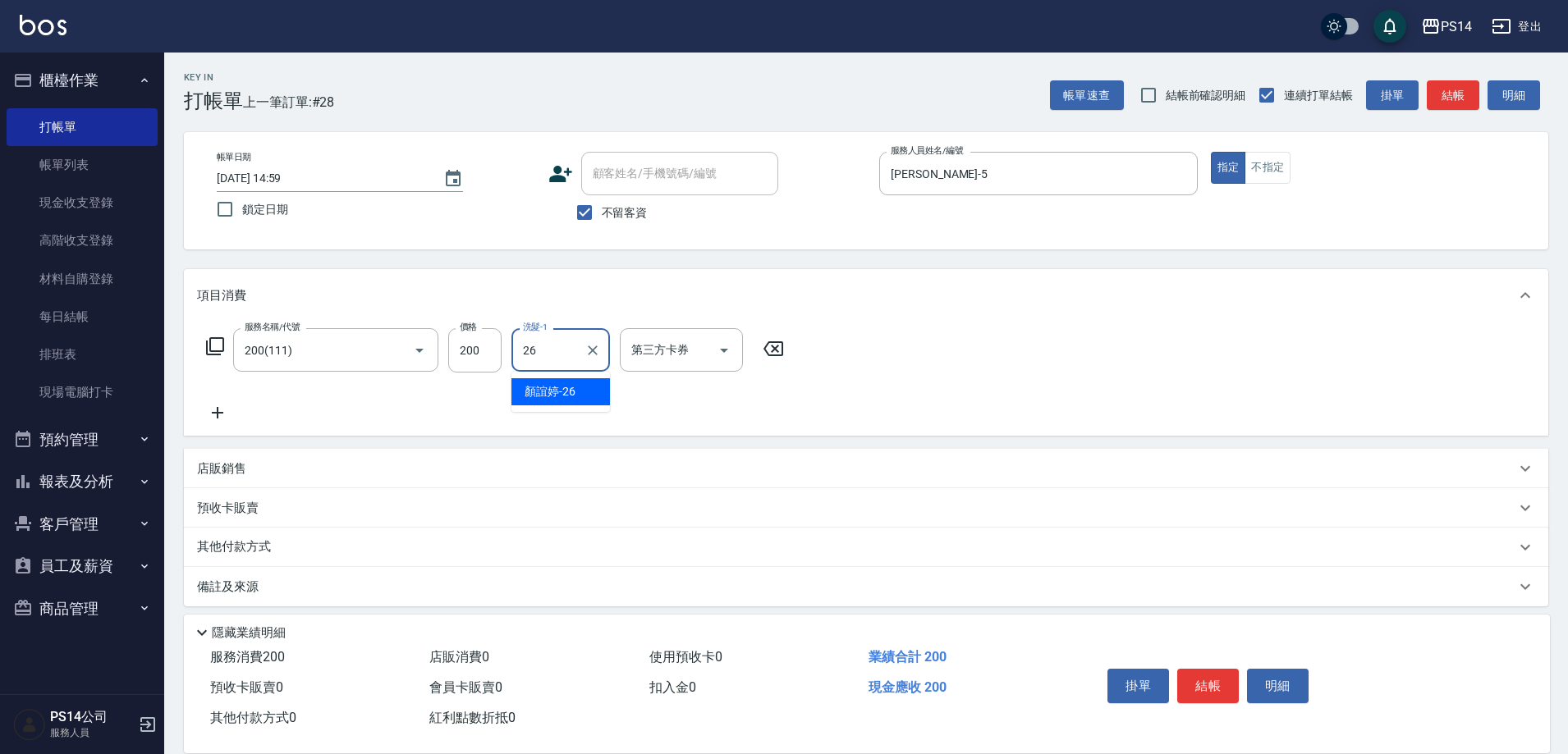
type input "顏誼婷-26"
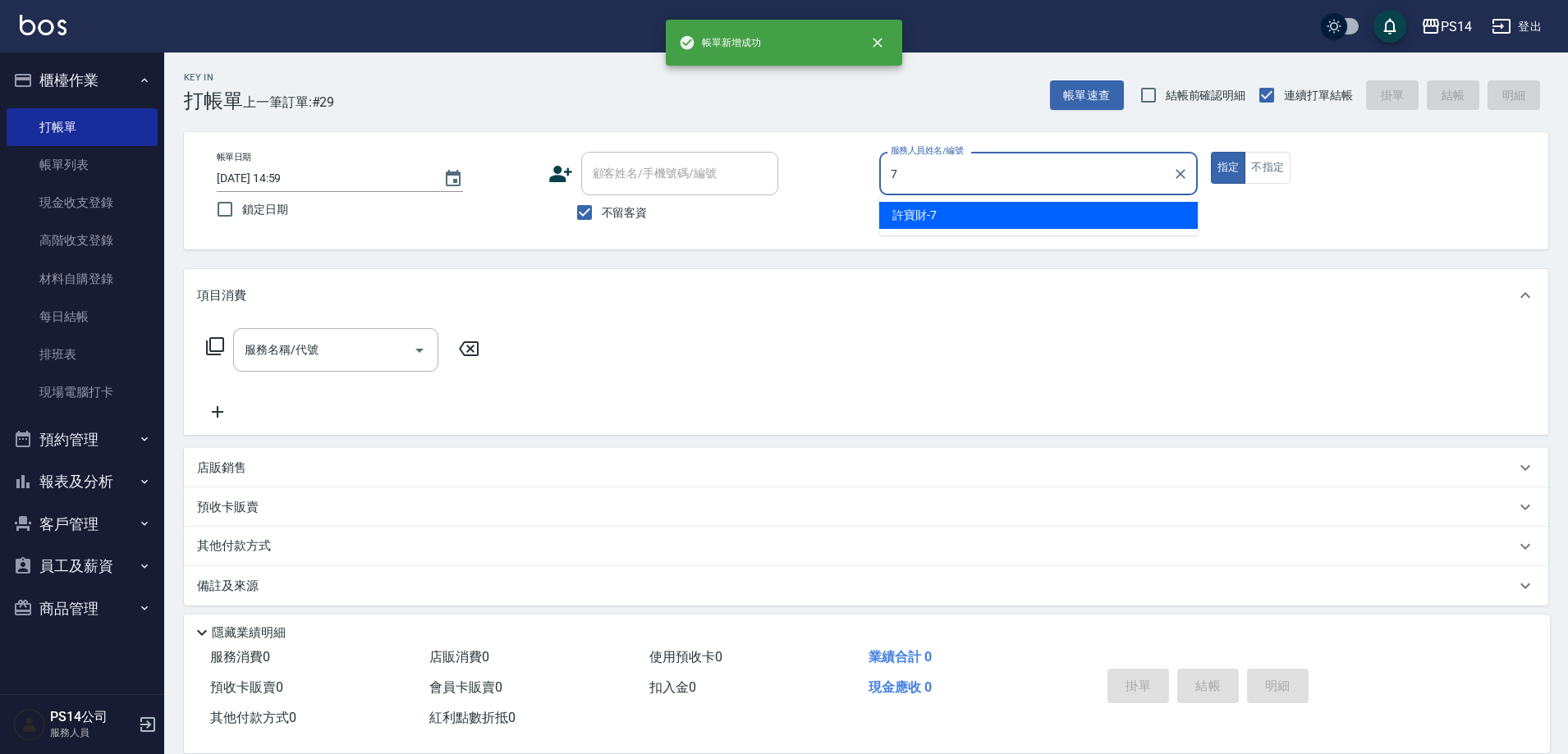
type input "許寶財-7"
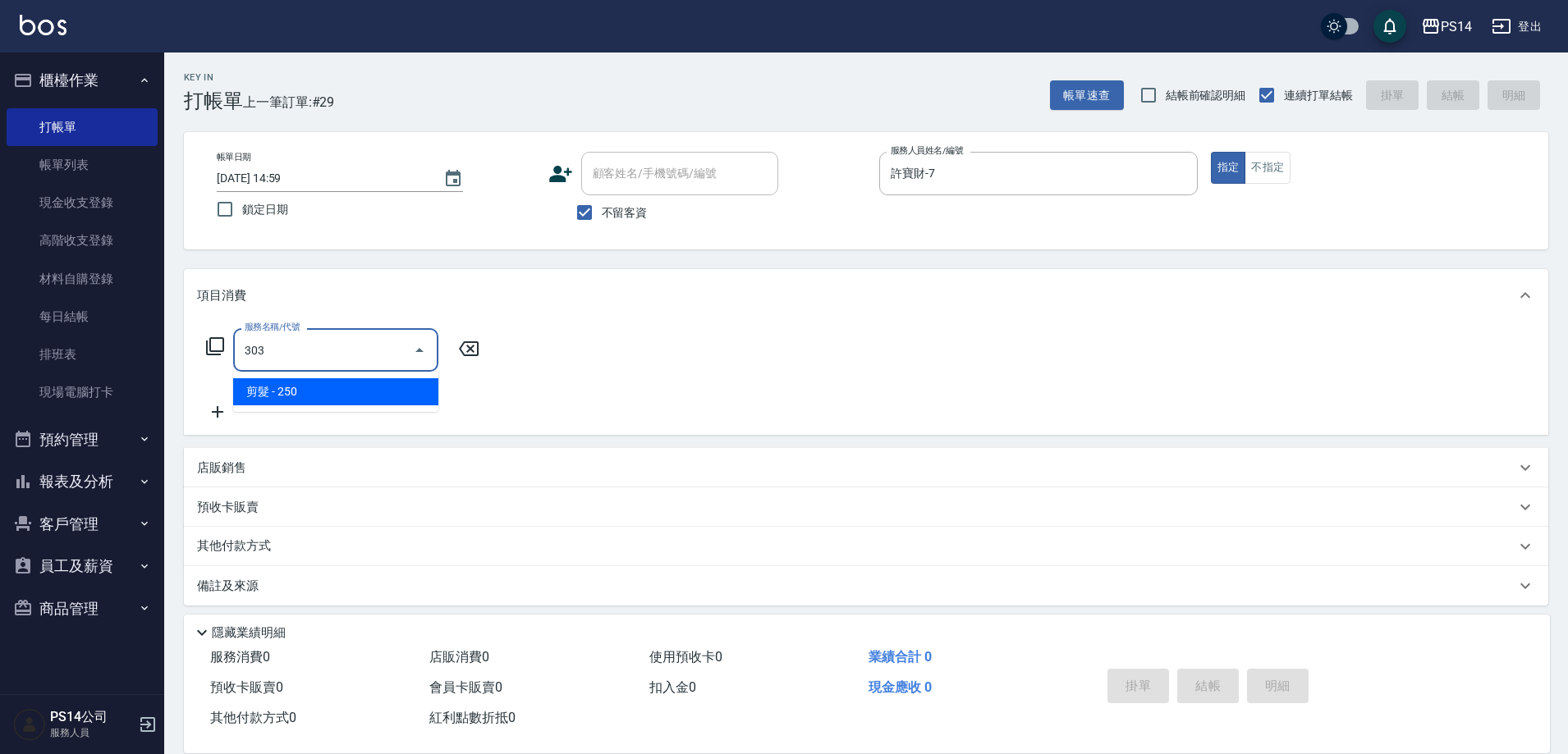
type input "剪髮(303)"
